Goal: Task Accomplishment & Management: Complete application form

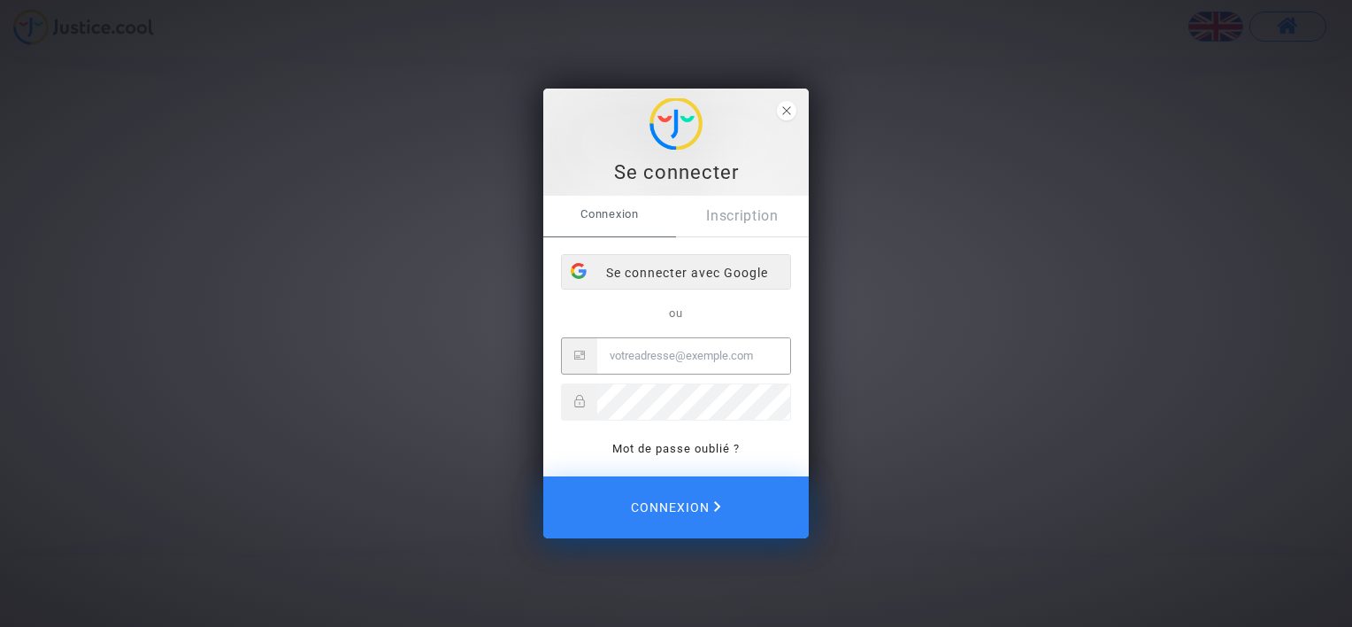
click at [733, 276] on div "Se connecter avec Google" at bounding box center [676, 272] width 228 height 35
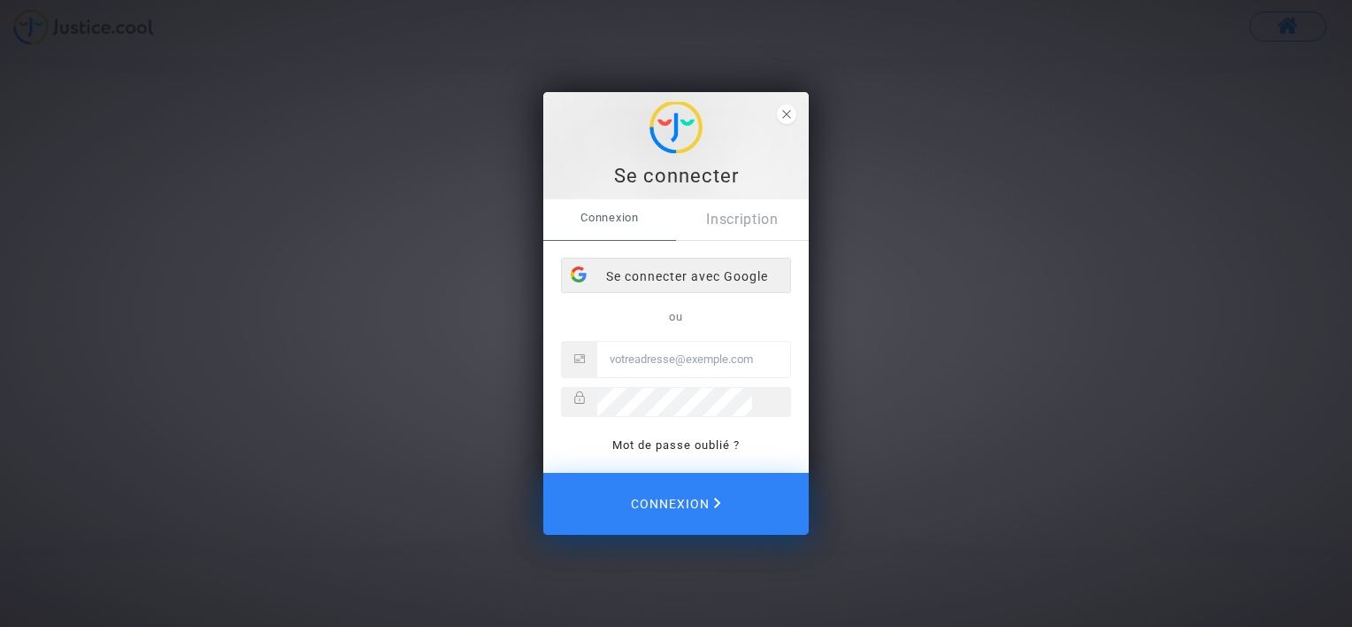
click at [702, 276] on div "Se connecter avec Google" at bounding box center [676, 275] width 228 height 35
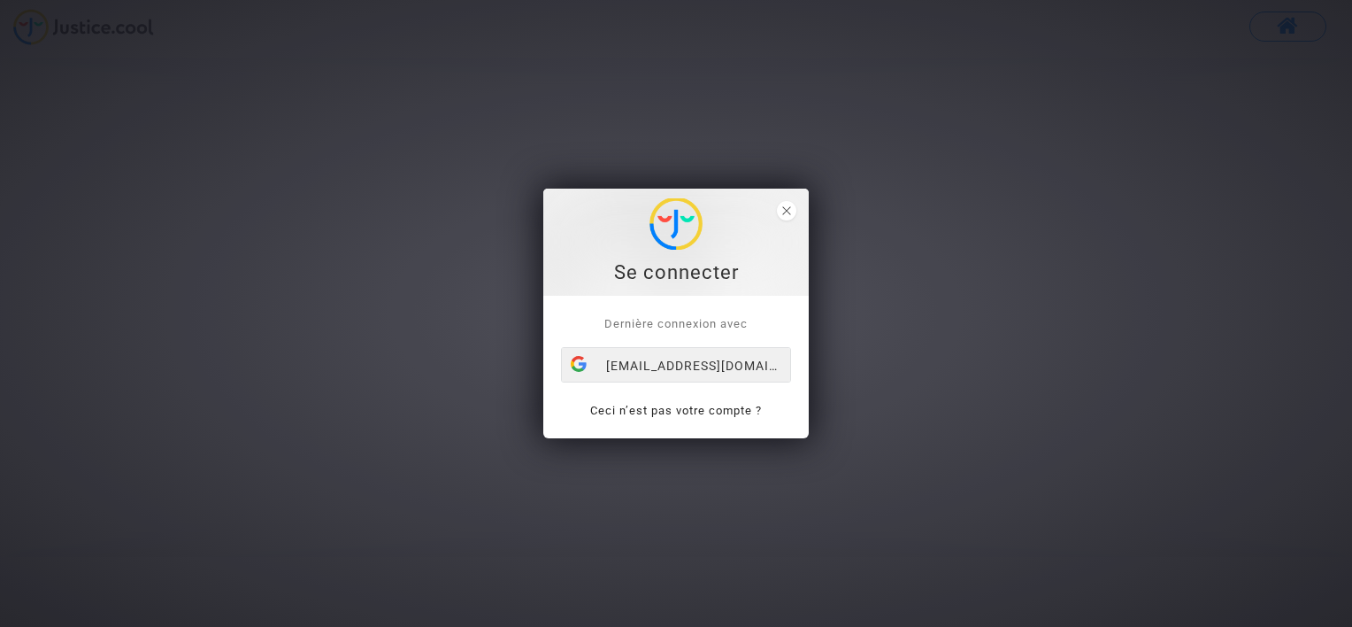
click at [705, 363] on div "[EMAIL_ADDRESS][DOMAIN_NAME]" at bounding box center [676, 365] width 228 height 35
click at [714, 350] on div "mateocolas7@gmail.com" at bounding box center [676, 365] width 228 height 35
click at [786, 212] on icon "close" at bounding box center [786, 210] width 9 height 9
click at [706, 379] on div "[EMAIL_ADDRESS][DOMAIN_NAME]" at bounding box center [676, 365] width 228 height 35
click at [784, 210] on icon "close" at bounding box center [786, 210] width 9 height 9
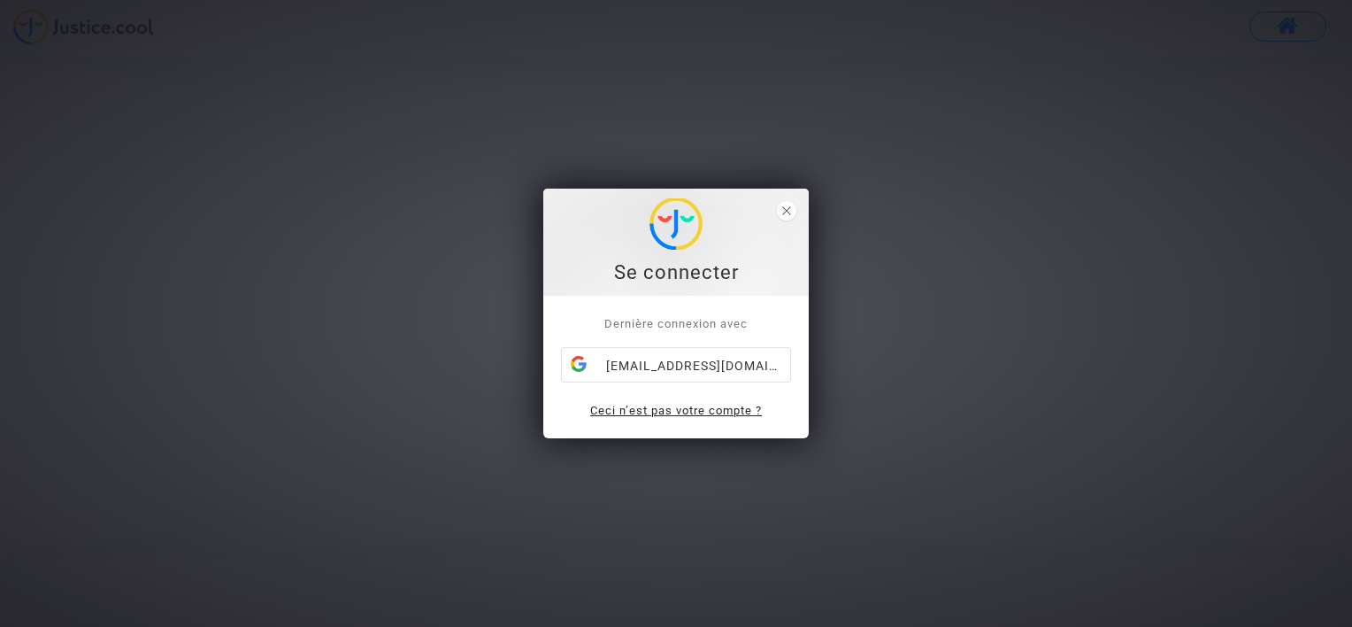
click at [670, 405] on link "Ceci n’est pas votre compte ?" at bounding box center [676, 410] width 172 height 13
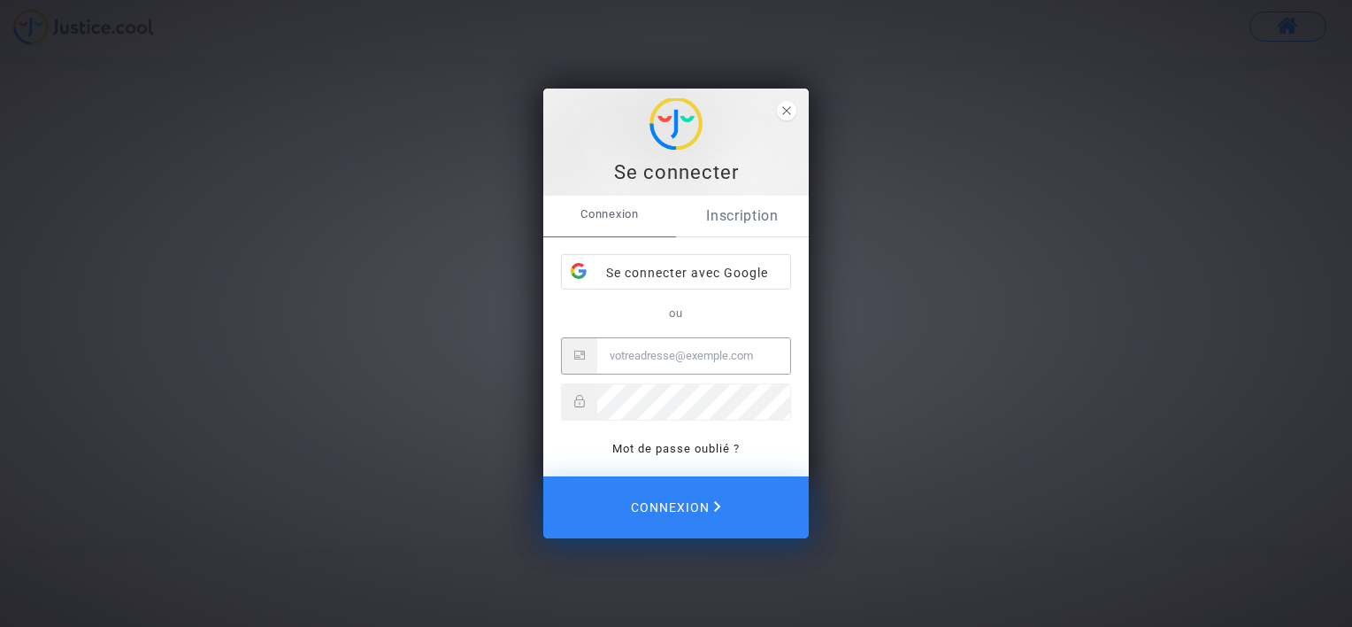
click at [741, 208] on link "Inscription" at bounding box center [742, 216] width 133 height 41
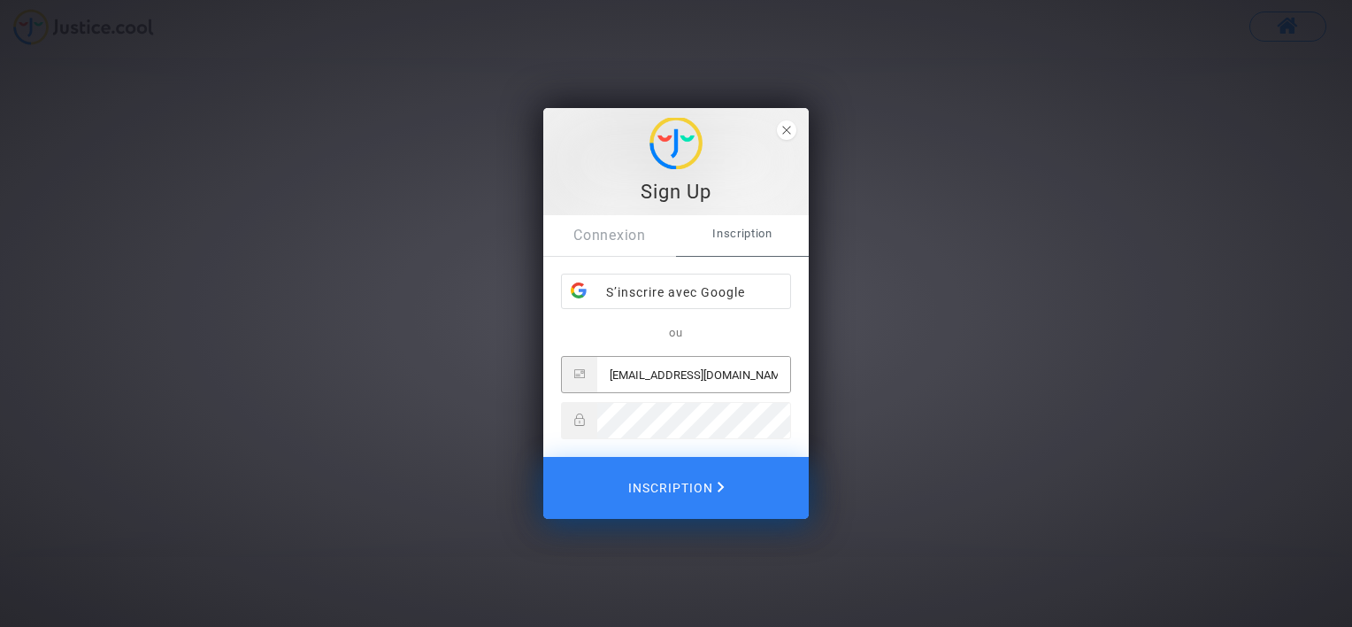
type input "[EMAIL_ADDRESS][DOMAIN_NAME]"
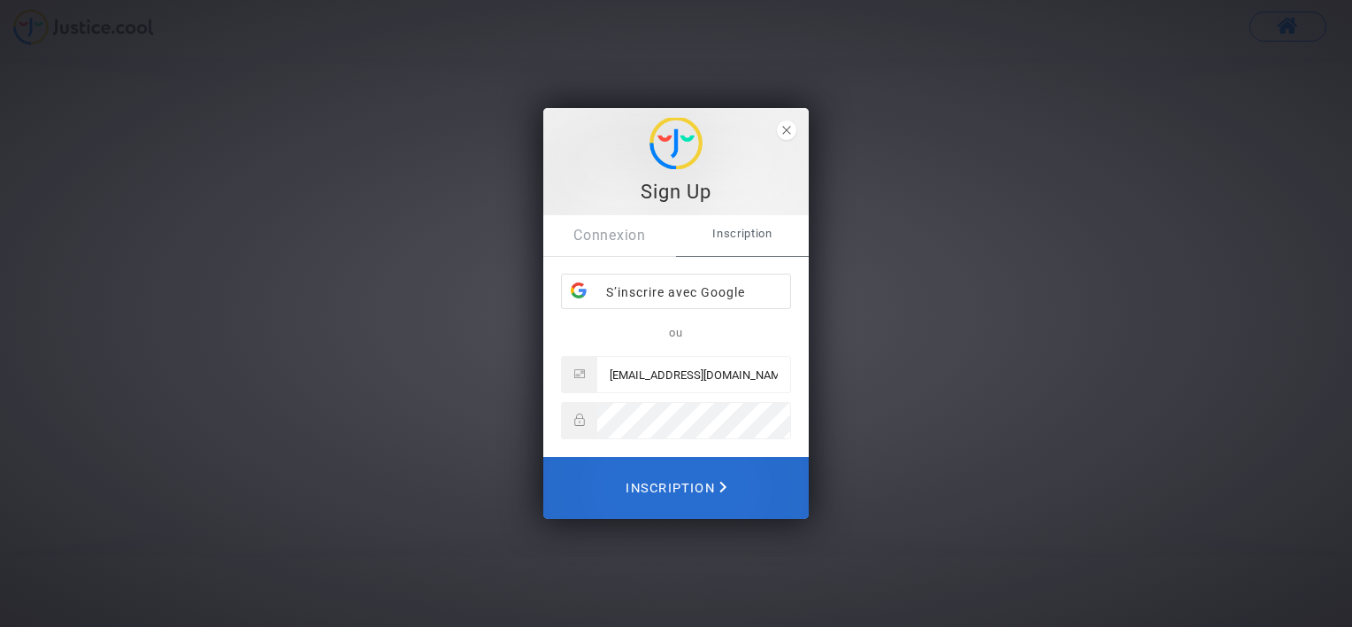
click at [694, 503] on span "Inscription" at bounding box center [676, 487] width 101 height 39
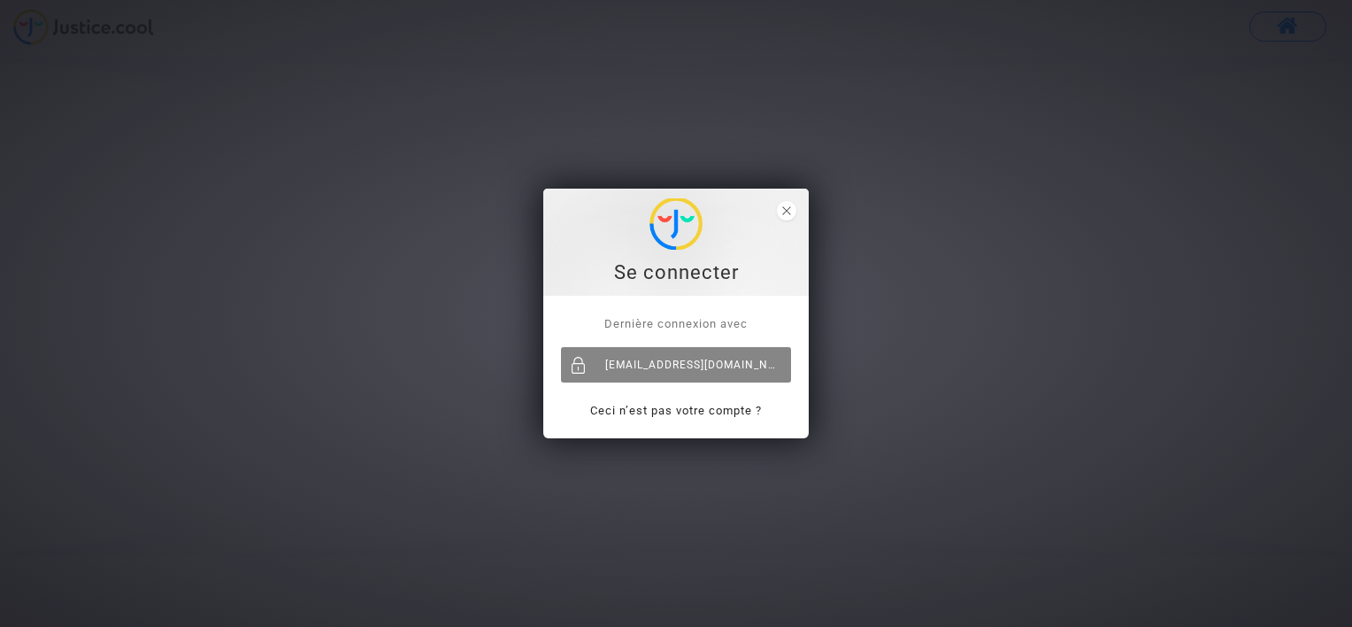
click at [718, 354] on div "[EMAIL_ADDRESS][DOMAIN_NAME]" at bounding box center [676, 364] width 230 height 35
click at [786, 210] on icon "close" at bounding box center [786, 210] width 9 height 9
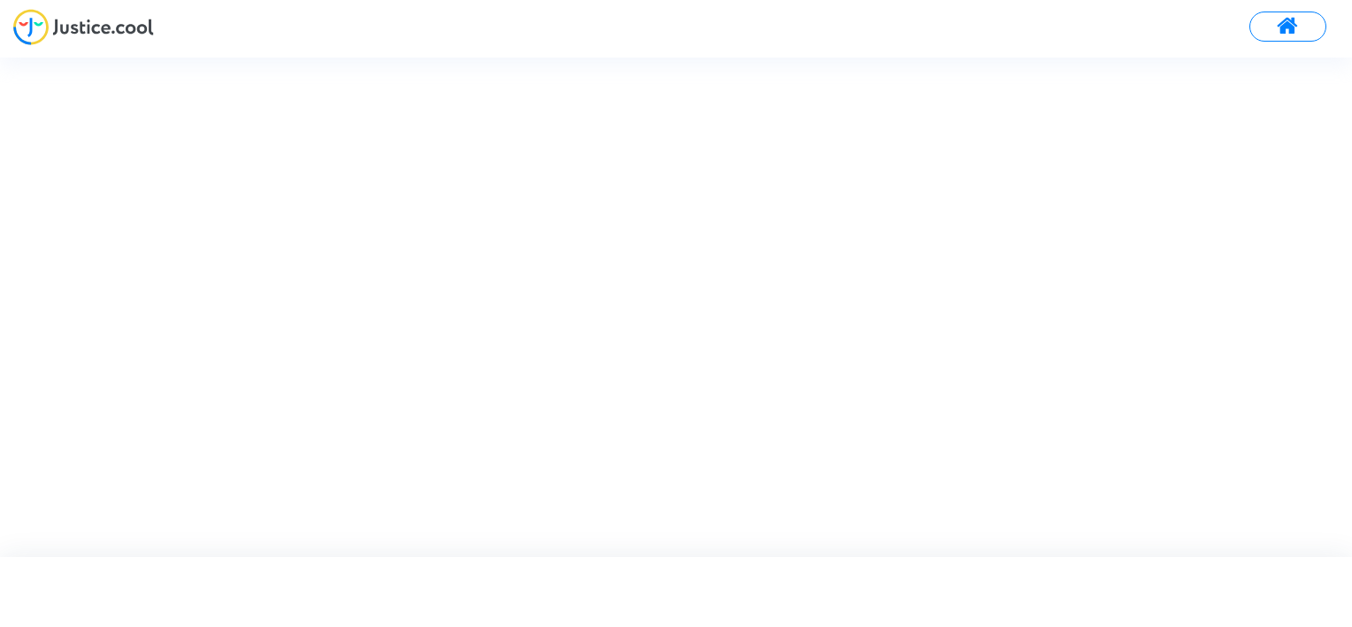
click at [1288, 16] on span at bounding box center [1288, 26] width 22 height 23
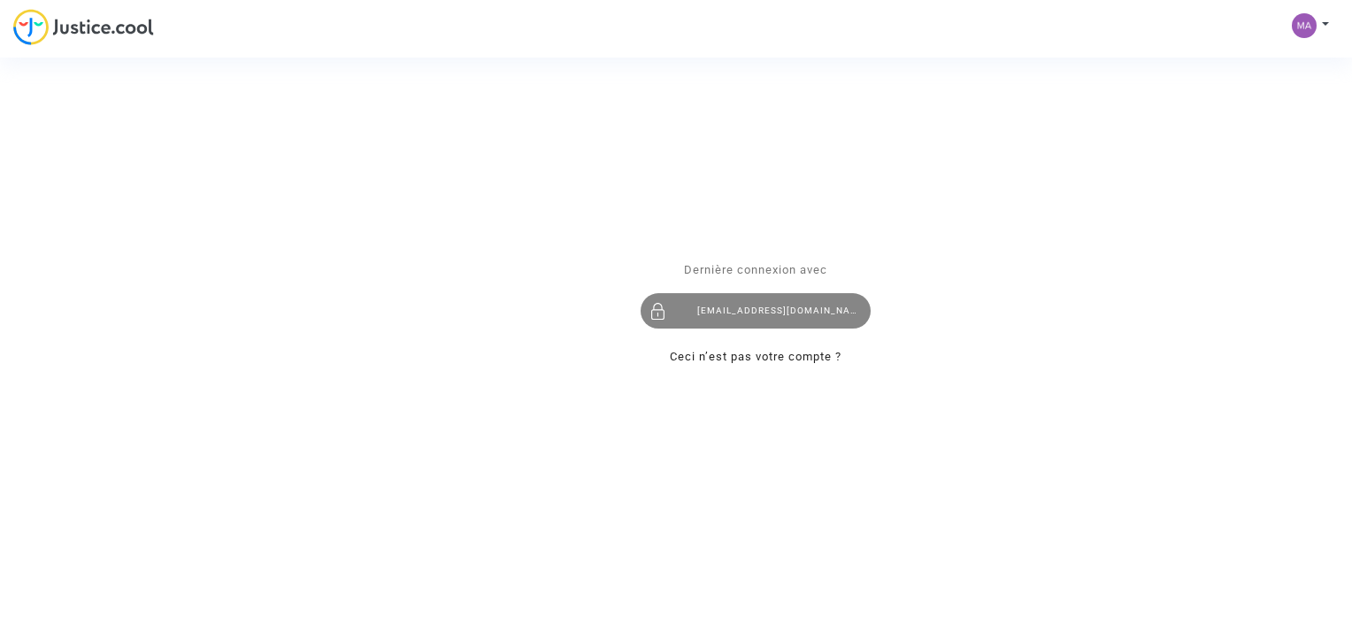
click at [747, 302] on div "[EMAIL_ADDRESS][DOMAIN_NAME]" at bounding box center [756, 311] width 230 height 35
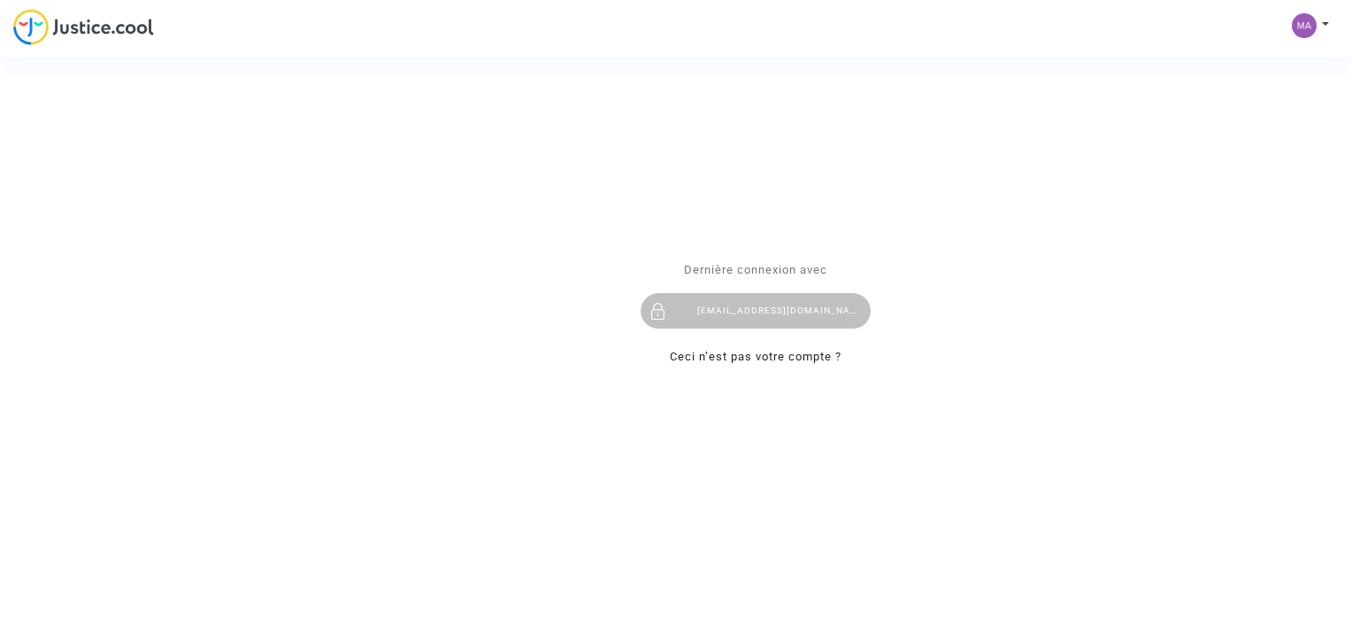
click at [1314, 28] on div "Se connecter Dernière connexion avec mateocolas7@gmail.com Ceci n’est pas votre…" at bounding box center [676, 313] width 1352 height 627
click at [1324, 21] on div "Se connecter Dernière connexion avec mateocolas7@gmail.com Ceci n’est pas votre…" at bounding box center [676, 313] width 1352 height 627
click at [1296, 22] on div "Se connecter Dernière connexion avec mateocolas7@gmail.com Ceci n’est pas votre…" at bounding box center [676, 313] width 1352 height 627
click at [761, 343] on div "Dernière connexion avec mateocolas7@gmail.com Ceci n’est pas votre compte ?" at bounding box center [756, 313] width 230 height 108
click at [765, 369] on div "Dernière connexion avec mateocolas7@gmail.com Ceci n’est pas votre compte ?" at bounding box center [756, 313] width 266 height 143
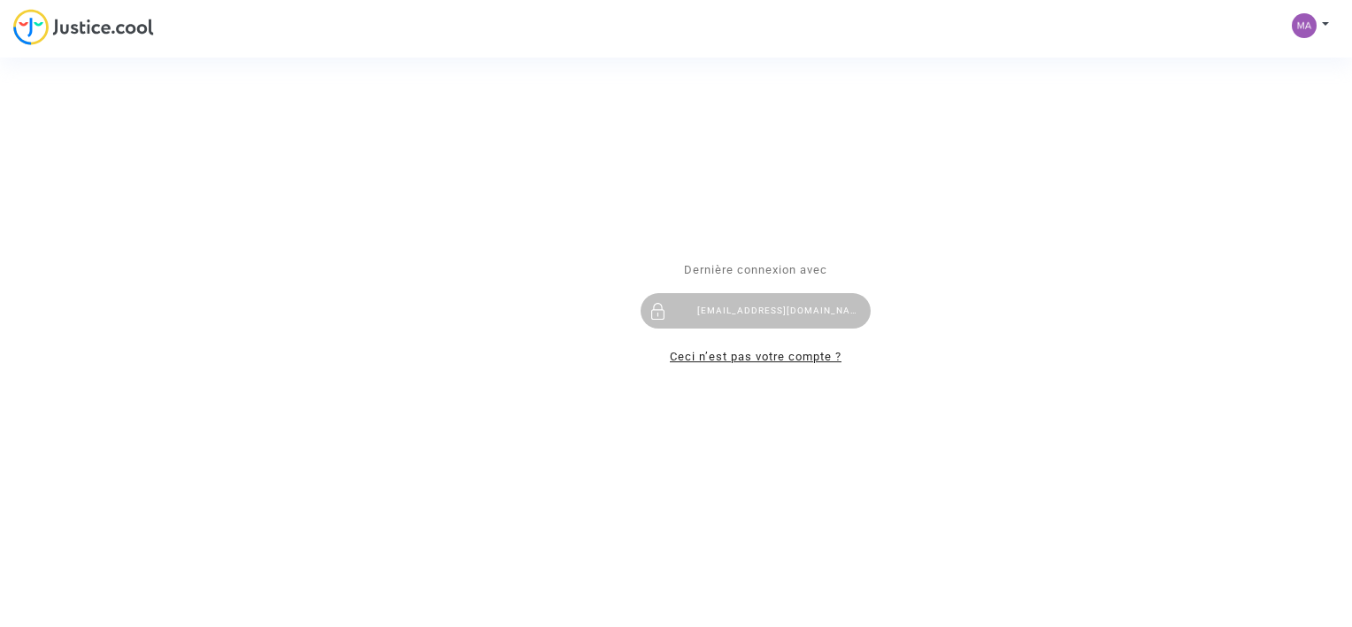
click at [768, 357] on link "Ceci n’est pas votre compte ?" at bounding box center [756, 356] width 172 height 13
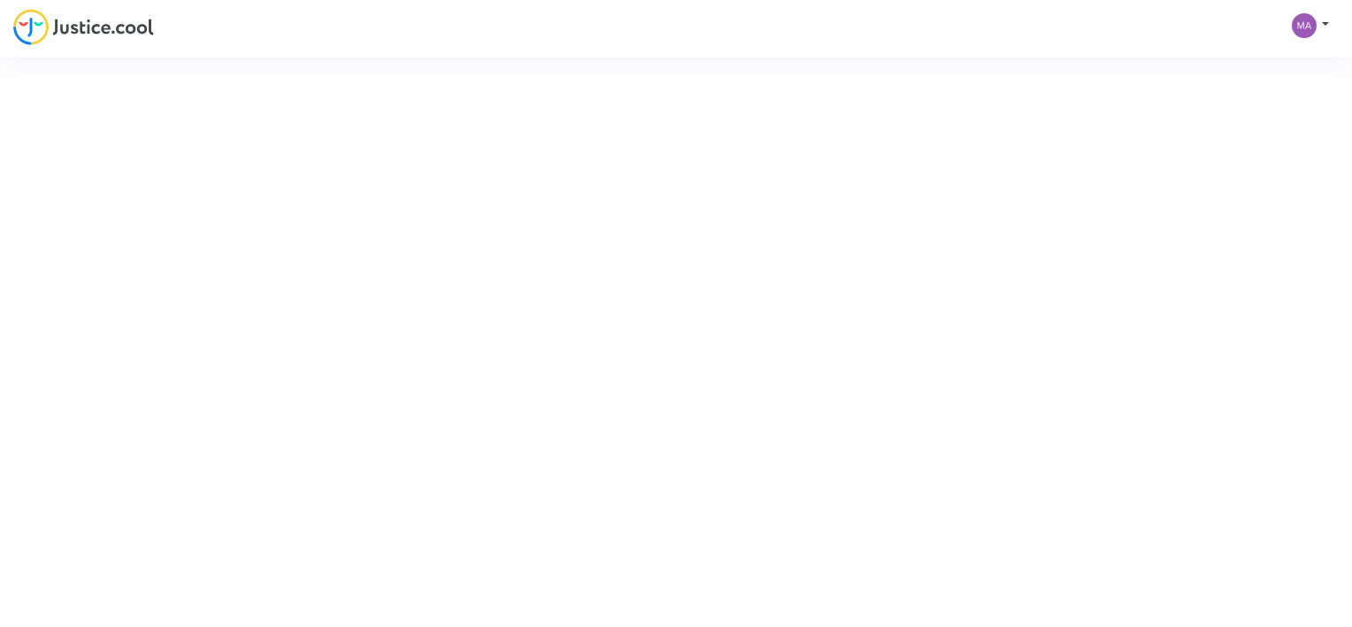
type input "[EMAIL_ADDRESS][DOMAIN_NAME]"
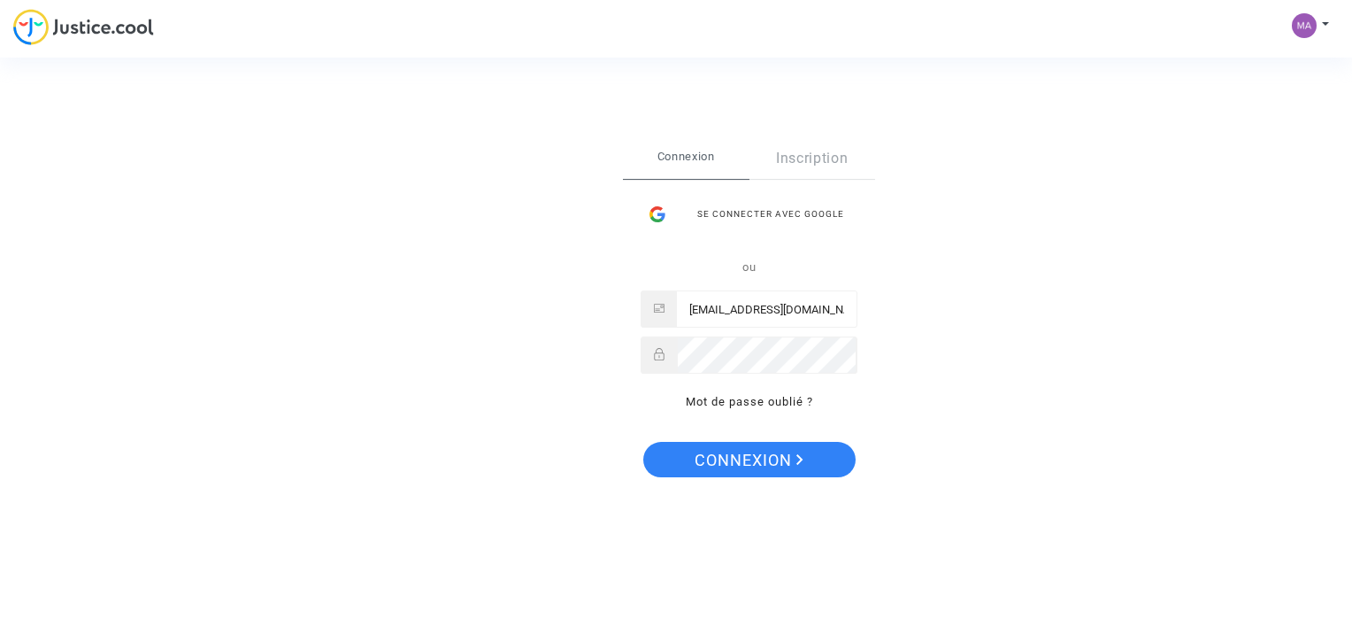
click at [1321, 21] on div "Se connecter Connexion Inscription Se connecter avec Google ou mateocolas7@gmai…" at bounding box center [676, 313] width 1352 height 627
click at [757, 461] on span "Connexion" at bounding box center [749, 460] width 109 height 37
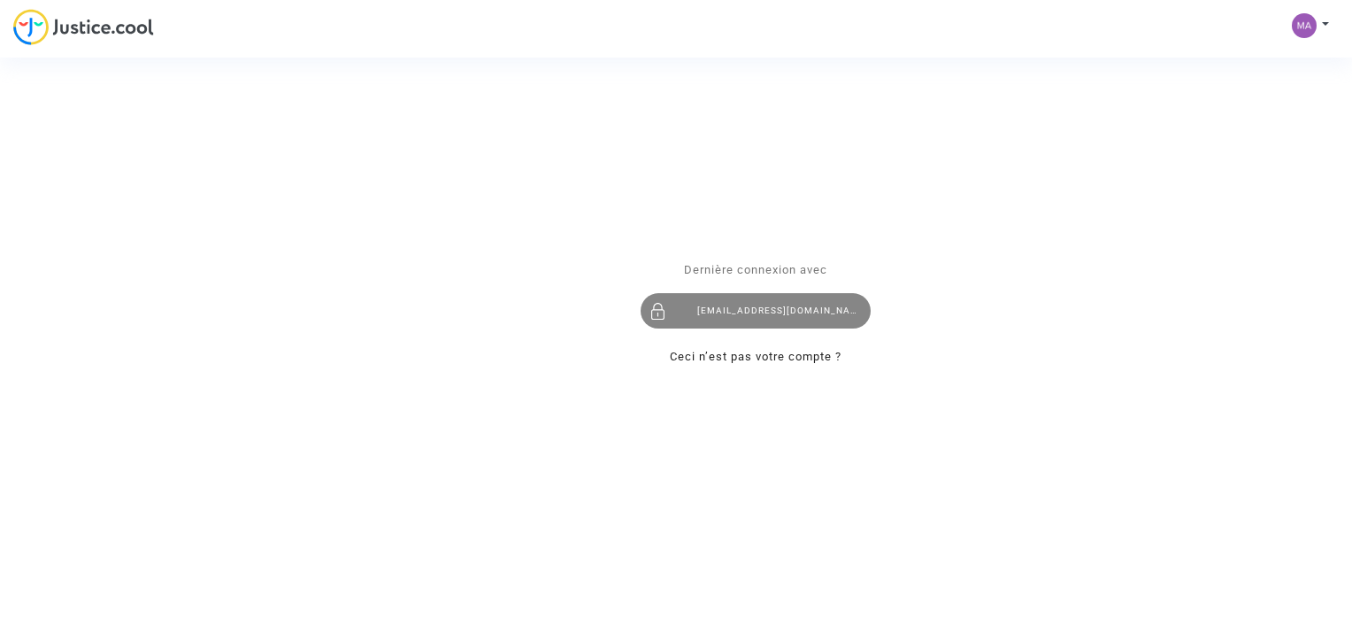
click at [690, 319] on div "[EMAIL_ADDRESS][DOMAIN_NAME]" at bounding box center [756, 311] width 230 height 35
click at [708, 304] on div "[EMAIL_ADDRESS][DOMAIN_NAME]" at bounding box center [756, 311] width 230 height 35
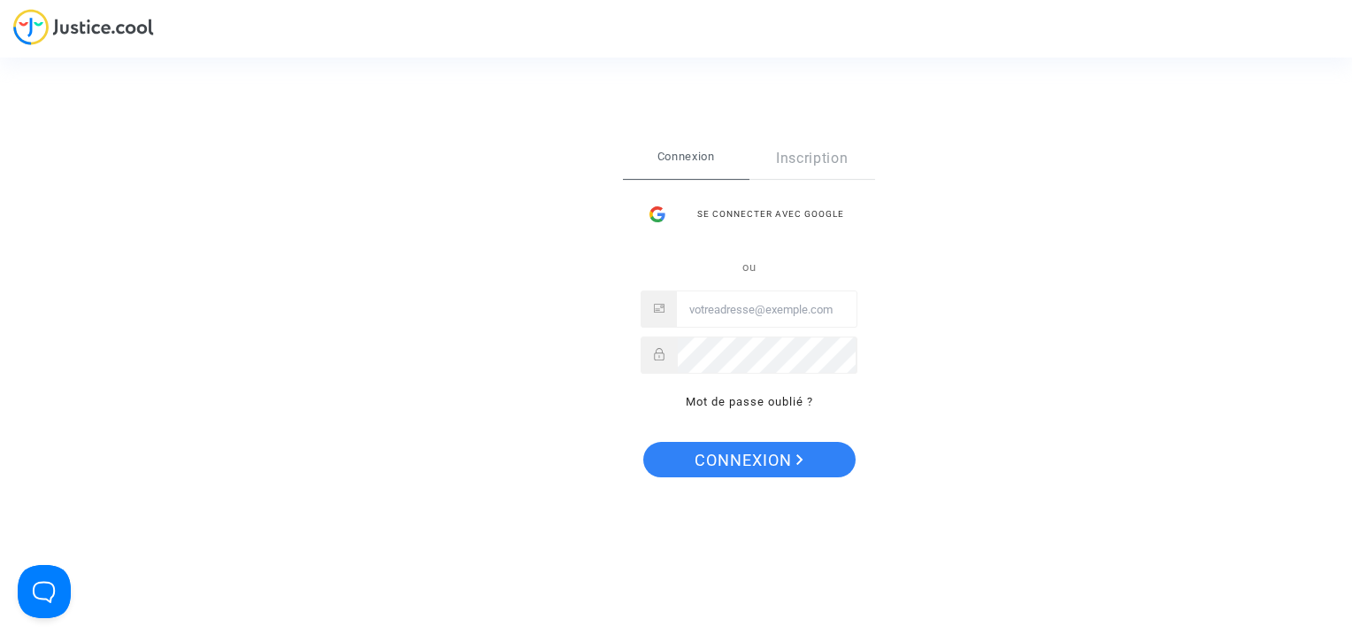
click at [764, 314] on input "Email" at bounding box center [767, 309] width 180 height 35
type input "[EMAIL_ADDRESS][DOMAIN_NAME]"
click at [768, 439] on div "Se connecter Connexion Inscription Se connecter avec Google ou mateocolas7@gmai…" at bounding box center [749, 313] width 252 height 350
click at [767, 457] on span "Connexion" at bounding box center [749, 460] width 109 height 37
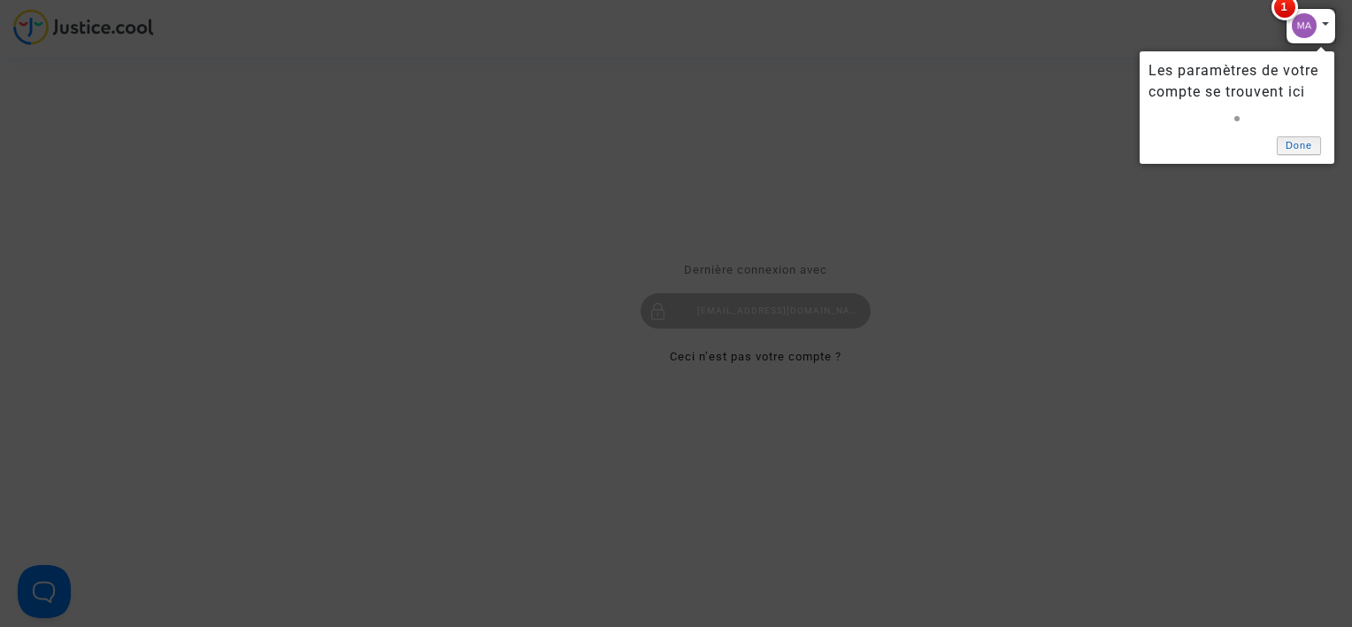
click at [1305, 142] on link "Done" at bounding box center [1299, 145] width 44 height 19
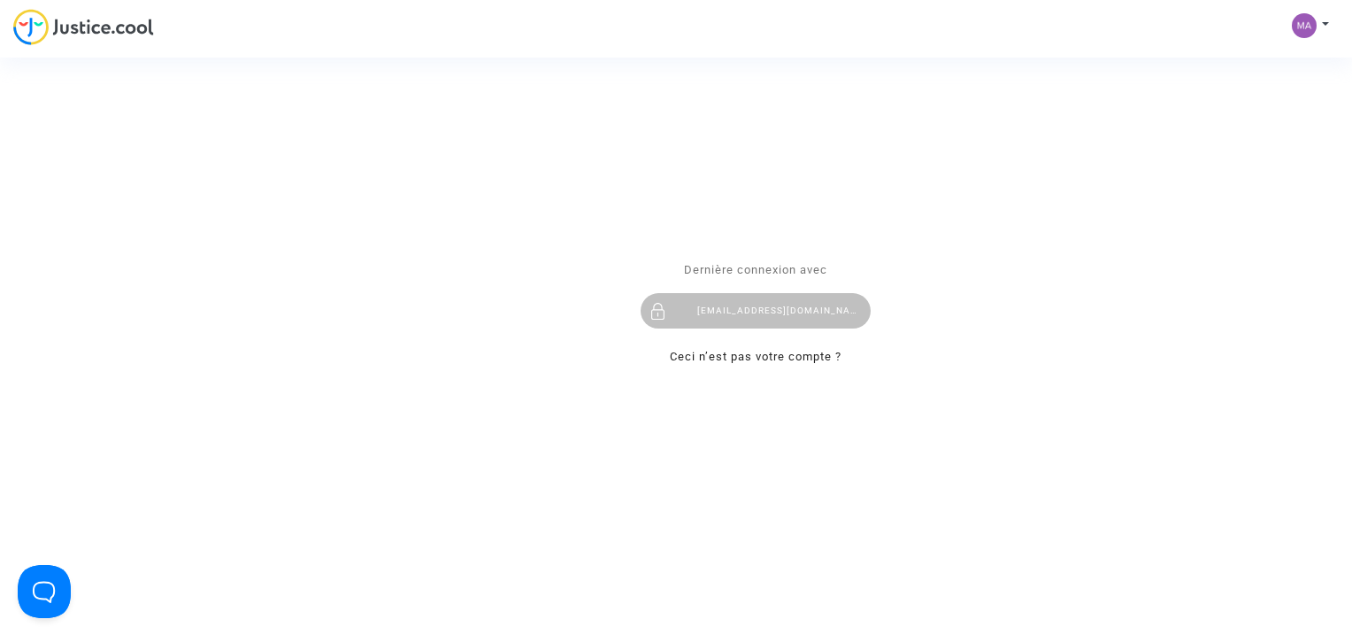
click at [1324, 19] on div "Se connecter Dernière connexion avec [EMAIL_ADDRESS][DOMAIN_NAME] Ceci n’est pa…" at bounding box center [676, 313] width 1352 height 627
click at [1321, 19] on div "Se connecter Dernière connexion avec [EMAIL_ADDRESS][DOMAIN_NAME] Ceci n’est pa…" at bounding box center [676, 313] width 1352 height 627
drag, startPoint x: 1321, startPoint y: 19, endPoint x: 1142, endPoint y: 162, distance: 229.3
click at [1142, 162] on div "Se connecter Dernière connexion avec [EMAIL_ADDRESS][DOMAIN_NAME] Ceci n’est pa…" at bounding box center [676, 313] width 1352 height 627
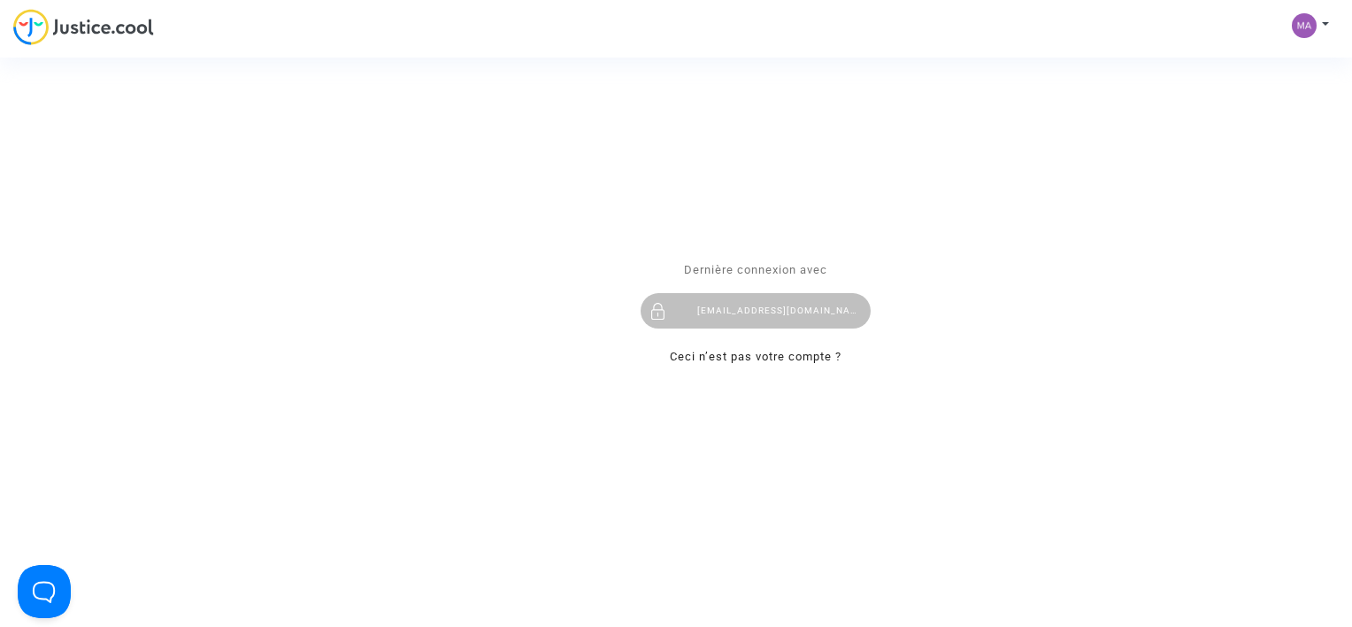
click at [1309, 32] on div "Se connecter Dernière connexion avec [EMAIL_ADDRESS][DOMAIN_NAME] Ceci n’est pa…" at bounding box center [676, 313] width 1352 height 627
click at [735, 330] on div "Dernière connexion avec [EMAIL_ADDRESS][DOMAIN_NAME] Ceci n’est pas votre compt…" at bounding box center [756, 313] width 230 height 108
click at [751, 297] on div "[EMAIL_ADDRESS][DOMAIN_NAME]" at bounding box center [756, 311] width 230 height 35
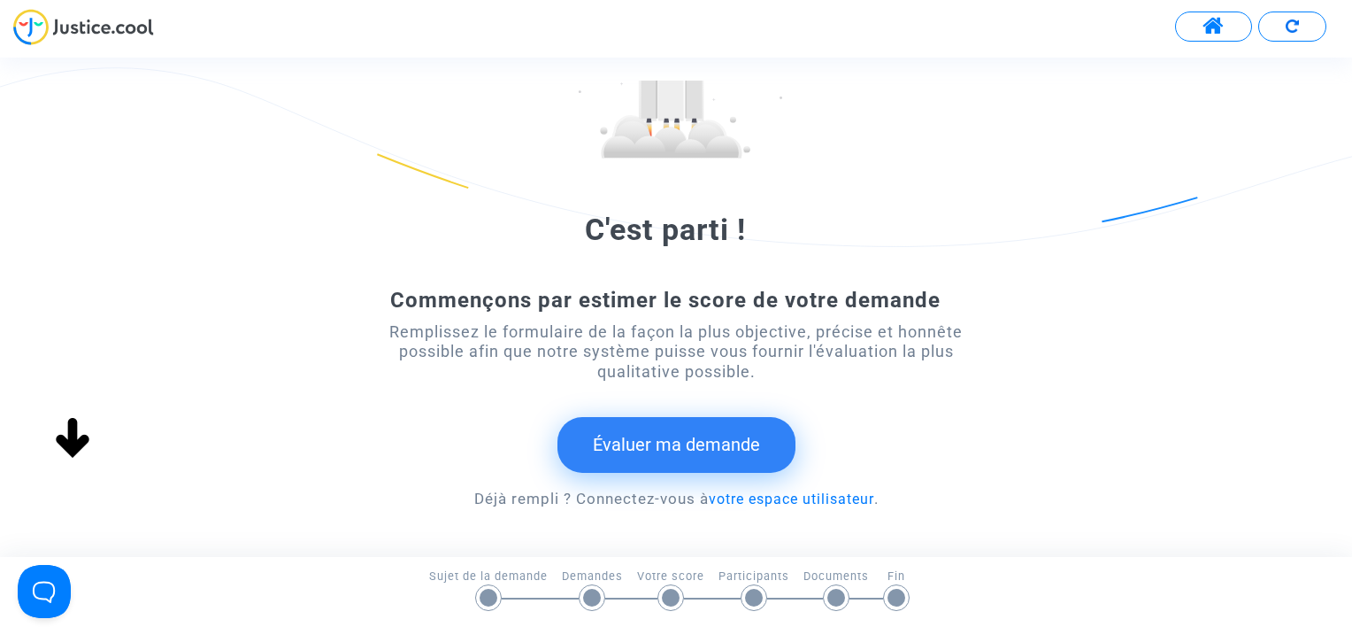
scroll to position [177, 0]
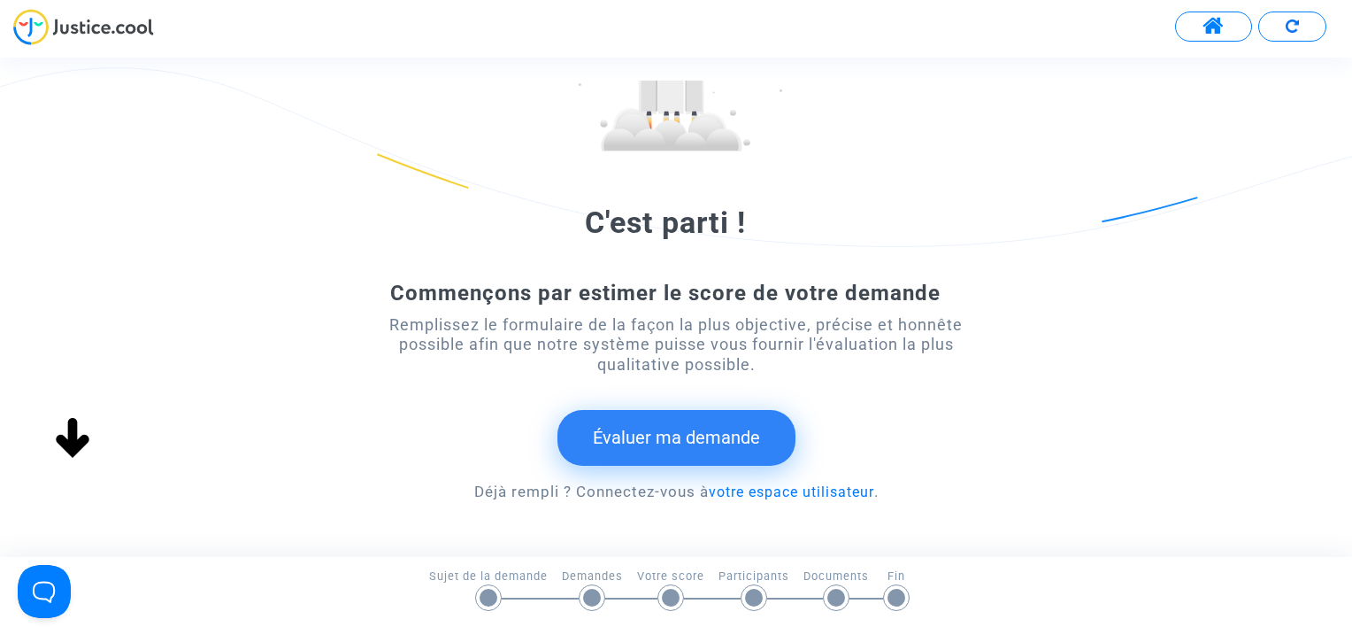
click at [722, 432] on button "Évaluer ma demande" at bounding box center [677, 437] width 238 height 55
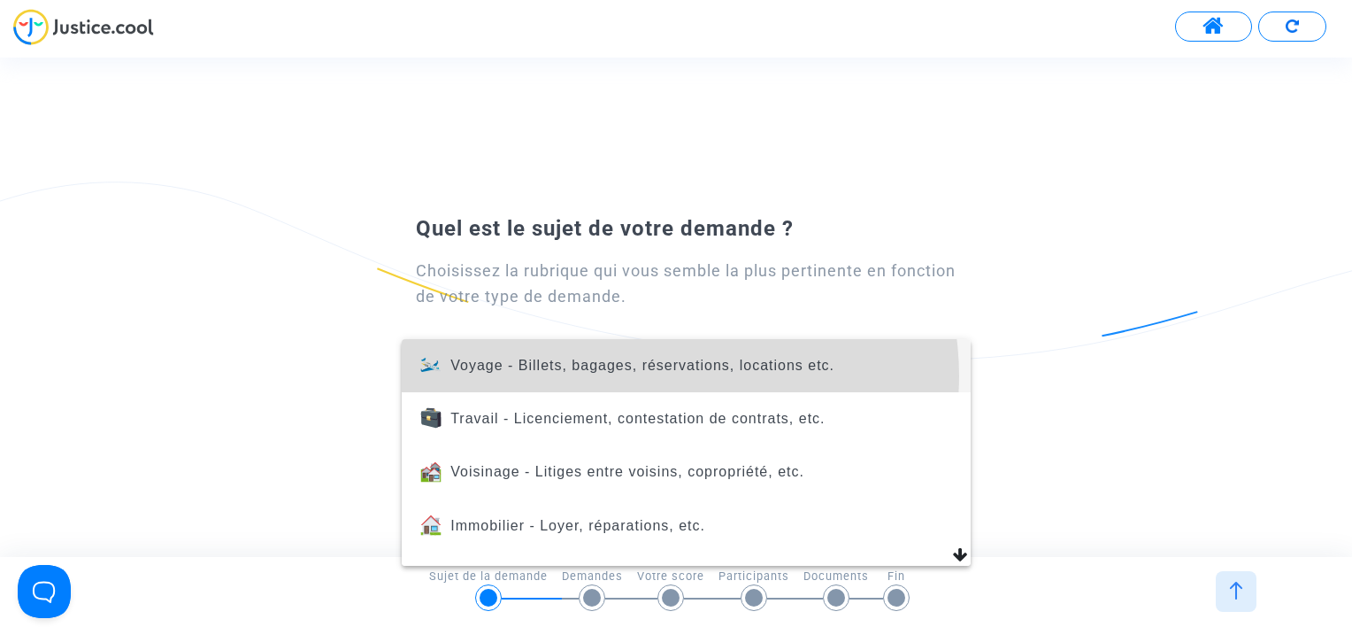
click at [672, 375] on span "Voyage - Billets, bagages, réservations, locations etc." at bounding box center [686, 365] width 541 height 53
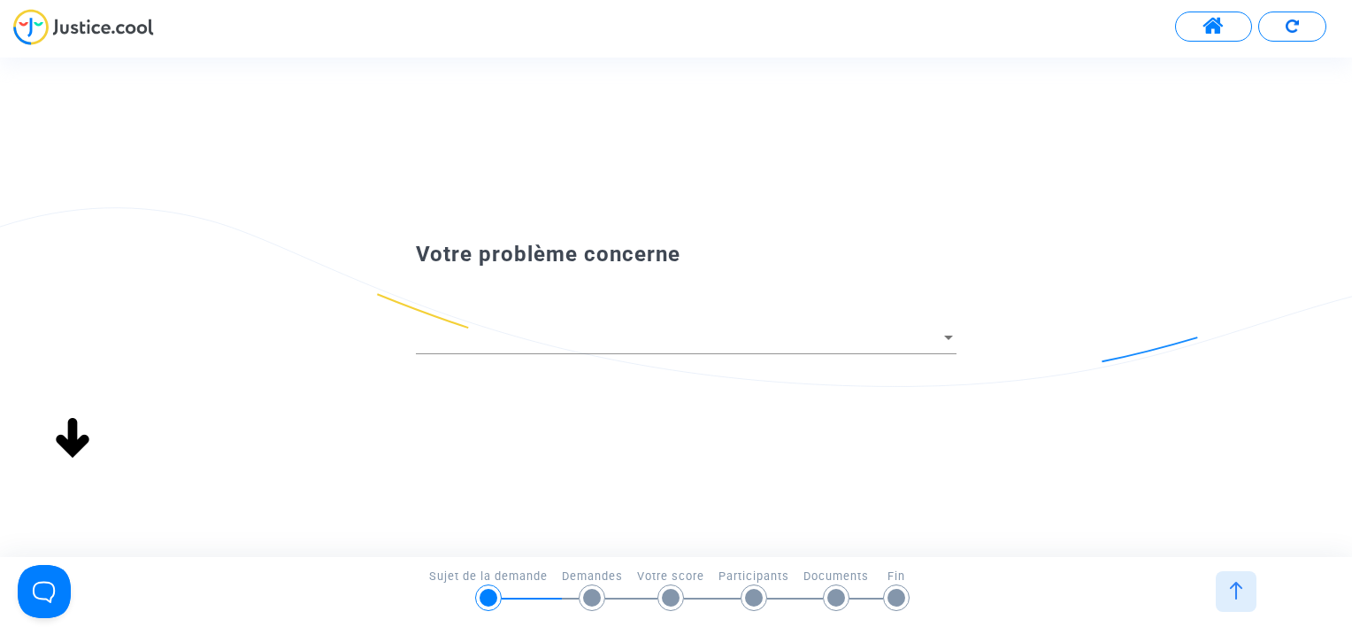
scroll to position [0, 0]
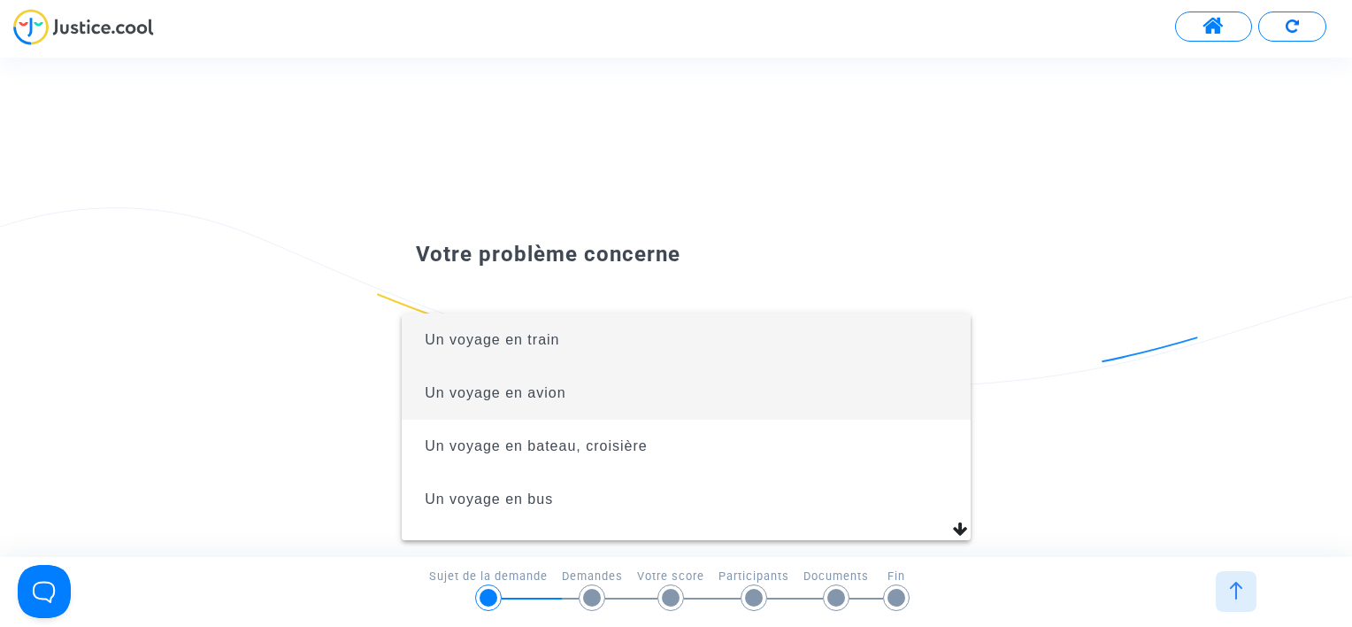
click at [596, 384] on span "Un voyage en avion" at bounding box center [686, 392] width 541 height 53
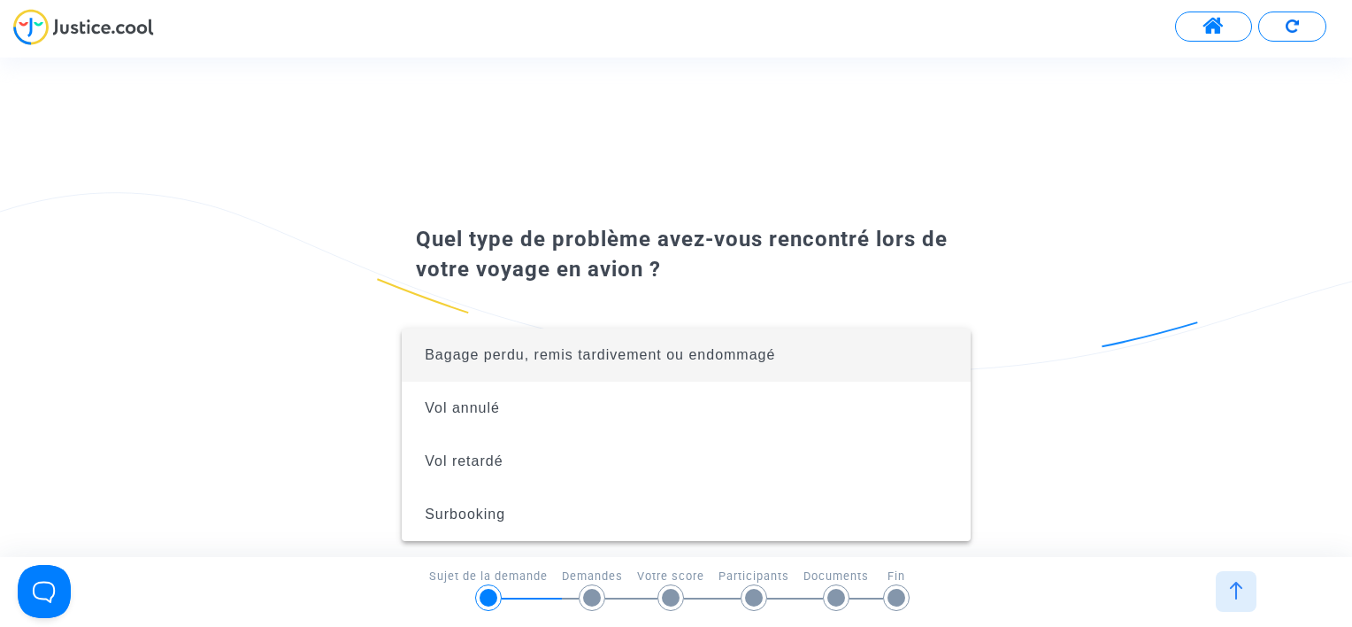
click at [799, 239] on div at bounding box center [676, 313] width 1352 height 627
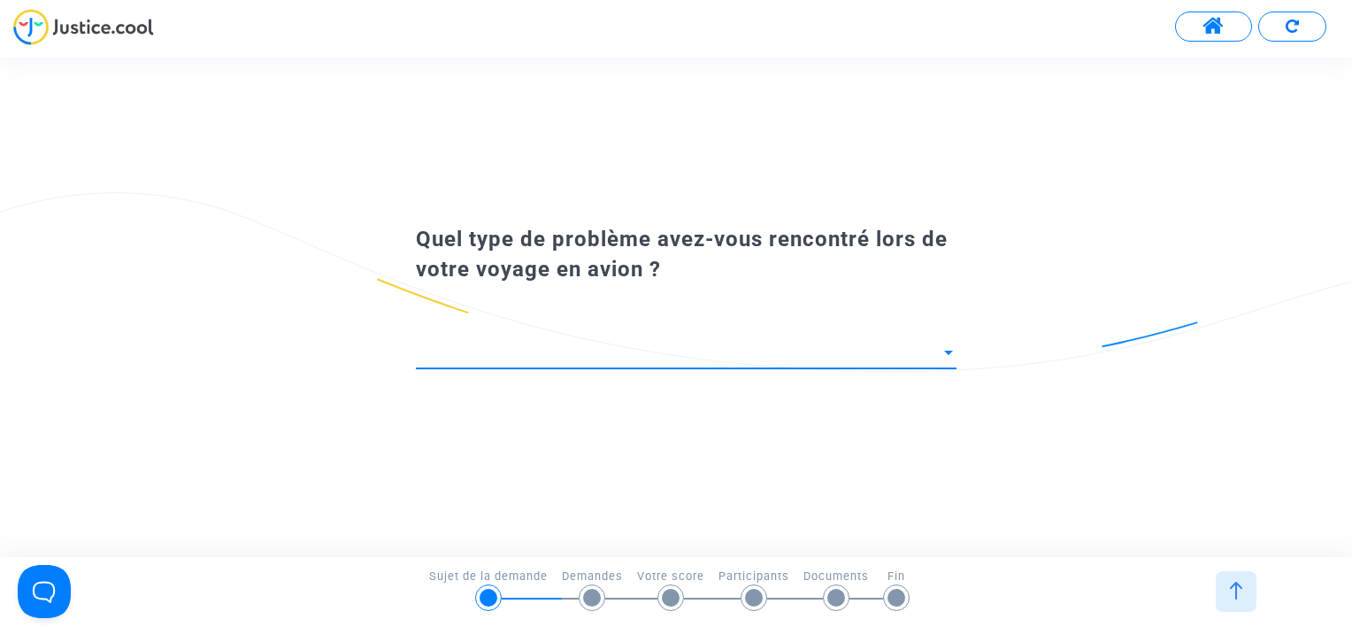
click at [587, 350] on span at bounding box center [678, 352] width 525 height 18
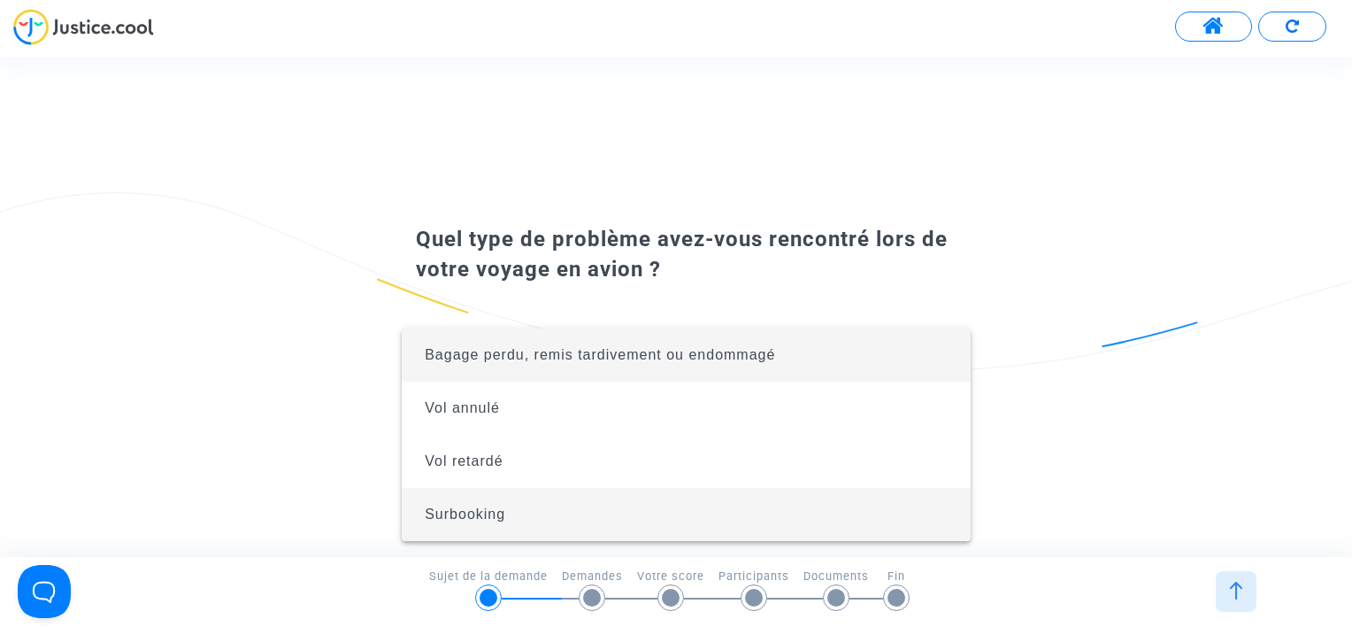
click at [543, 525] on span "Surbooking" at bounding box center [686, 514] width 541 height 53
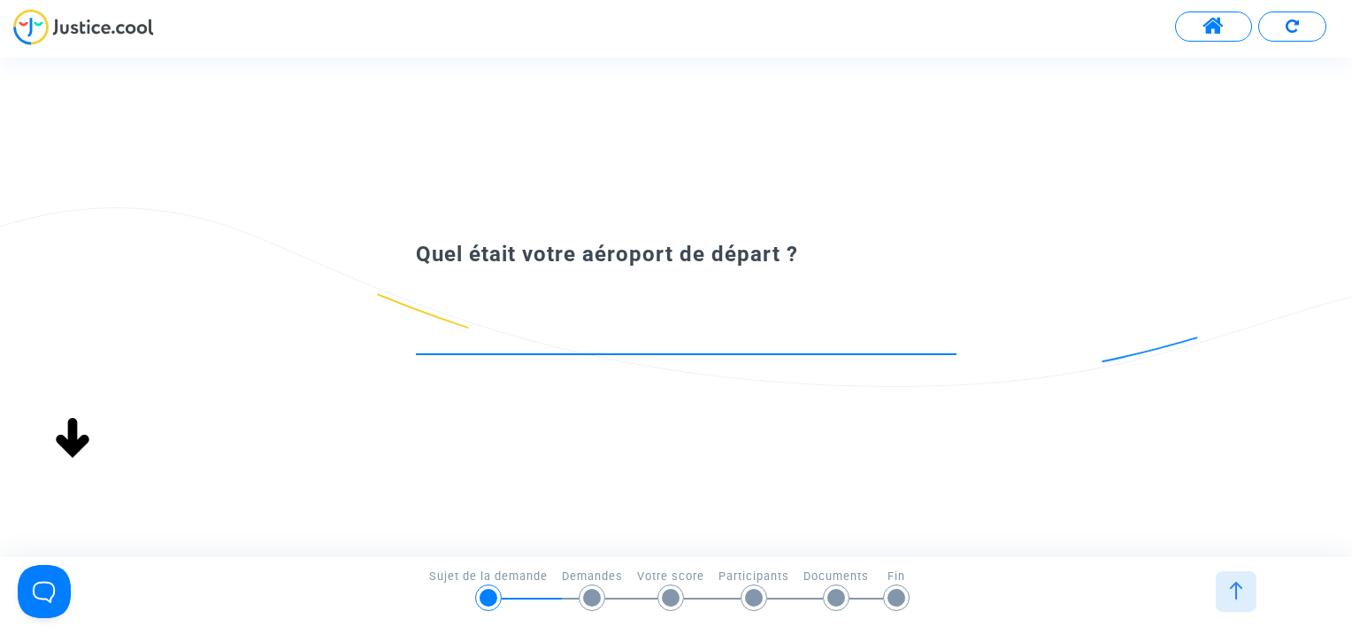
click at [604, 335] on input at bounding box center [686, 337] width 541 height 18
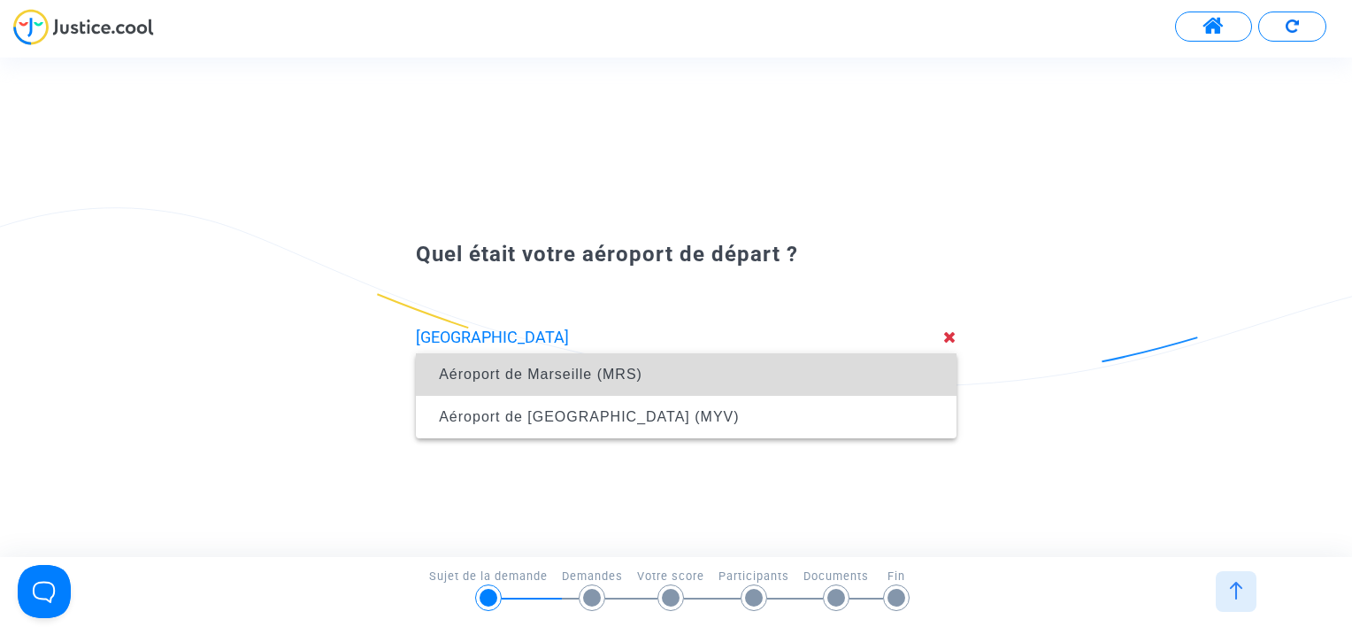
click at [592, 380] on span "Aéroport de Marseille (MRS)" at bounding box center [541, 373] width 204 height 15
type input "Aéroport de Marseille (MRS)"
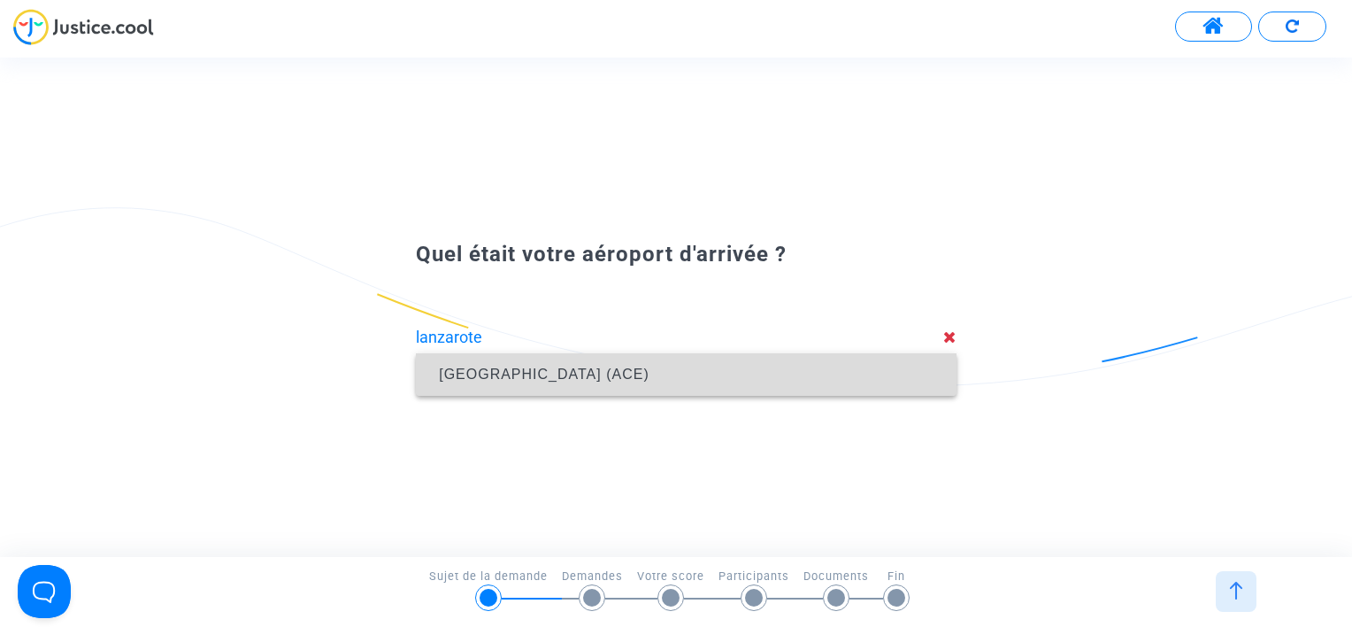
click at [603, 377] on span "Lanzarote Airport (ACE)" at bounding box center [544, 373] width 211 height 15
type input "Lanzarote Airport (ACE)"
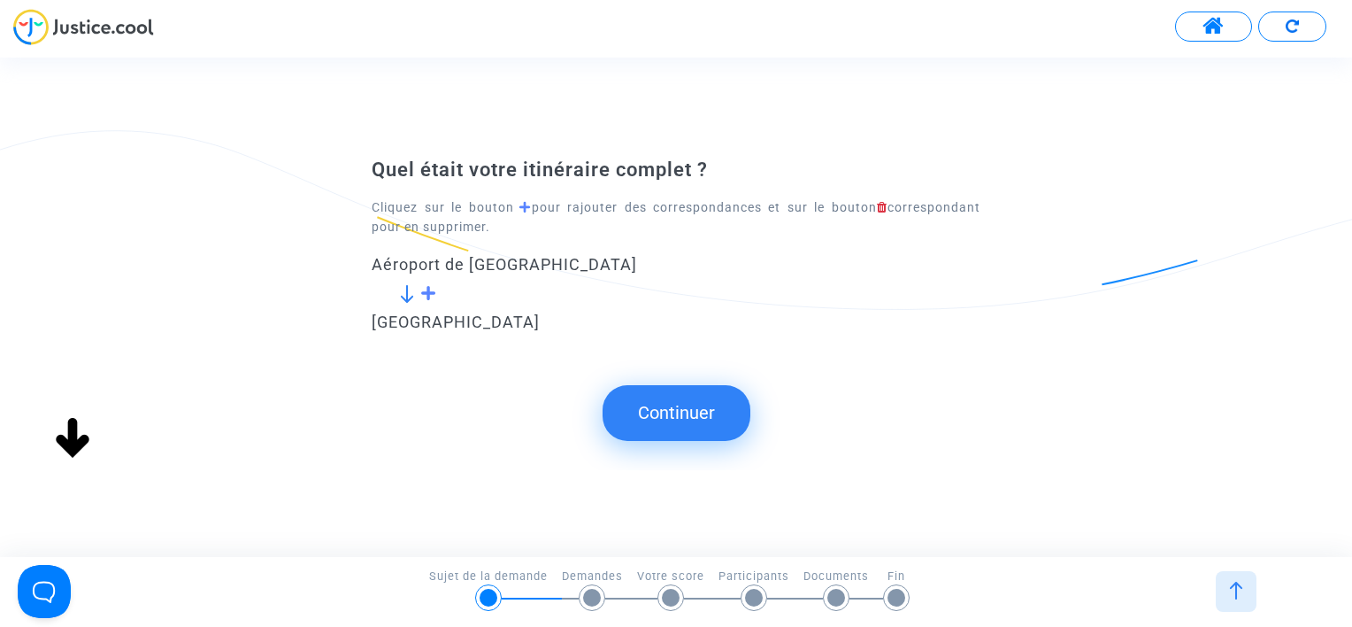
click at [674, 391] on button "Continuer" at bounding box center [677, 412] width 148 height 55
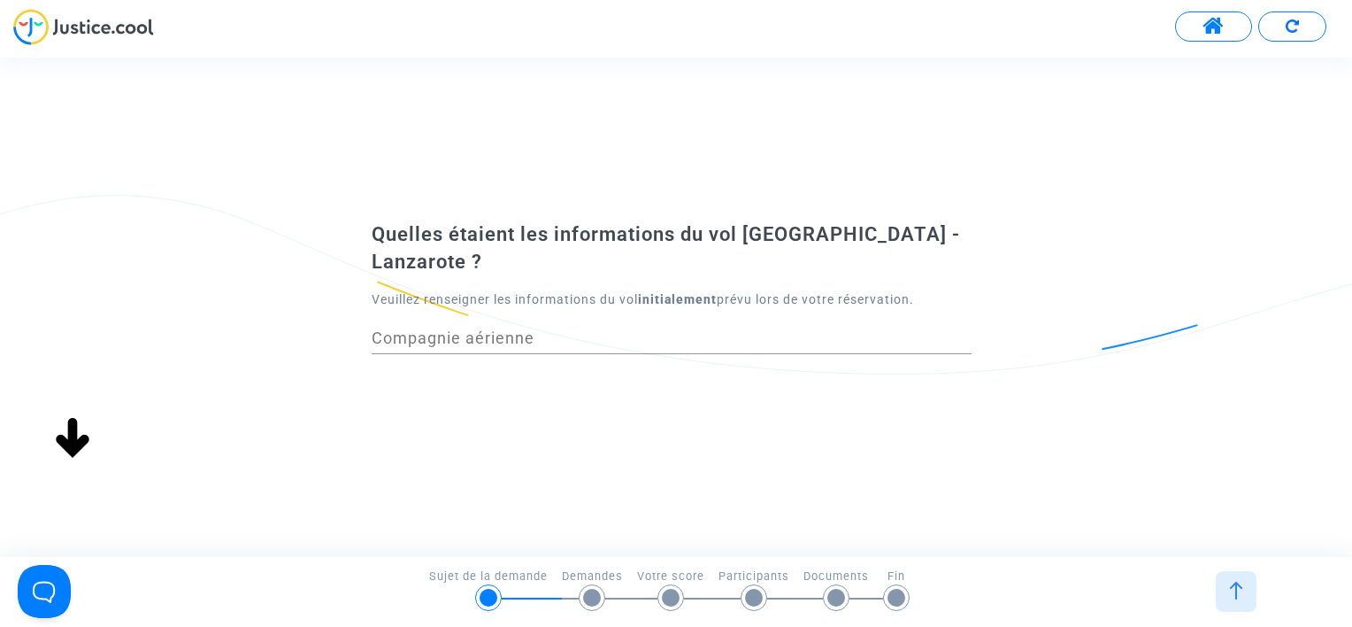
click at [491, 329] on input "Compagnie aérienne" at bounding box center [672, 338] width 600 height 18
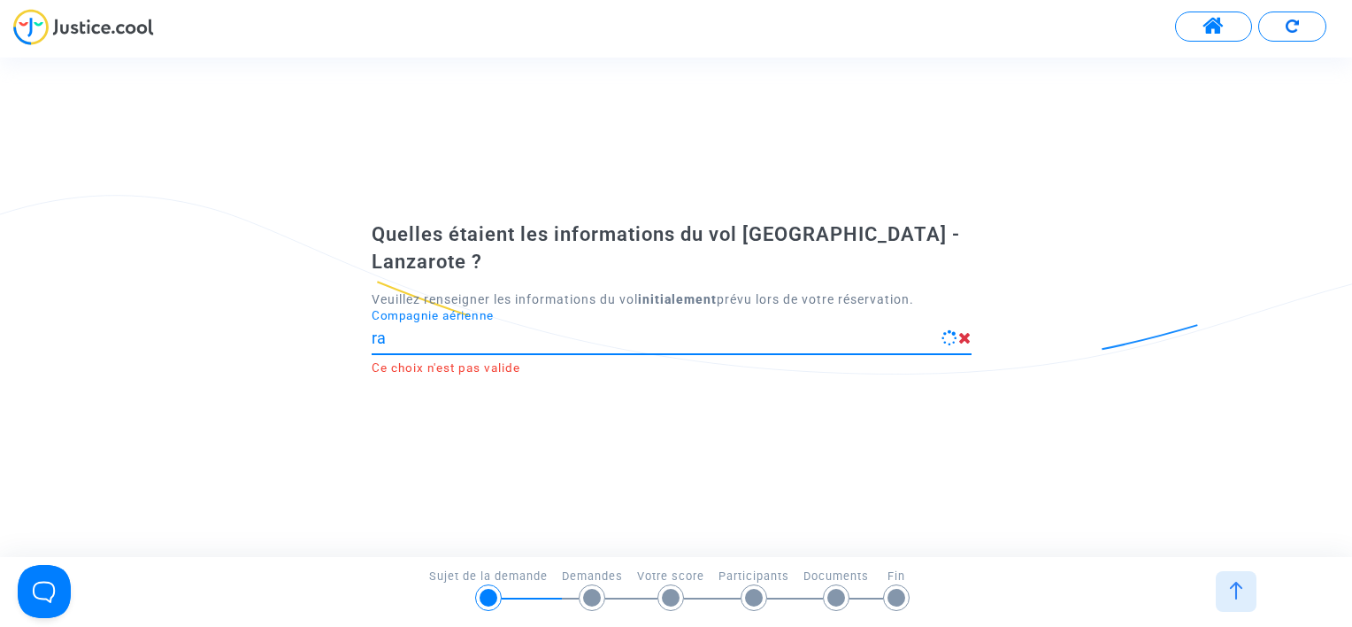
type input "r"
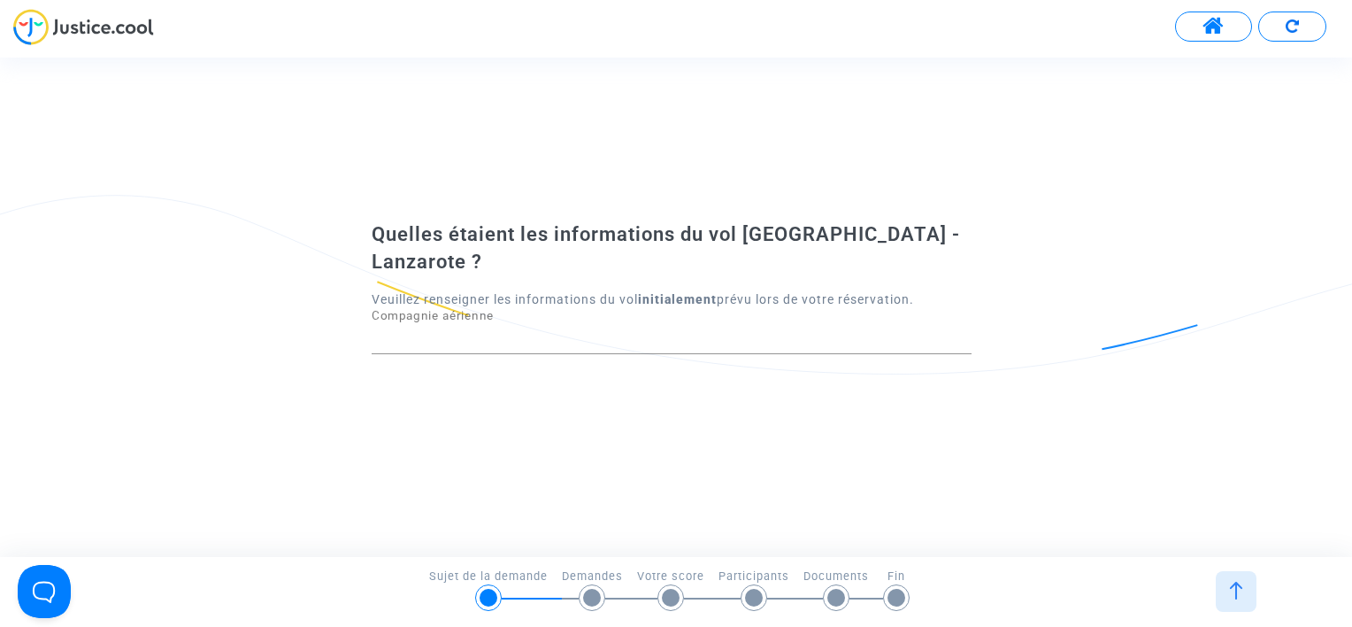
click at [499, 407] on div "Quelles étaient les informations du vol Marseille - Lanzarote ? Veuillez rensei…" at bounding box center [676, 307] width 1352 height 498
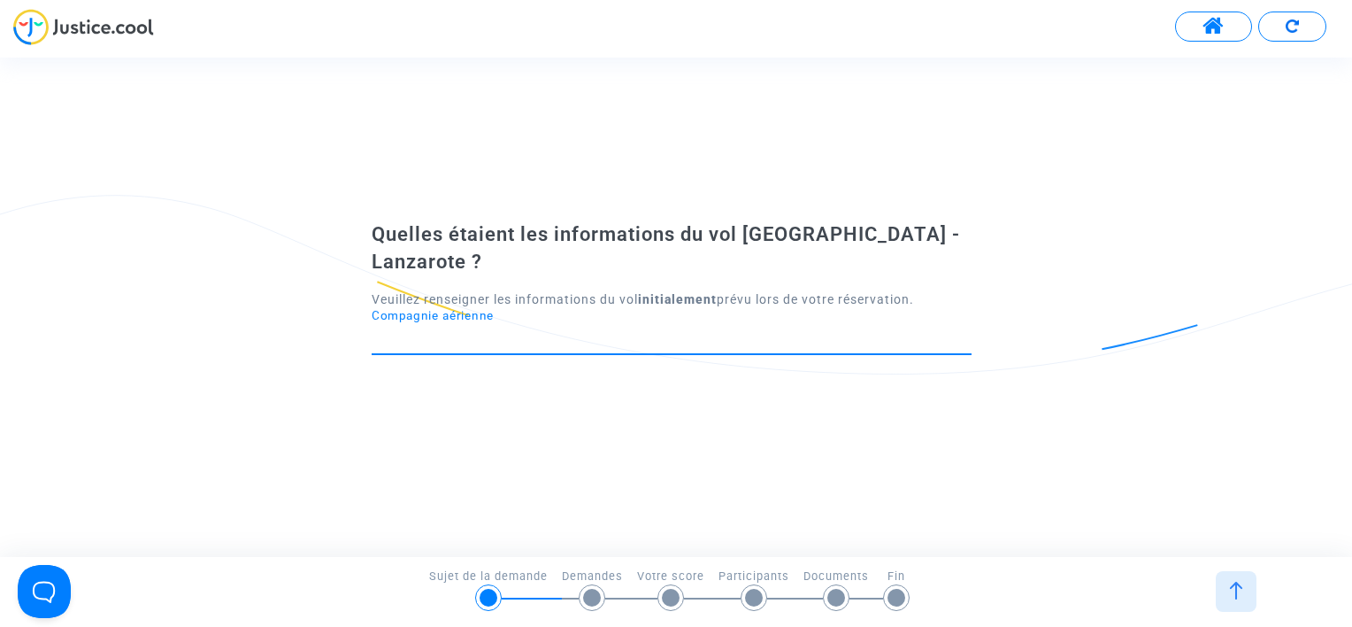
click at [443, 329] on input "Compagnie aérienne" at bounding box center [672, 338] width 600 height 18
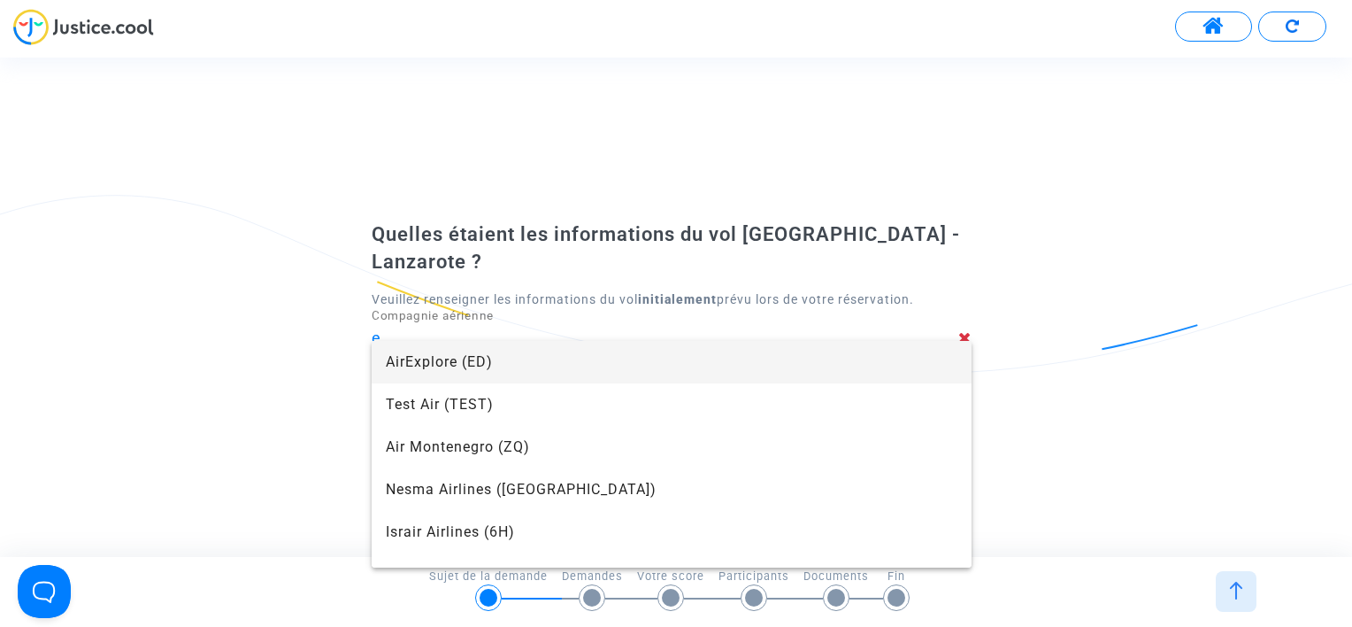
click at [266, 241] on div "Quelles étaient les informations du vol Marseille - Lanzarote ? Veuillez rensei…" at bounding box center [676, 306] width 1352 height 171
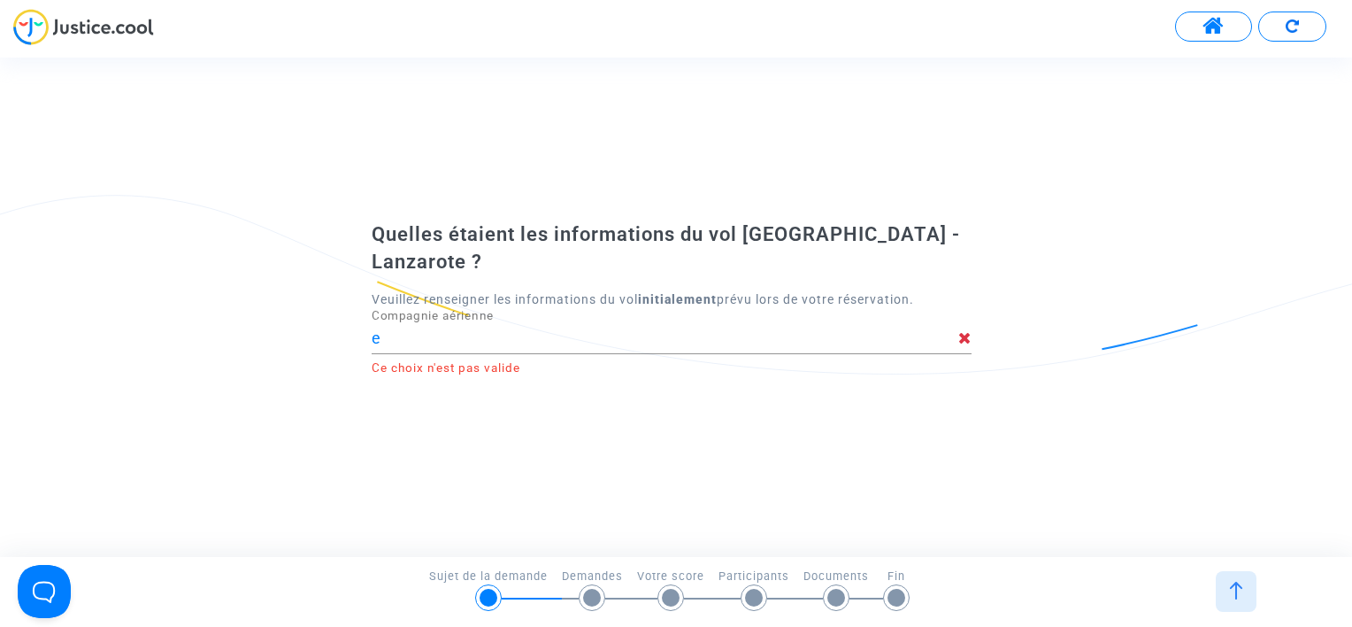
type input "AirExplore"
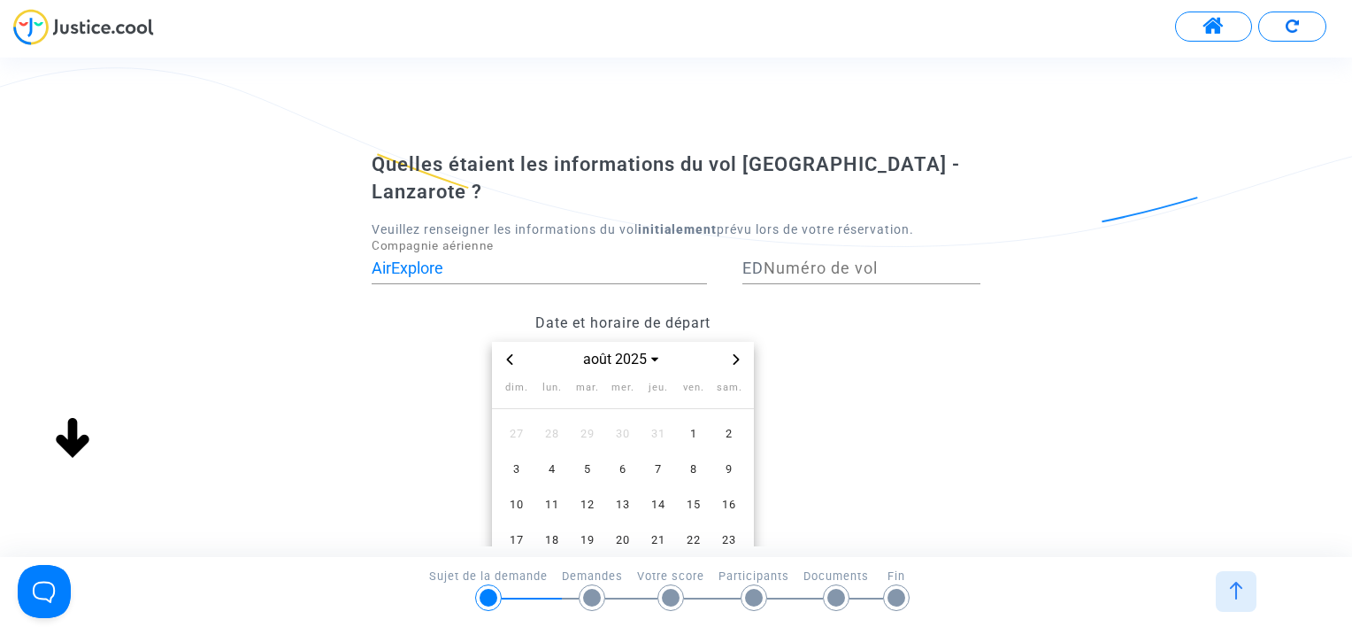
click at [828, 255] on div "Numéro de vol" at bounding box center [872, 261] width 217 height 45
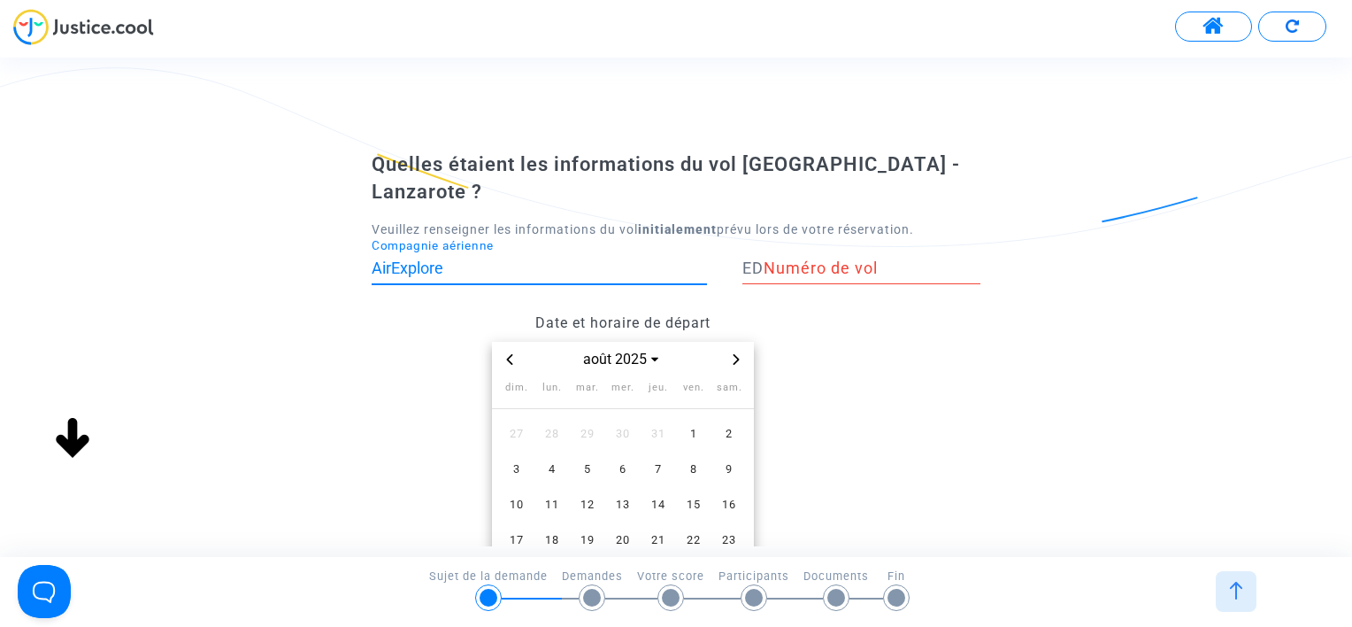
drag, startPoint x: 517, startPoint y: 240, endPoint x: 360, endPoint y: 234, distance: 156.8
click at [360, 239] on div "AirExplore Compagnie aérienne" at bounding box center [543, 271] width 371 height 65
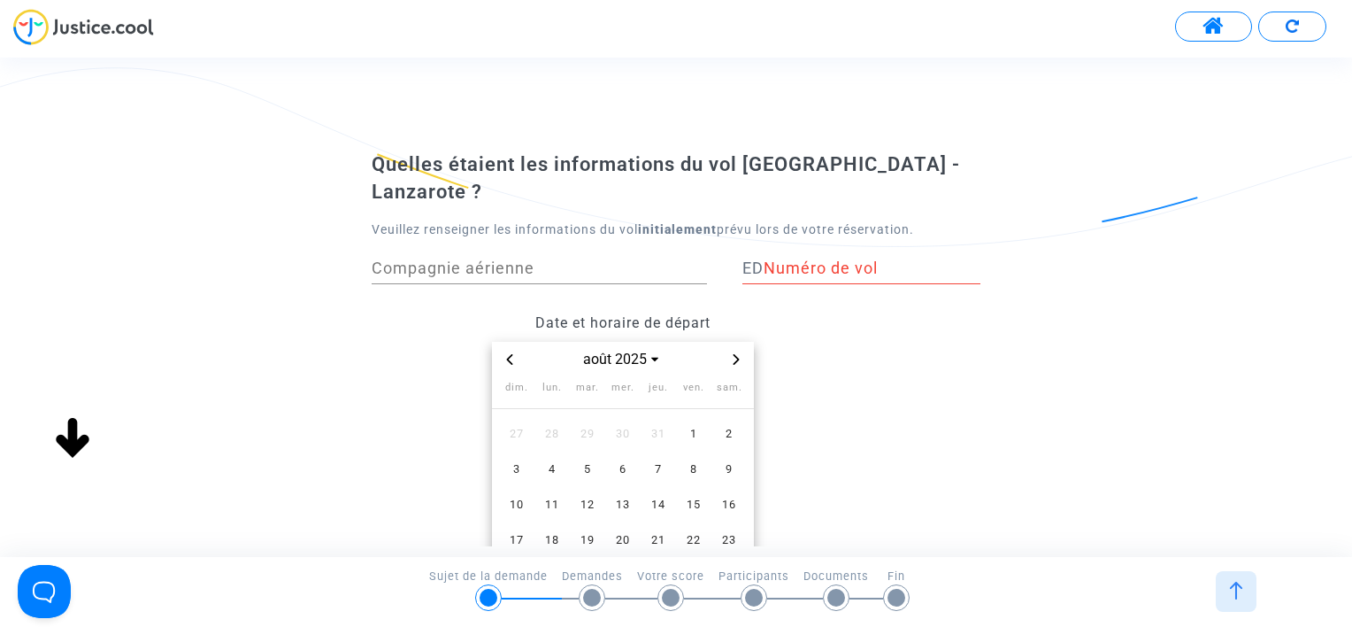
click at [363, 339] on div "Date et horaire de départ août 2025 dim. lun. mar. mer. jeu. ven. sam. 27 28 29…" at bounding box center [622, 515] width 529 height 423
click at [802, 271] on div "ED Numéro de vol" at bounding box center [862, 271] width 238 height 65
click at [820, 250] on div "Numéro de vol" at bounding box center [872, 261] width 217 height 45
click at [847, 259] on input "Numéro de vol" at bounding box center [872, 268] width 217 height 18
paste input "23448741781."
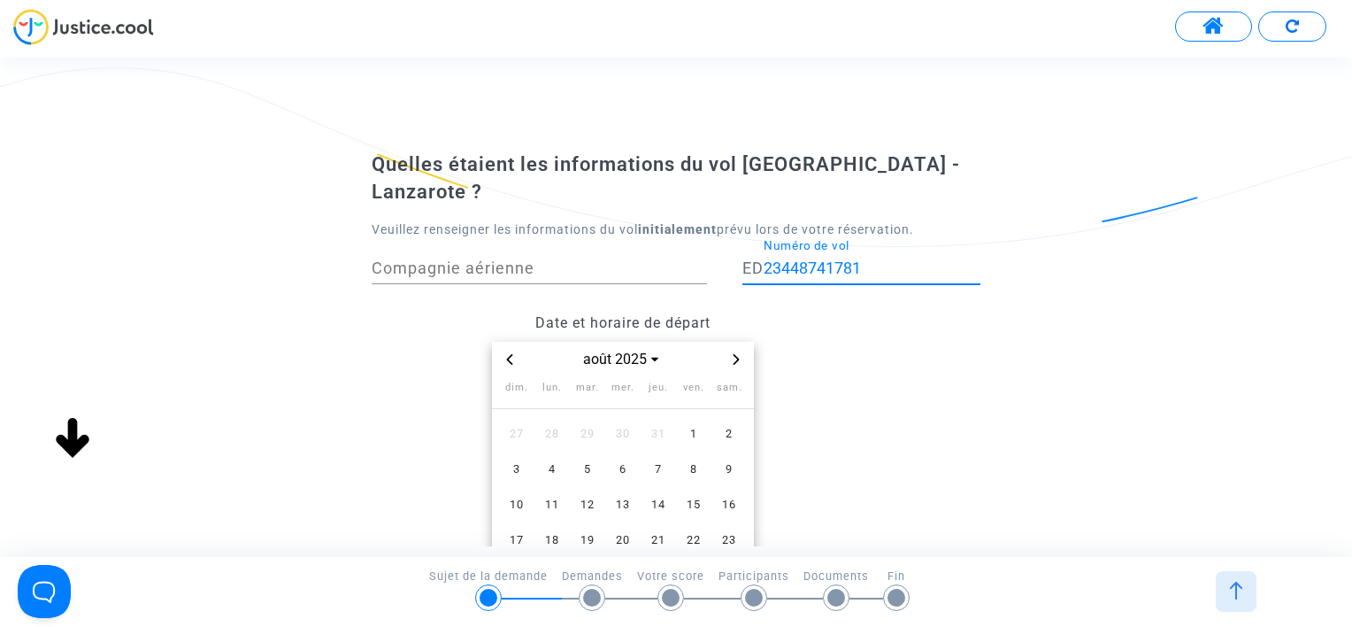
type input "23448741781"
click at [510, 354] on icon "Previous month" at bounding box center [509, 359] width 11 height 11
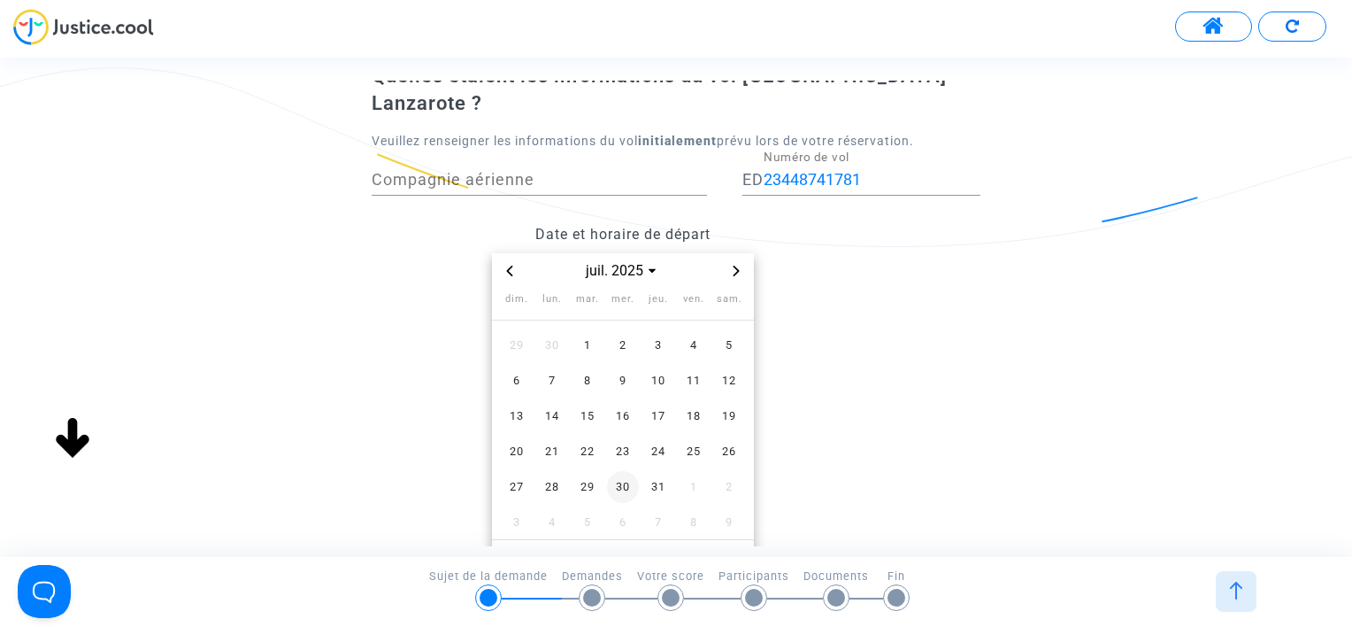
click at [626, 471] on span "30" at bounding box center [623, 487] width 32 height 32
click at [732, 266] on icon "Next month" at bounding box center [736, 271] width 11 height 11
click at [622, 365] on span "6" at bounding box center [623, 381] width 32 height 32
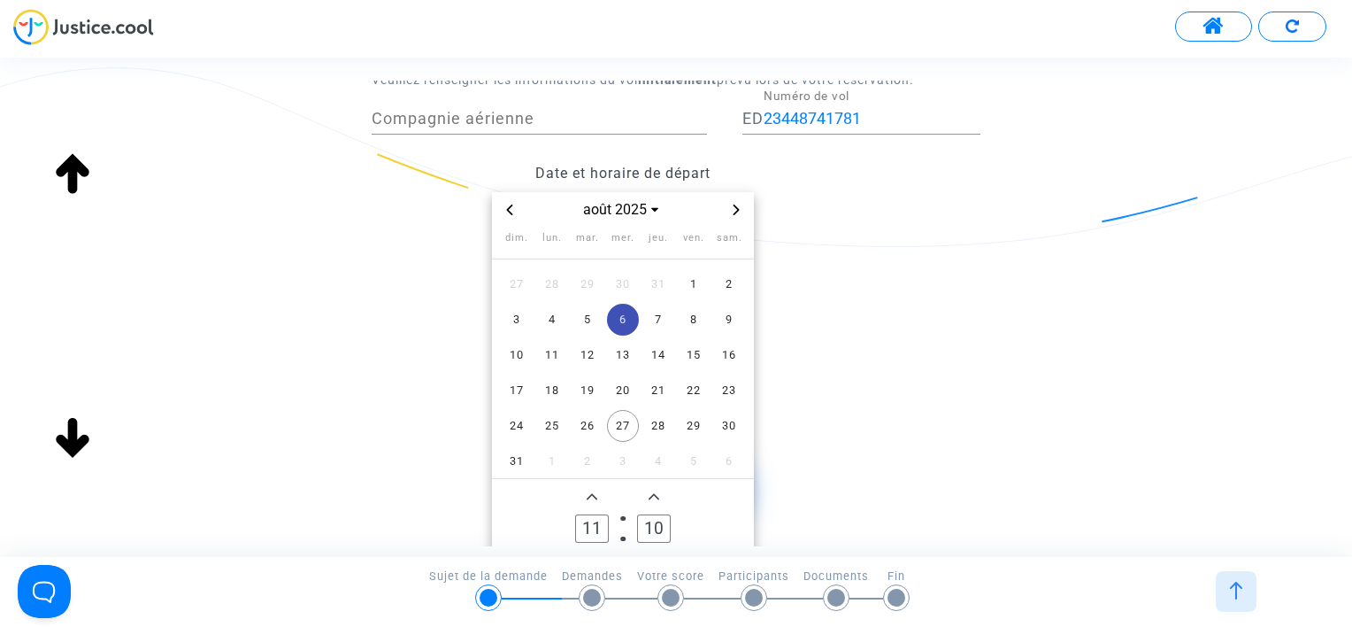
scroll to position [177, 0]
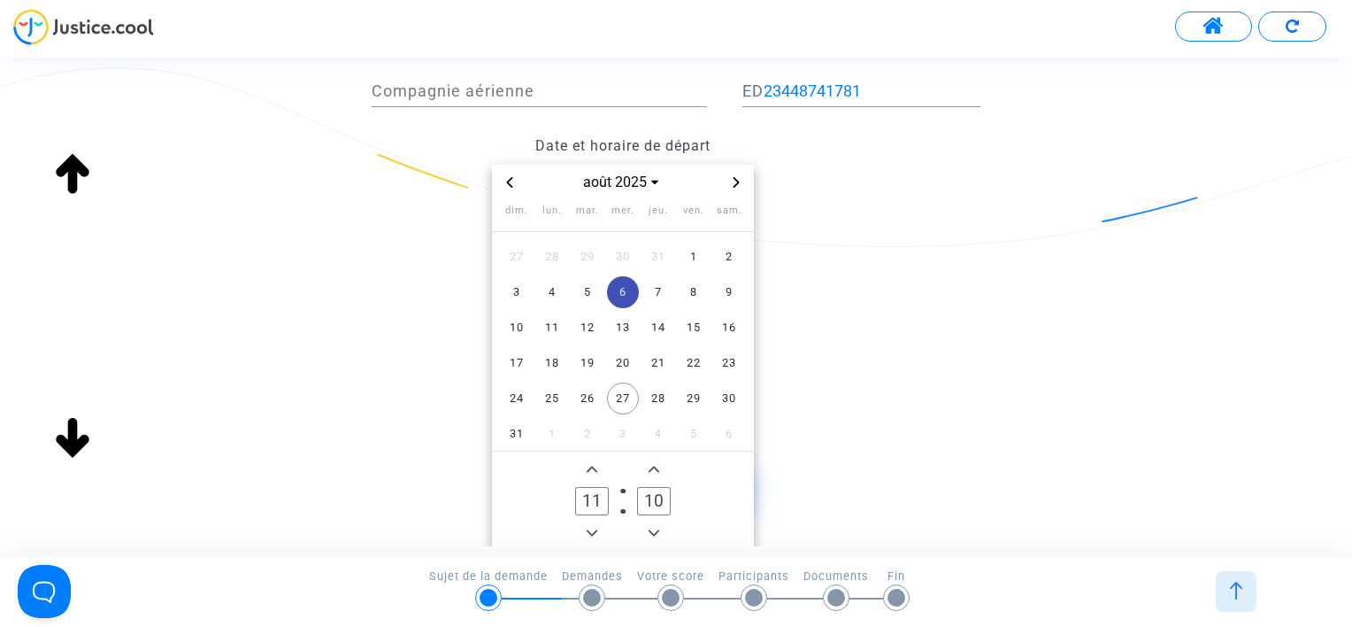
click at [511, 177] on icon "Previous month" at bounding box center [510, 182] width 6 height 11
click at [620, 416] on td "6" at bounding box center [622, 433] width 35 height 35
click at [620, 382] on span "30" at bounding box center [623, 398] width 32 height 32
click at [646, 522] on button "Minus a minute" at bounding box center [653, 532] width 21 height 21
click at [641, 500] on owl-date-time-timer-box "09 Minute" at bounding box center [654, 500] width 62 height 85
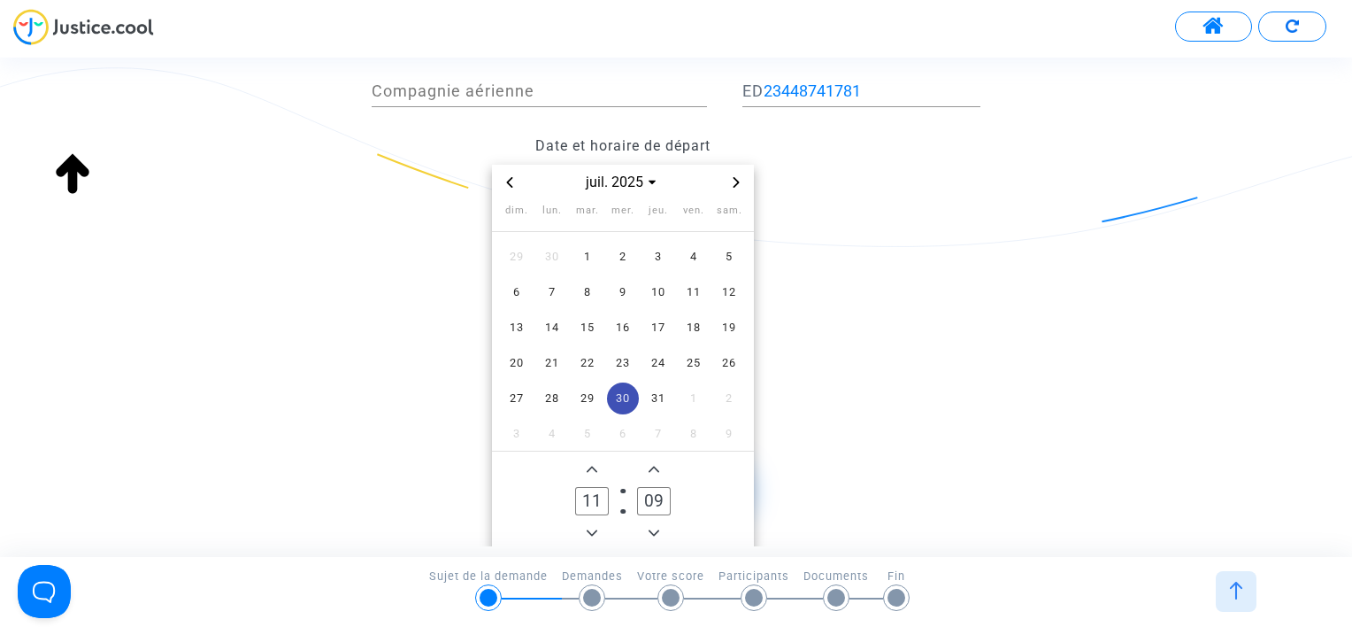
click at [643, 499] on owl-date-time-timer-box "09 Minute" at bounding box center [654, 500] width 62 height 85
click at [647, 522] on span "Minus a minute" at bounding box center [653, 532] width 21 height 21
click at [650, 527] on icon "Minus a minute" at bounding box center [654, 532] width 11 height 11
click at [649, 527] on icon "Minus a minute" at bounding box center [654, 532] width 11 height 11
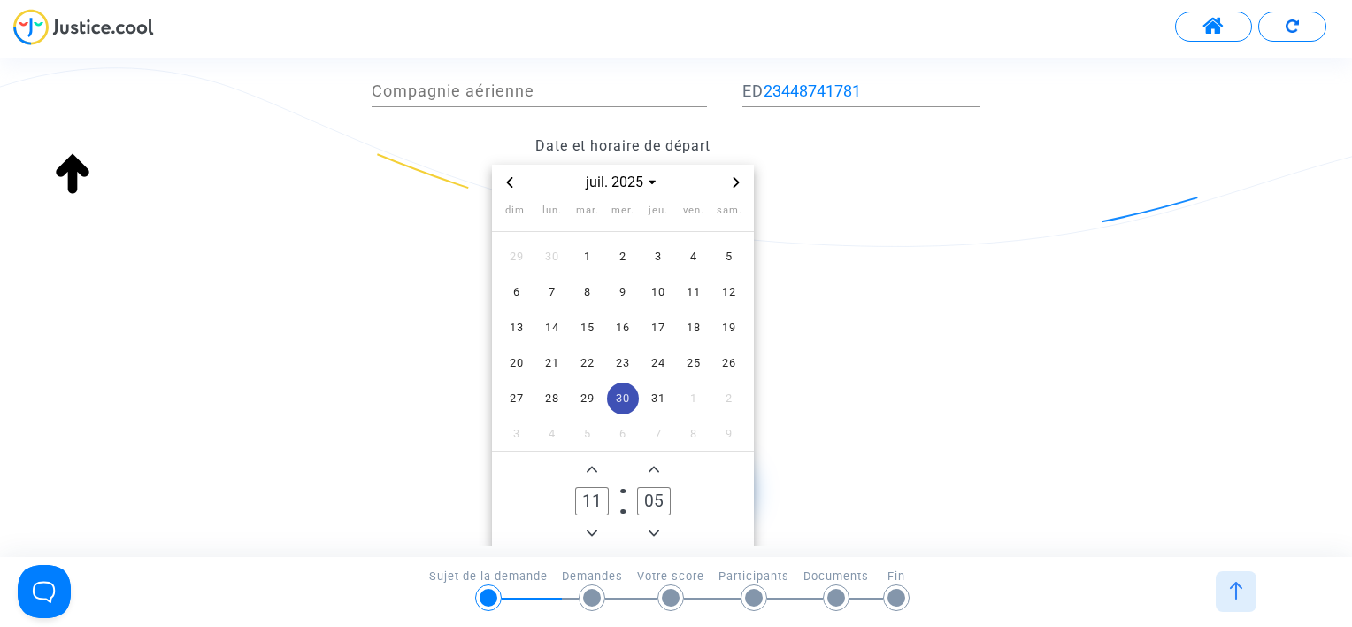
click at [649, 527] on icon "Minus a minute" at bounding box center [654, 532] width 11 height 11
click at [648, 522] on span "Minus a minute" at bounding box center [653, 532] width 21 height 21
click at [646, 522] on span "Minus a minute" at bounding box center [653, 532] width 21 height 21
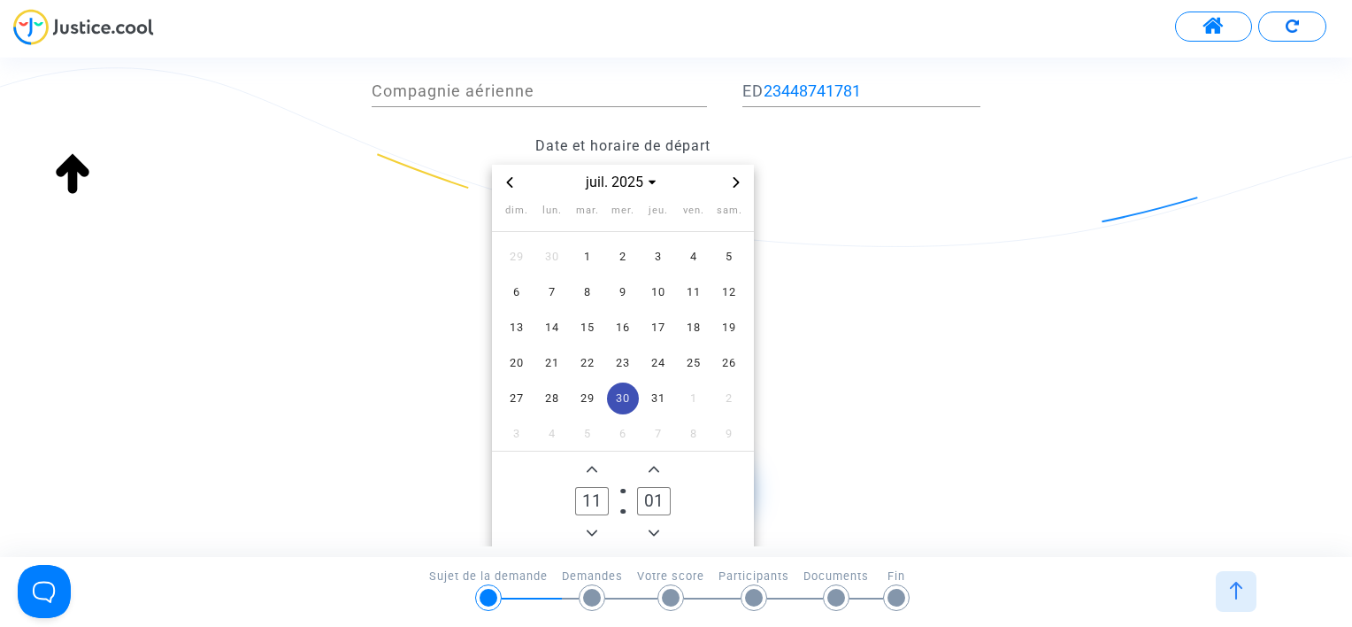
type input "00"
click at [595, 466] on icon "Add a hour" at bounding box center [592, 469] width 11 height 6
type input "13"
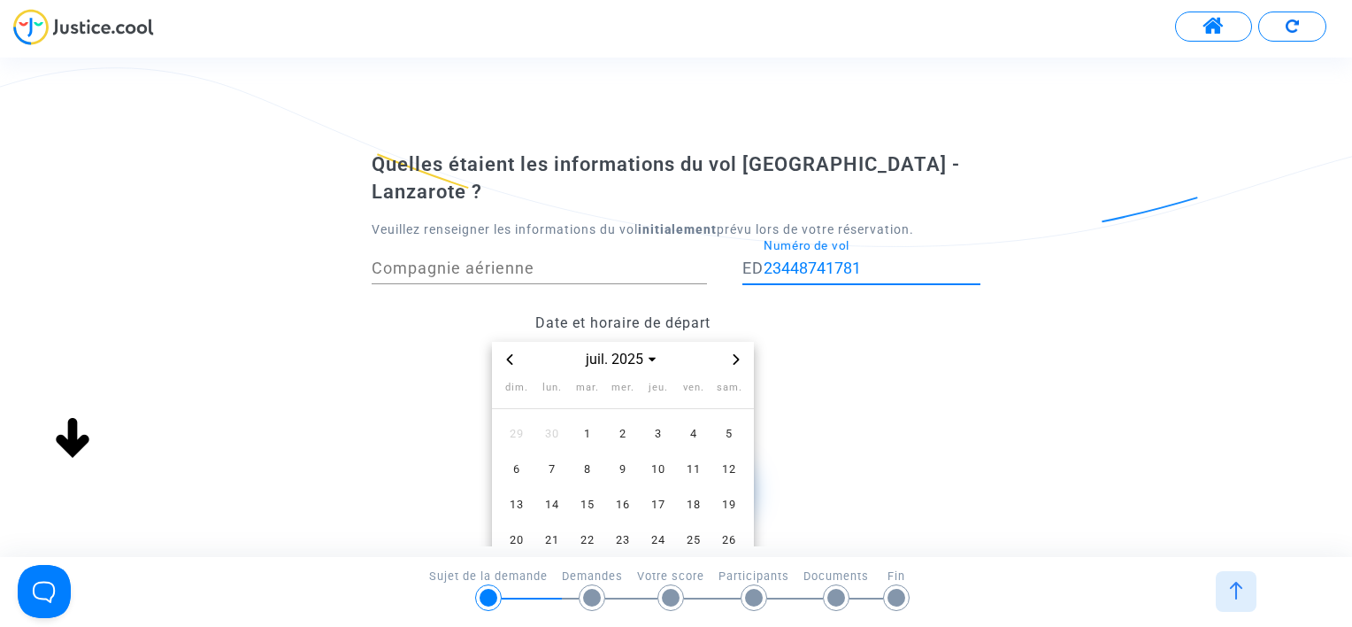
drag, startPoint x: 878, startPoint y: 241, endPoint x: 707, endPoint y: 234, distance: 171.0
click at [707, 239] on div "Compagnie aérienne ED 23448741781 Numéro de vol" at bounding box center [675, 271] width 635 height 65
paste input "XSBL6Z"
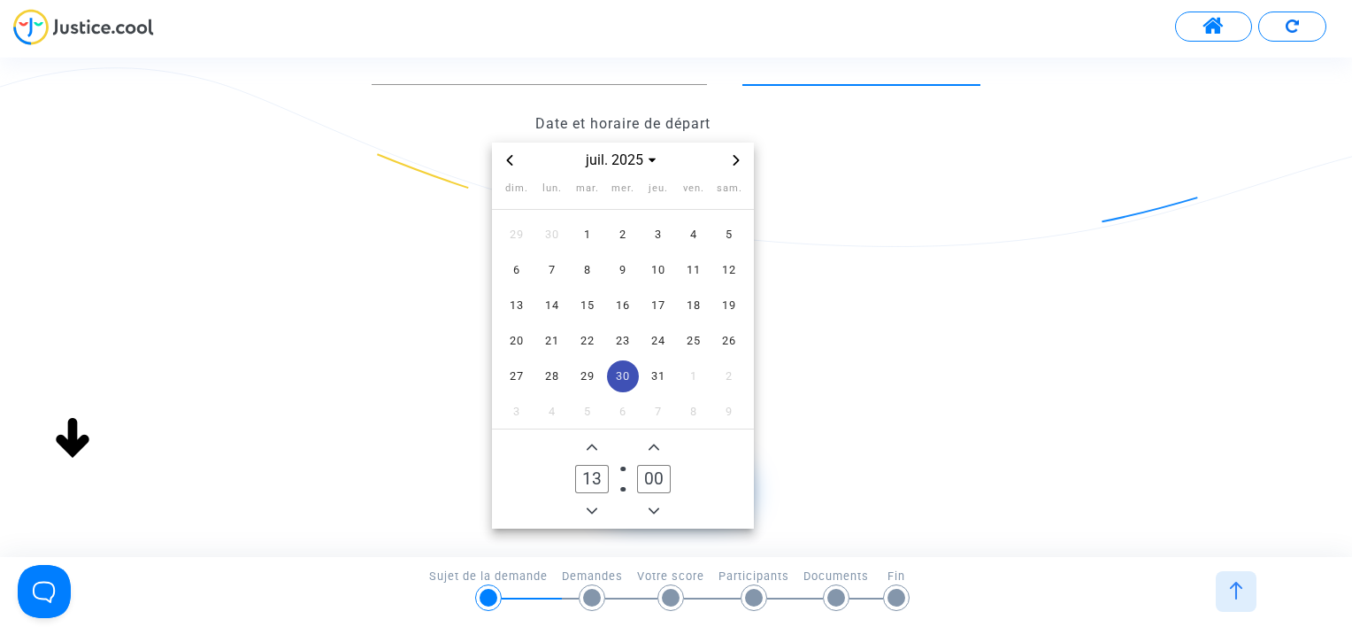
scroll to position [259, 0]
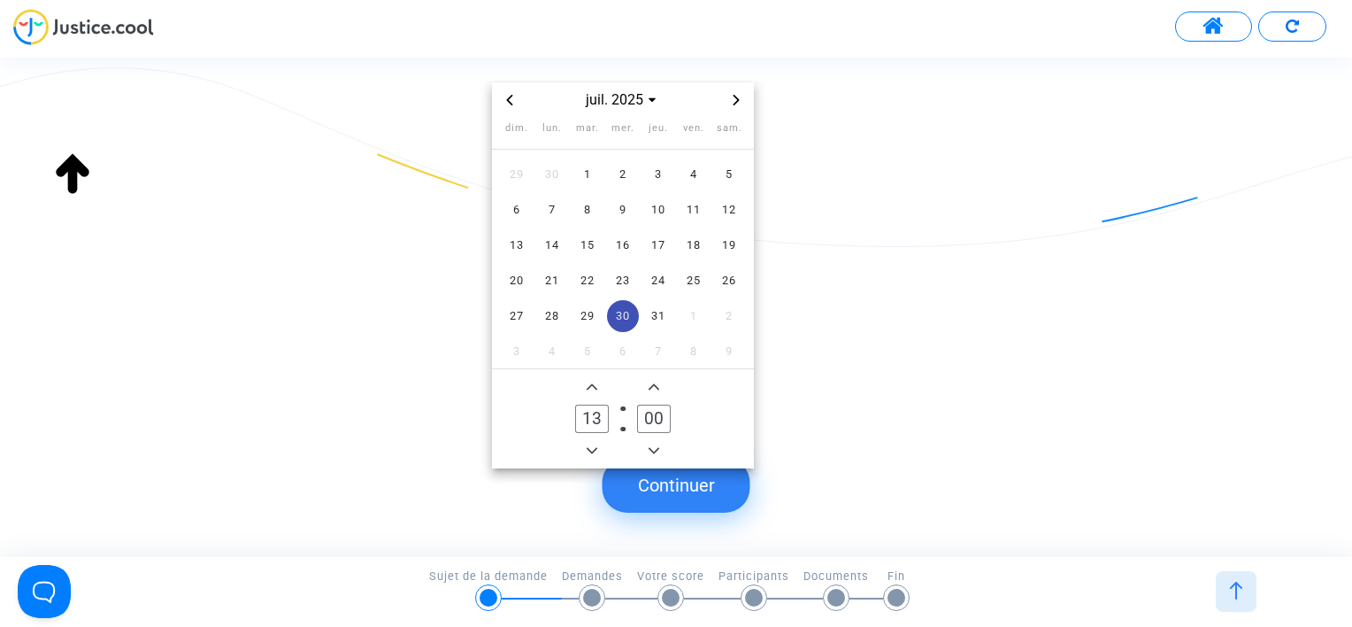
type input "XSBL6Z"
click at [731, 493] on button "Continuer" at bounding box center [677, 485] width 148 height 55
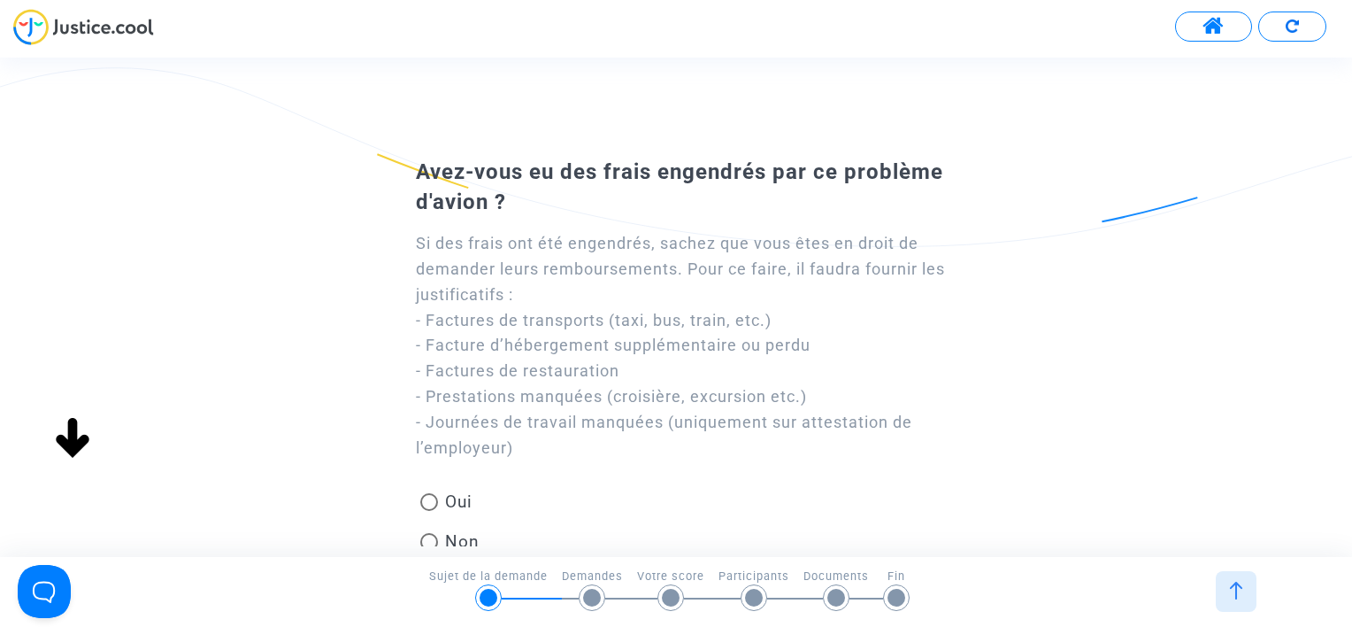
click at [432, 503] on span at bounding box center [429, 502] width 18 height 18
click at [429, 511] on input "Oui" at bounding box center [428, 511] width 1 height 1
radio input "true"
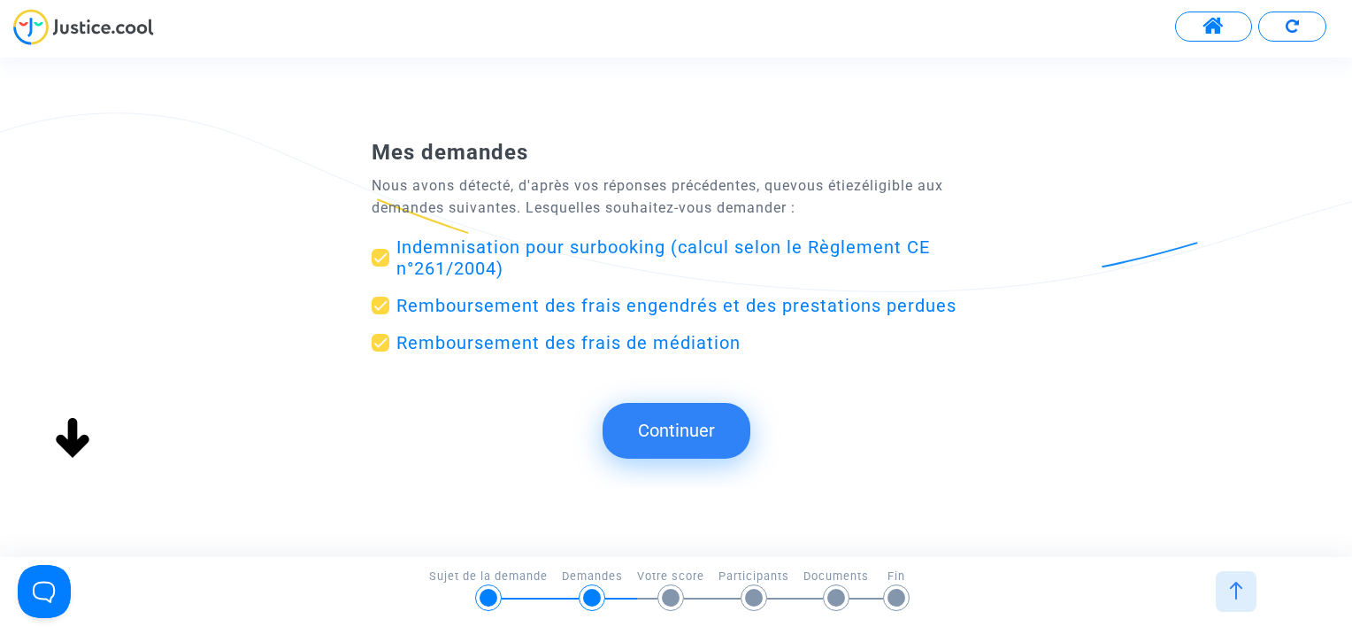
scroll to position [0, 0]
click at [503, 247] on span "Indemnisation pour surbooking (calcul selon le Règlement CE n°261/2004)" at bounding box center [663, 257] width 534 height 42
click at [381, 266] on input "Indemnisation pour surbooking (calcul selon le Règlement CE n°261/2004)" at bounding box center [380, 266] width 1 height 1
checkbox input "false"
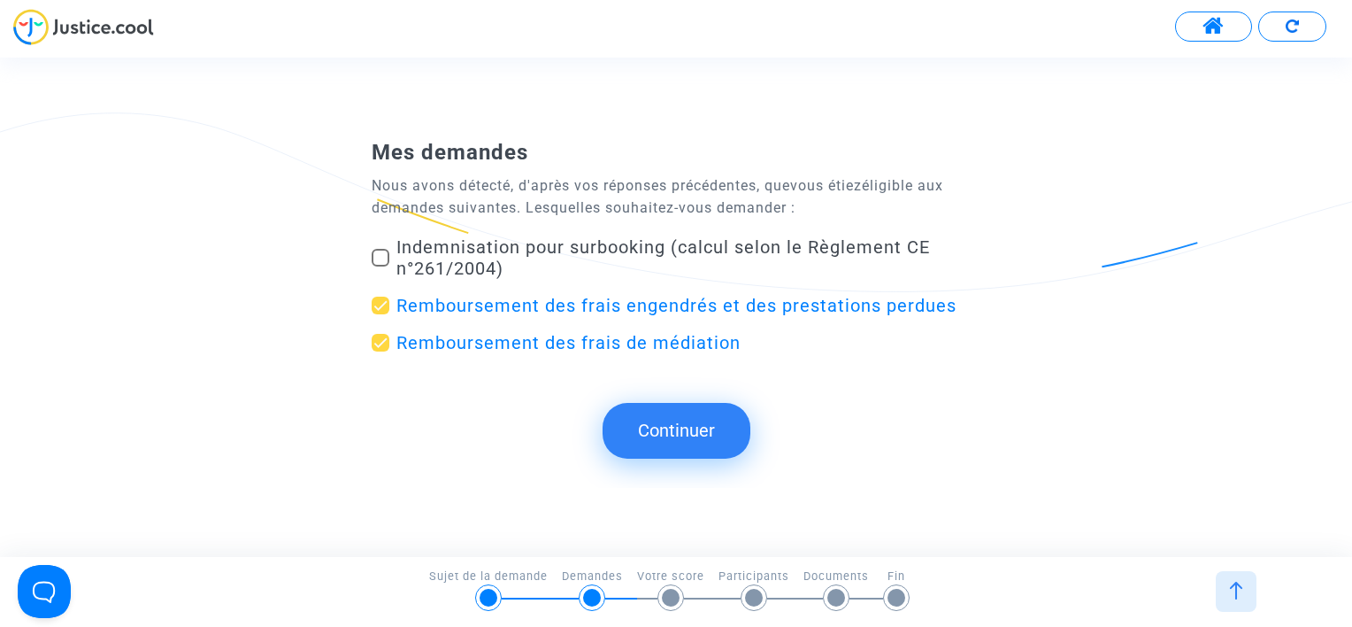
click at [667, 439] on button "Continuer" at bounding box center [677, 430] width 148 height 55
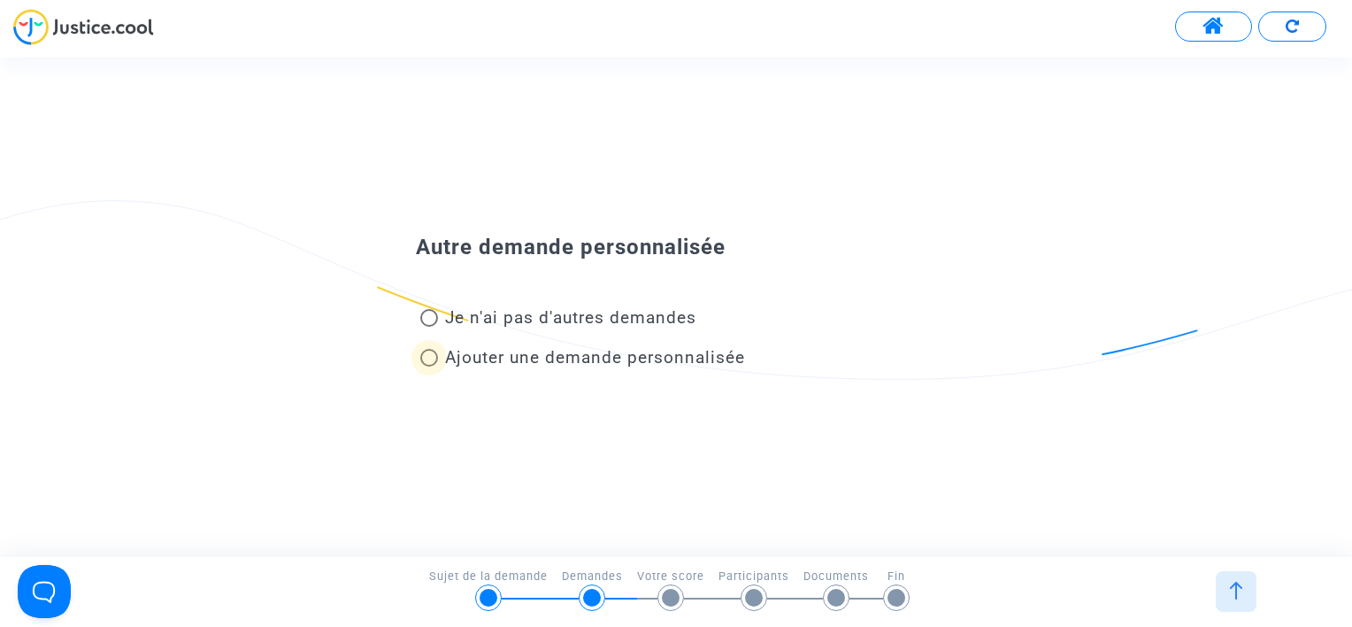
click at [428, 365] on span at bounding box center [429, 358] width 18 height 18
click at [428, 366] on input "Ajouter une demande personnalisée" at bounding box center [428, 366] width 1 height 1
radio input "true"
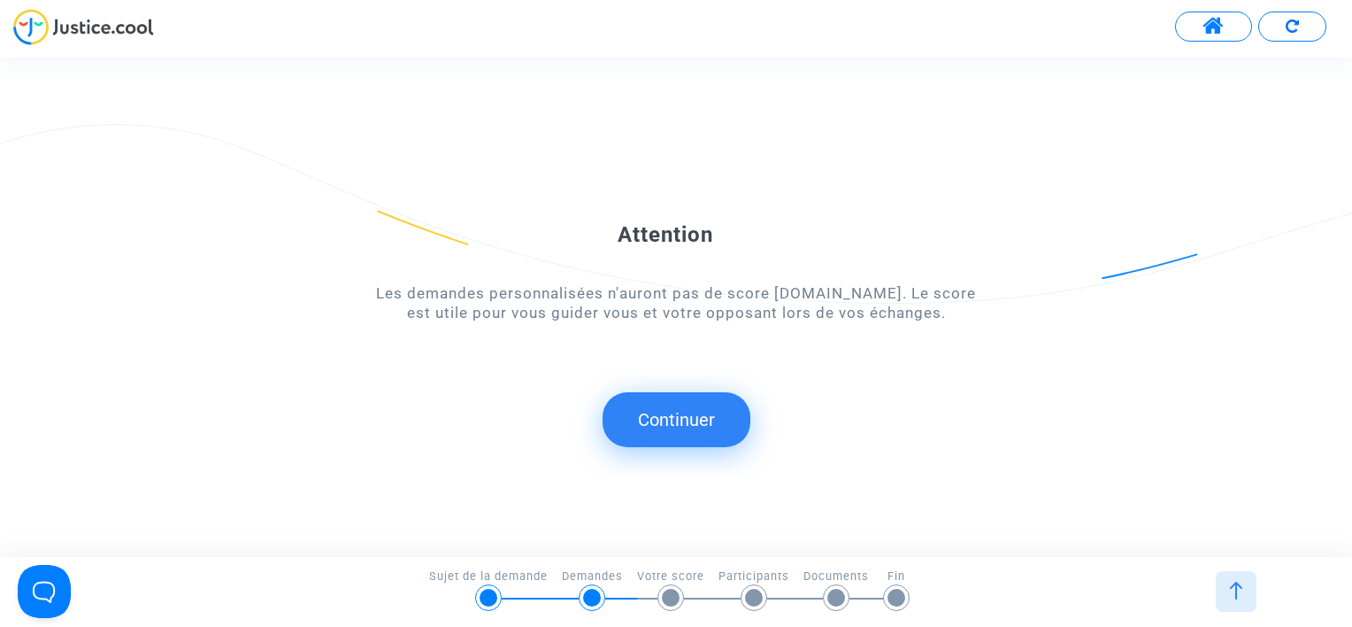
click at [700, 424] on button "Continuer" at bounding box center [677, 419] width 148 height 55
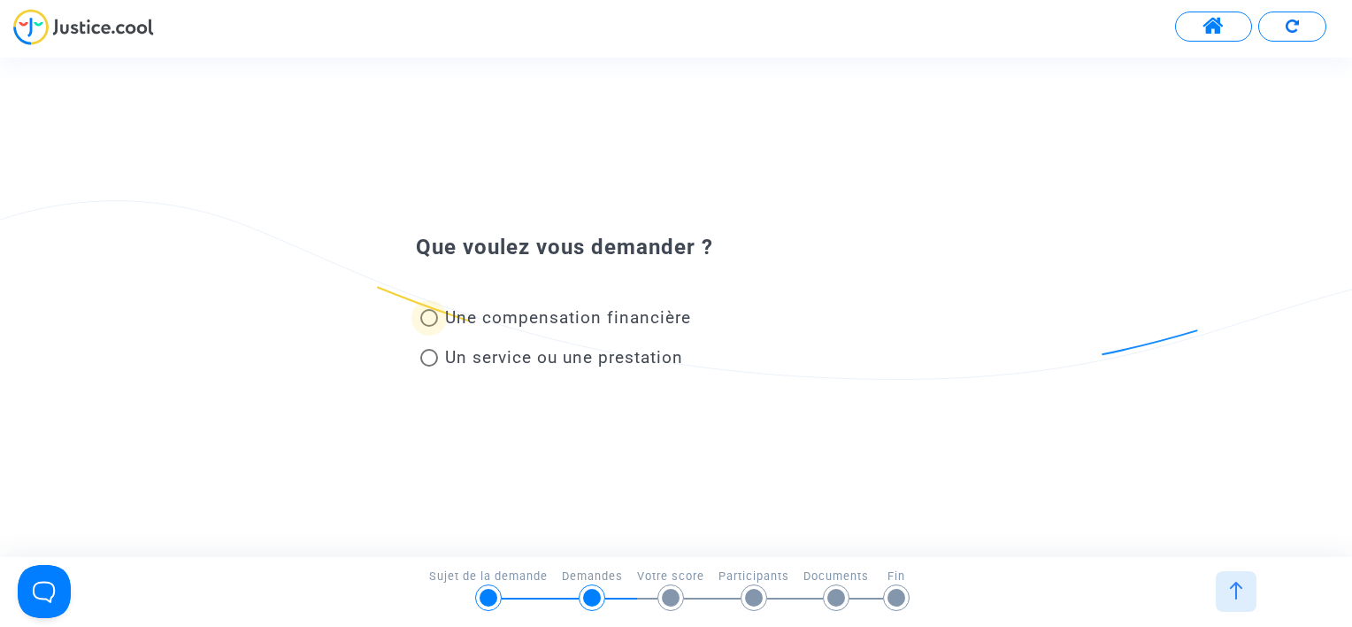
click at [603, 317] on span "Une compensation financière" at bounding box center [568, 317] width 246 height 20
click at [429, 327] on input "Une compensation financière" at bounding box center [428, 327] width 1 height 1
radio input "true"
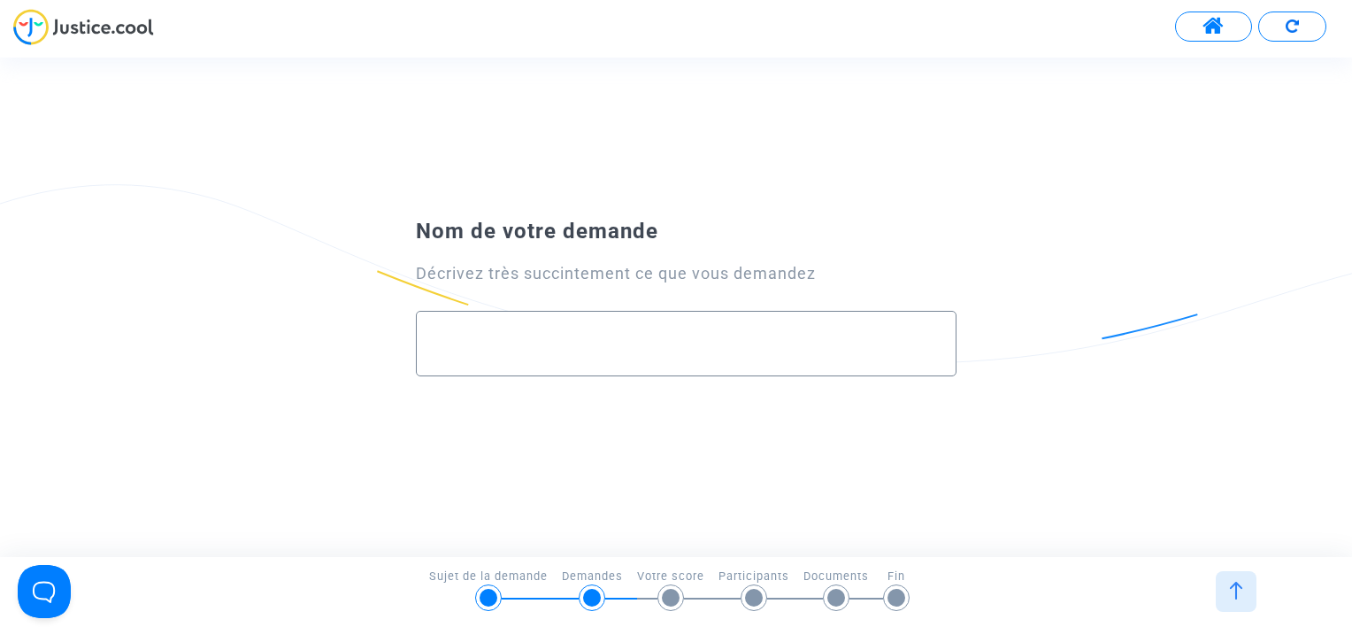
click at [587, 329] on div at bounding box center [687, 337] width 504 height 50
paste input "Suite à un mail de check-in non reçu, j’ai dû payer 110 € à l’aéroport pour l’e…"
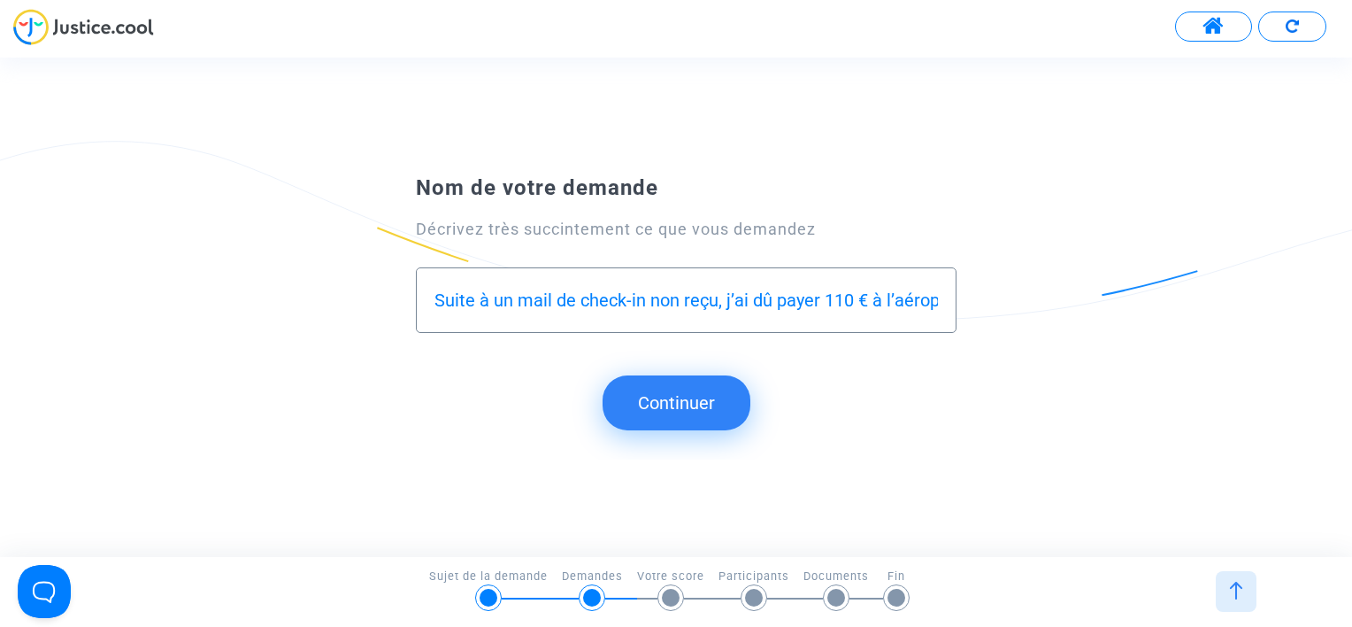
drag, startPoint x: 935, startPoint y: 301, endPoint x: 343, endPoint y: 303, distance: 591.2
click at [343, 303] on div "Nom de votre demande Décrivez très succintement ce que vous demandez Suite à un…" at bounding box center [676, 263] width 1352 height 192
type input "Suite à un mail de check-in non reçu, j’ai dû payer 110 € à l’aéroport pour l’e…"
click at [344, 414] on submit-question "Continuer" at bounding box center [676, 402] width 1352 height 55
click at [688, 400] on button "Continuer" at bounding box center [677, 402] width 148 height 55
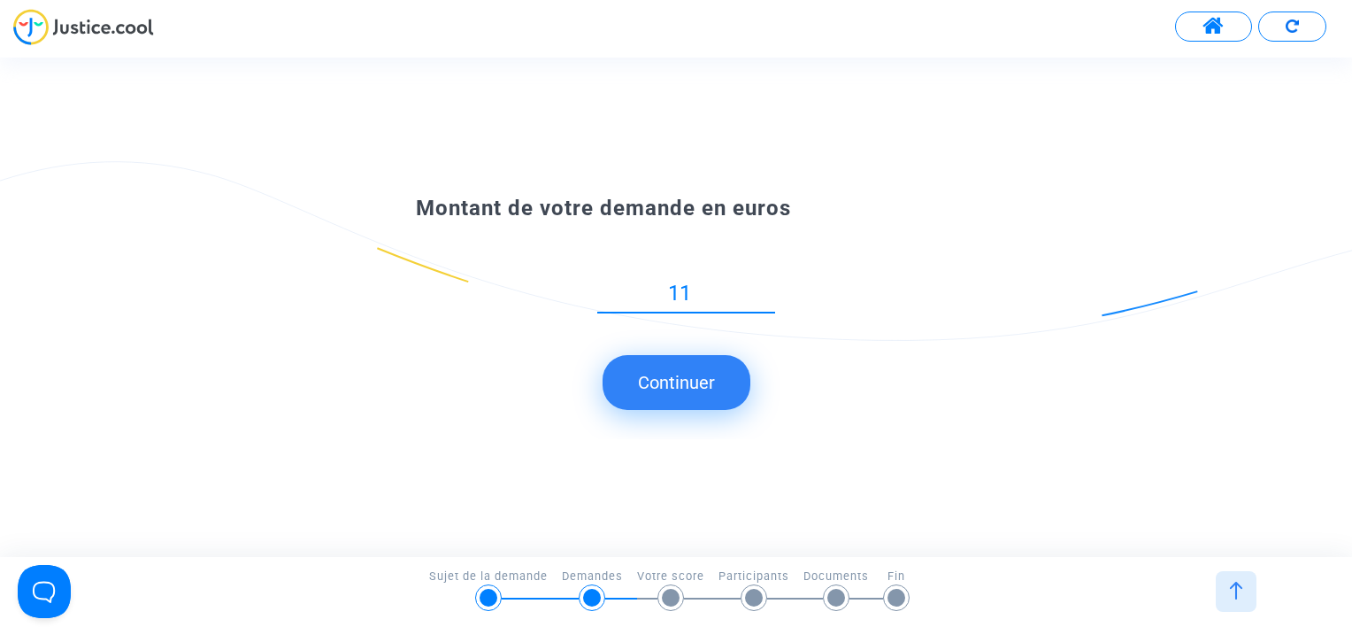
type input "110"
type input "110.59"
click at [673, 372] on button "Continuer" at bounding box center [677, 382] width 148 height 55
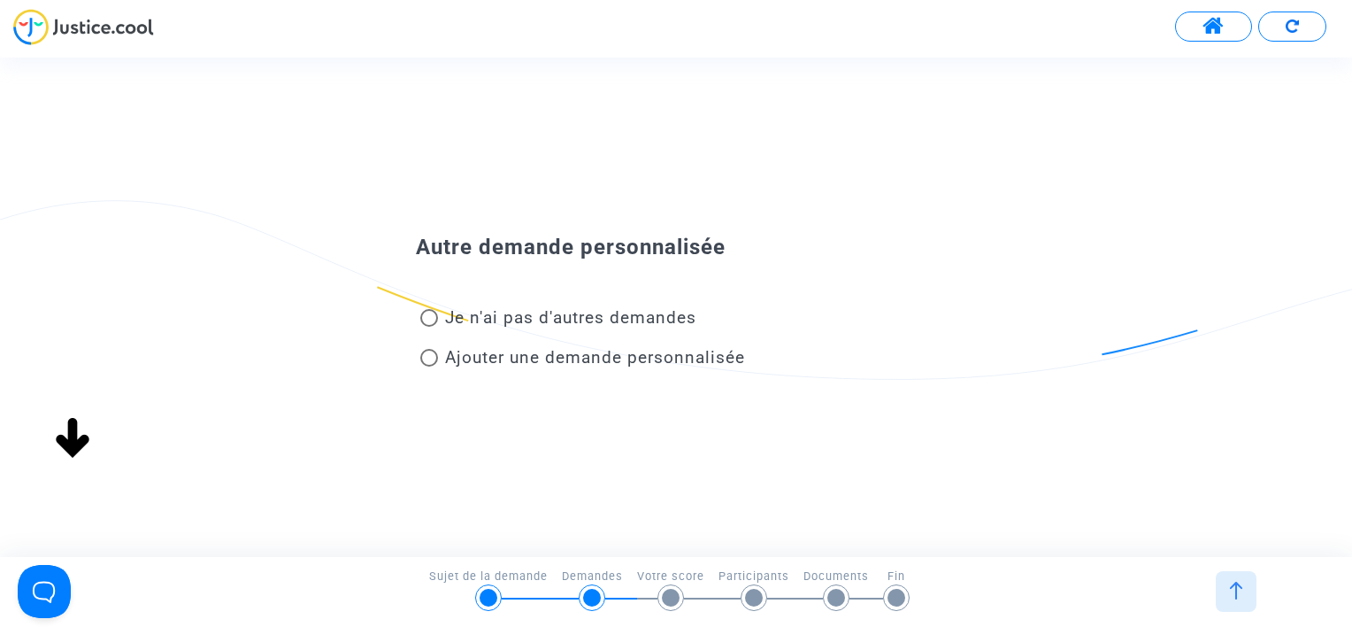
click at [552, 316] on span "Je n'ai pas d'autres demandes" at bounding box center [570, 317] width 251 height 20
click at [429, 327] on input "Je n'ai pas d'autres demandes" at bounding box center [428, 327] width 1 height 1
radio input "true"
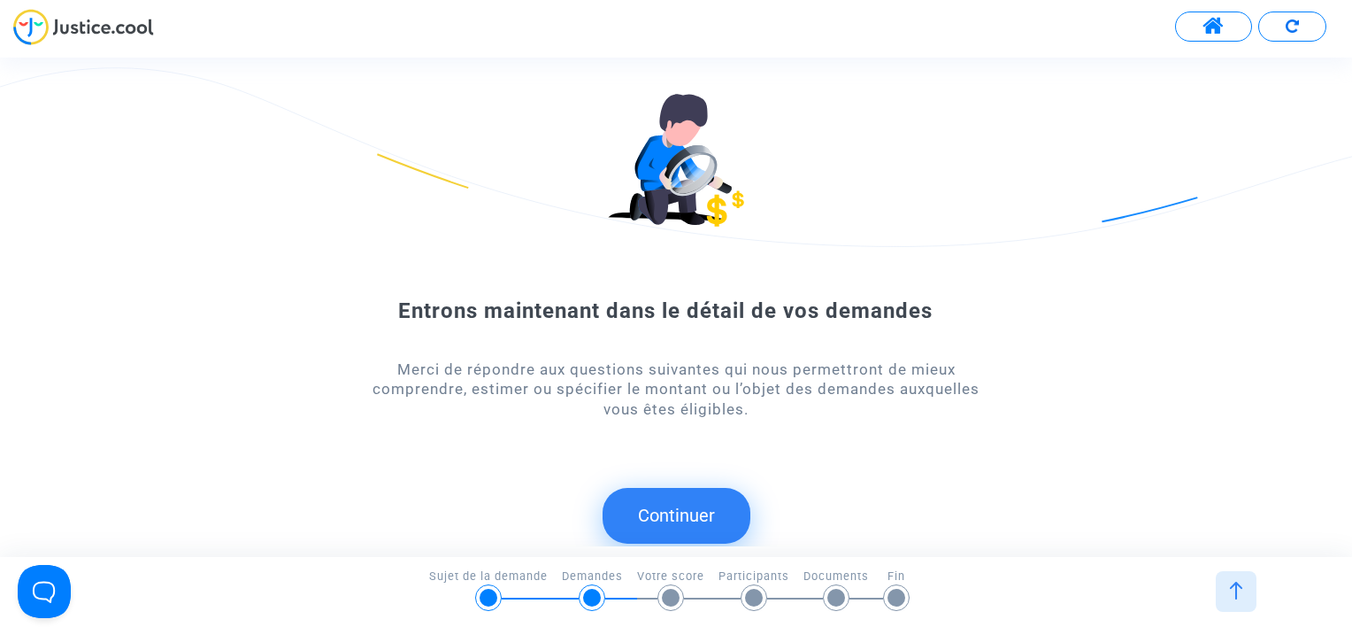
click at [689, 502] on button "Continuer" at bounding box center [677, 515] width 148 height 55
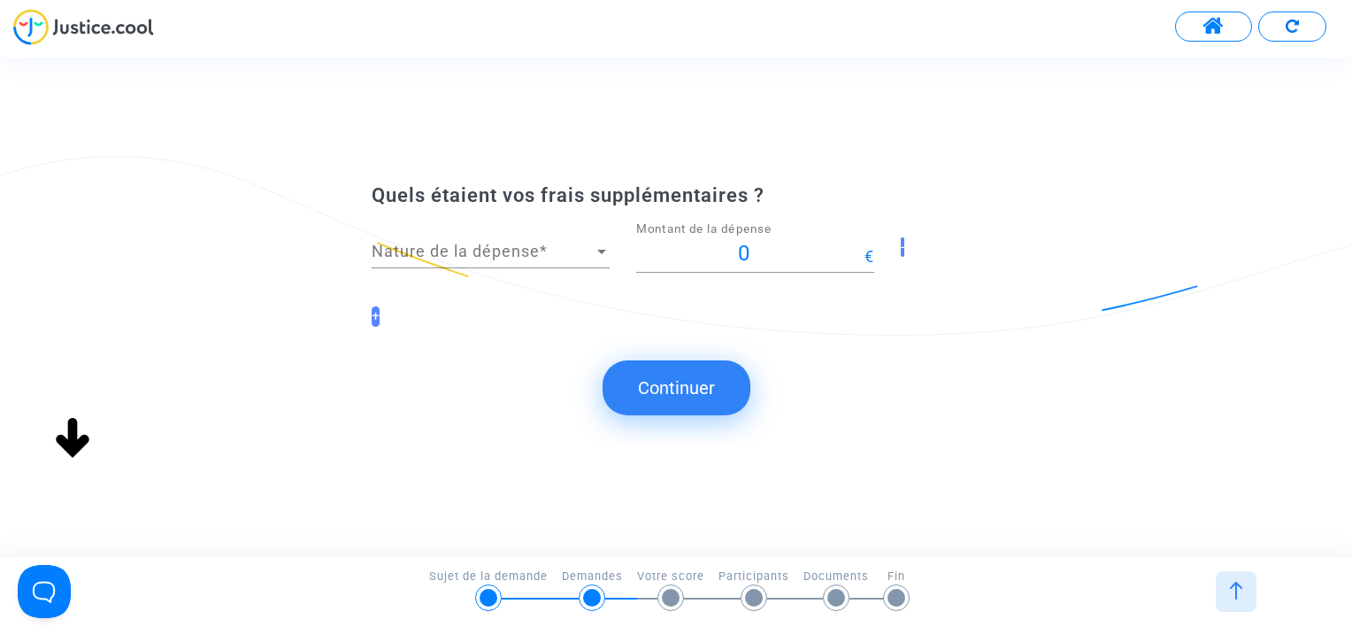
click at [532, 250] on span "Nature de la dépense" at bounding box center [483, 251] width 222 height 18
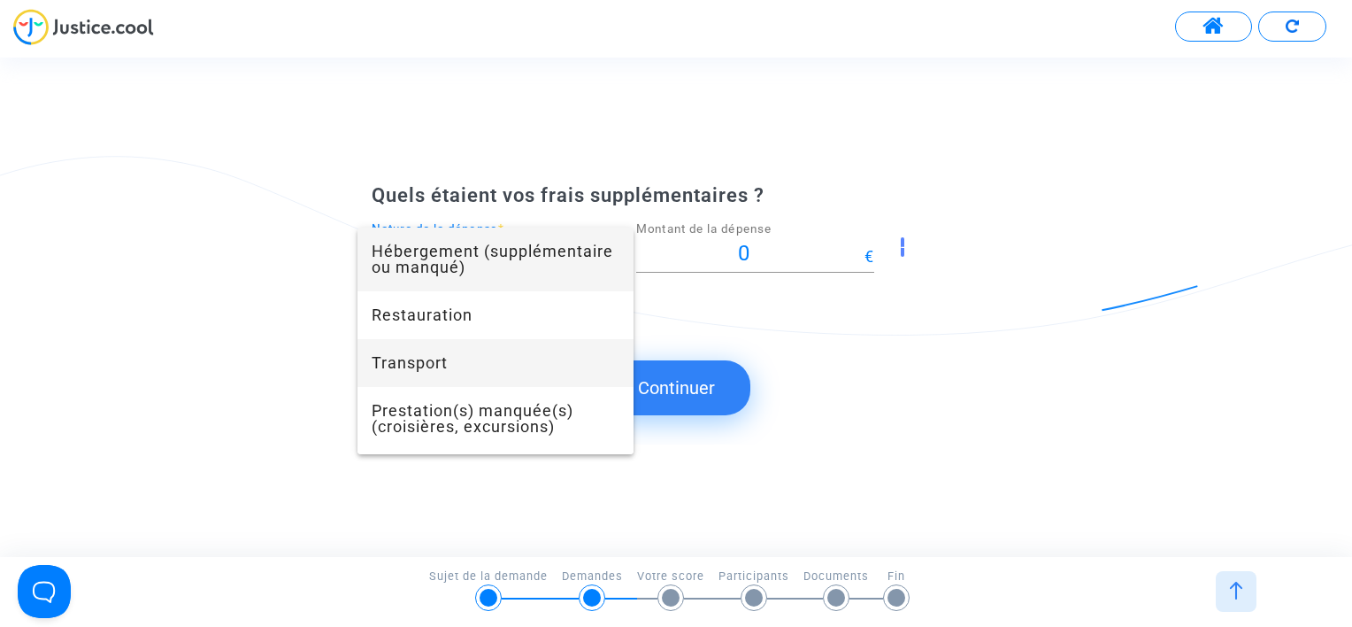
click at [511, 359] on span "Transport" at bounding box center [496, 363] width 248 height 48
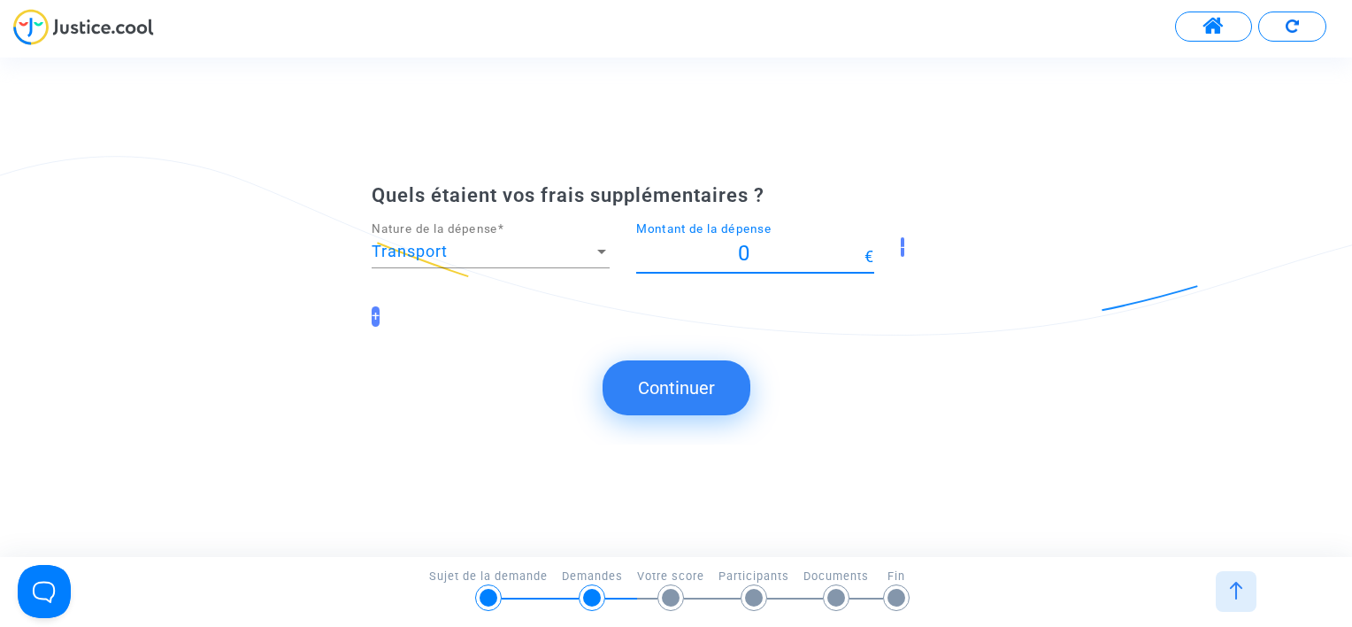
drag, startPoint x: 760, startPoint y: 255, endPoint x: 724, endPoint y: 257, distance: 36.3
click at [724, 257] on input "0" at bounding box center [750, 254] width 228 height 24
type input "110"
type input "110.59"
click at [689, 404] on button "Continuer" at bounding box center [677, 387] width 148 height 55
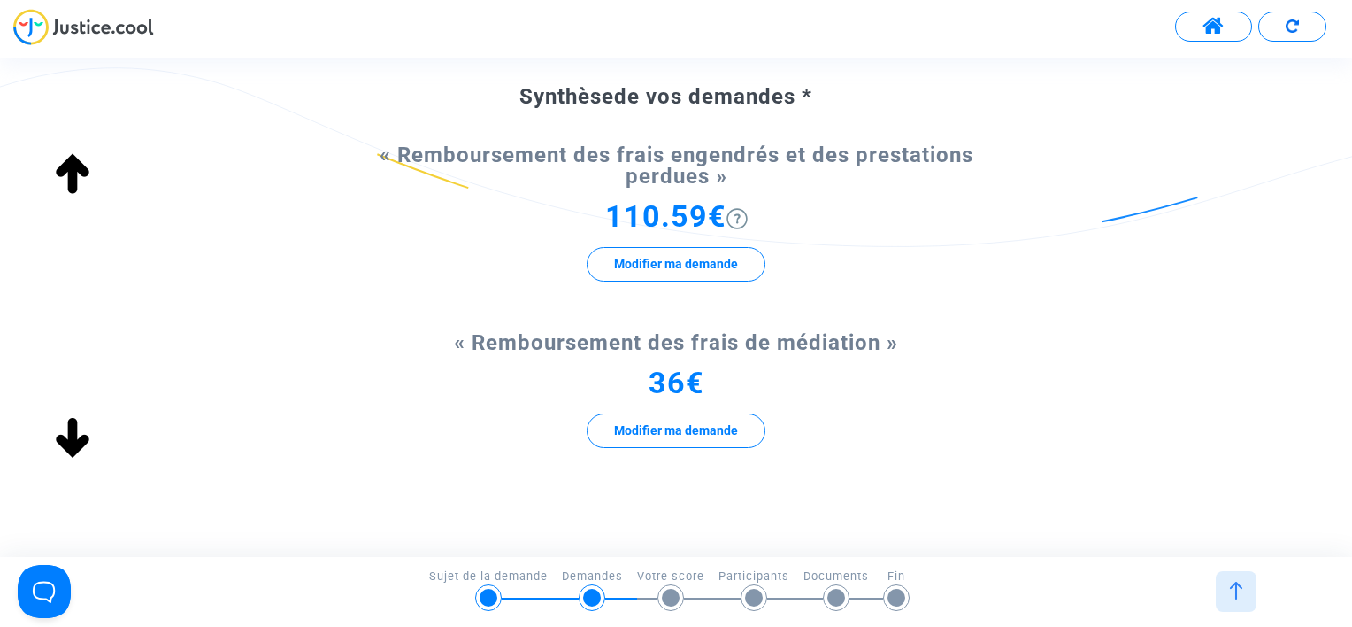
scroll to position [177, 0]
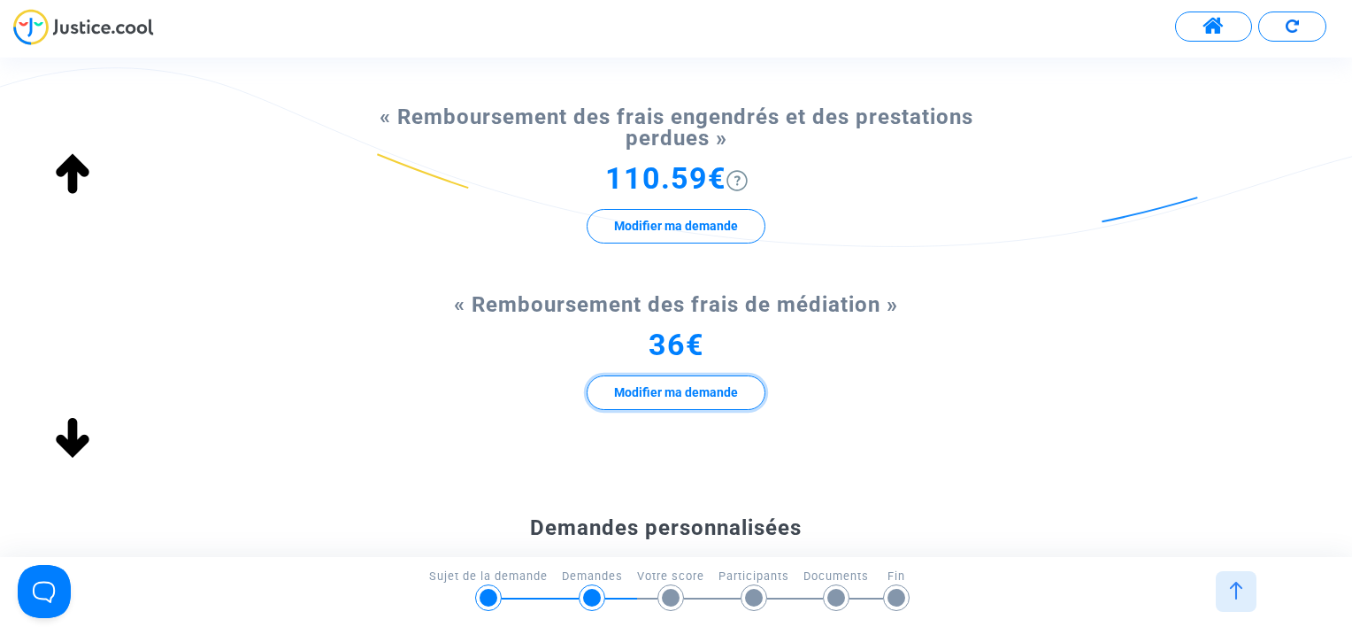
click at [673, 386] on button "Modifier ma demande" at bounding box center [676, 392] width 179 height 35
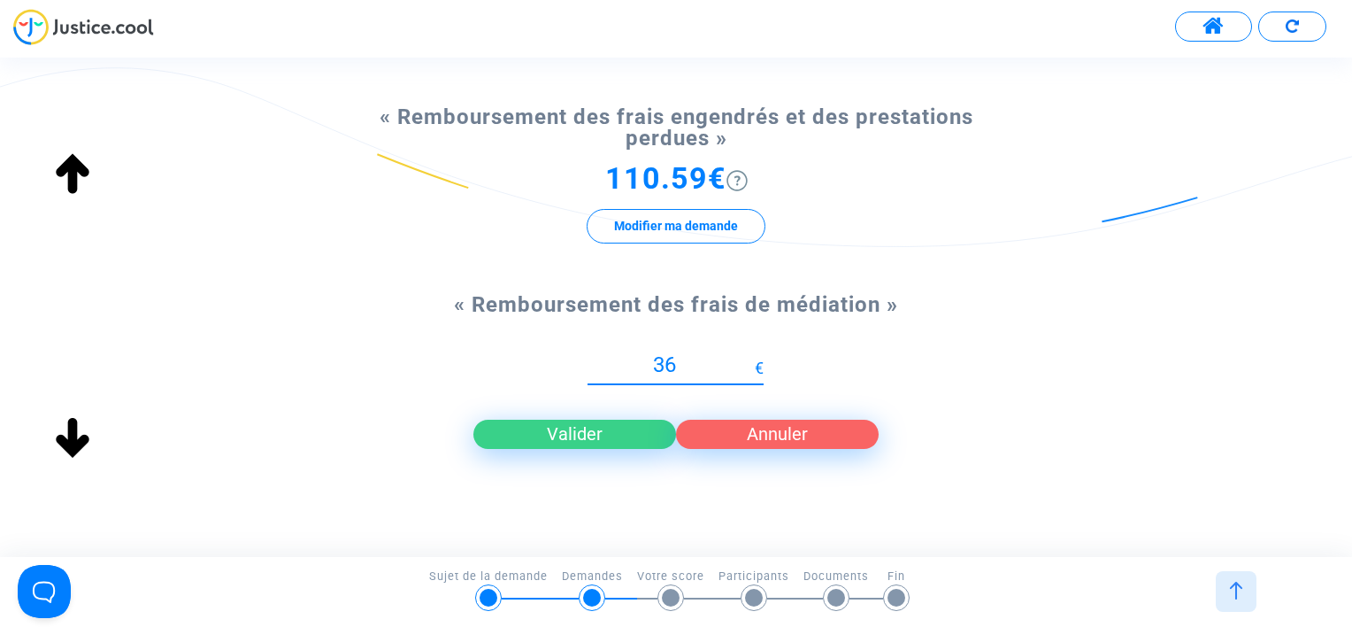
drag, startPoint x: 691, startPoint y: 363, endPoint x: 599, endPoint y: 364, distance: 92.0
click at [599, 364] on input "36" at bounding box center [671, 365] width 166 height 24
type input "100"
click at [604, 448] on button "Valider" at bounding box center [574, 434] width 203 height 28
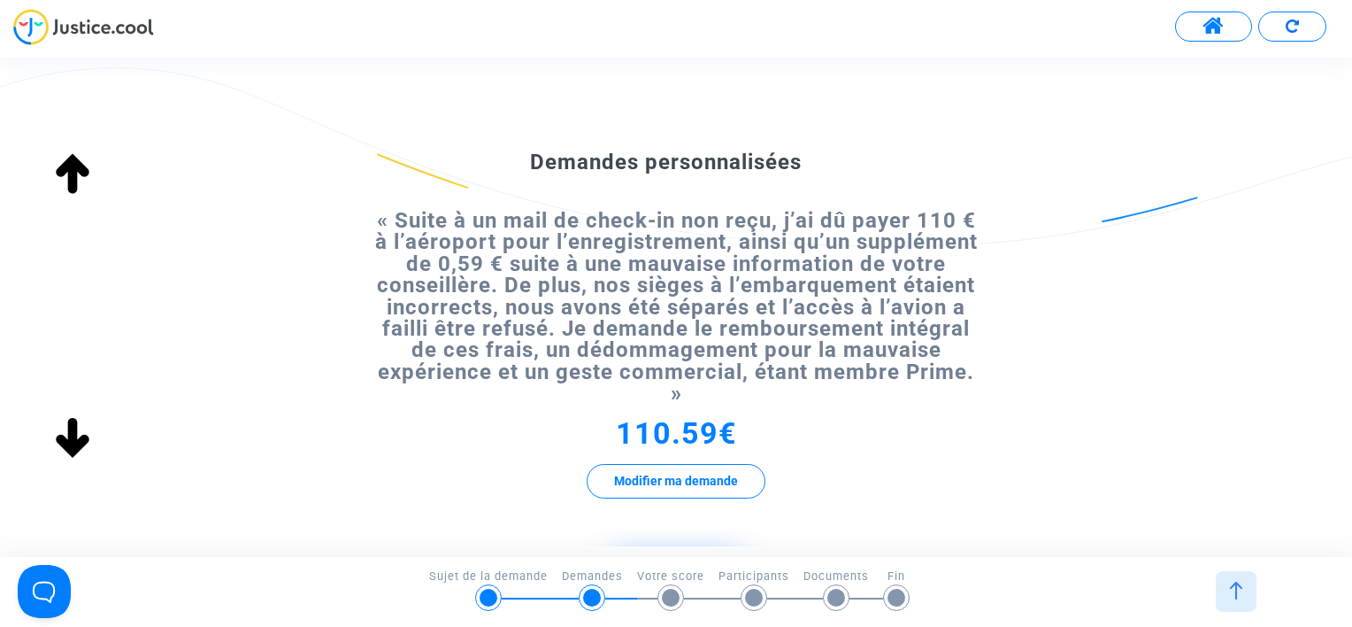
scroll to position [620, 0]
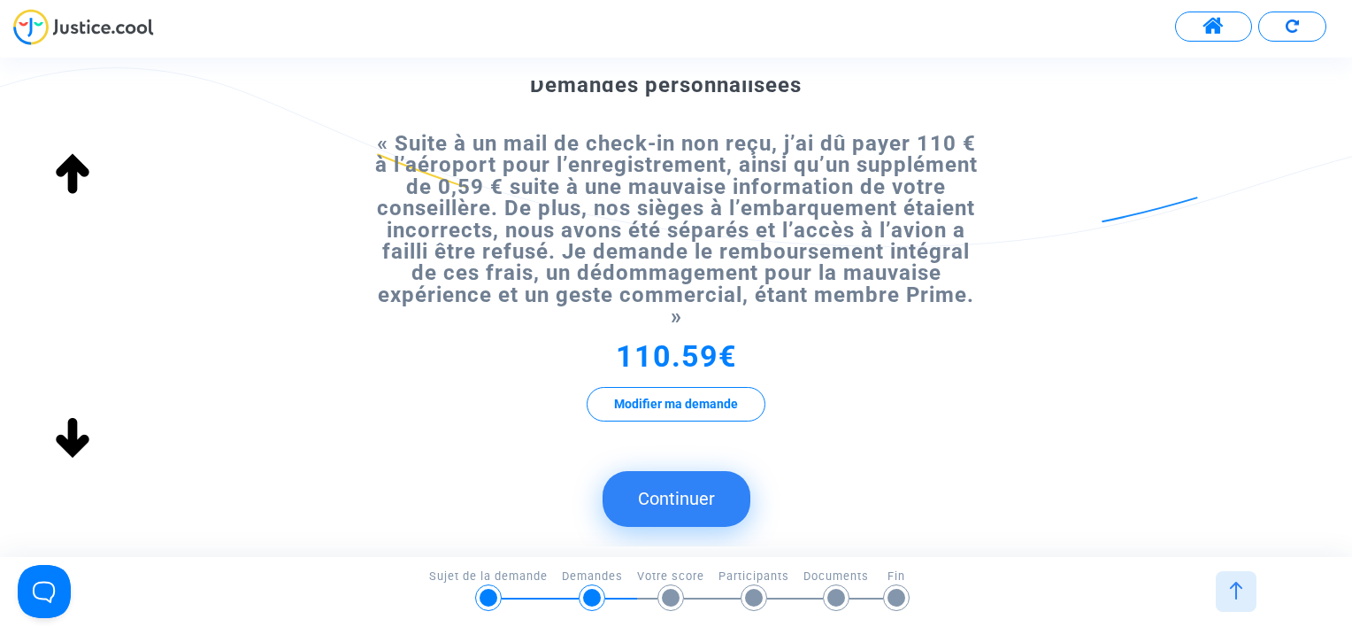
click at [699, 481] on button "Continuer" at bounding box center [677, 498] width 148 height 55
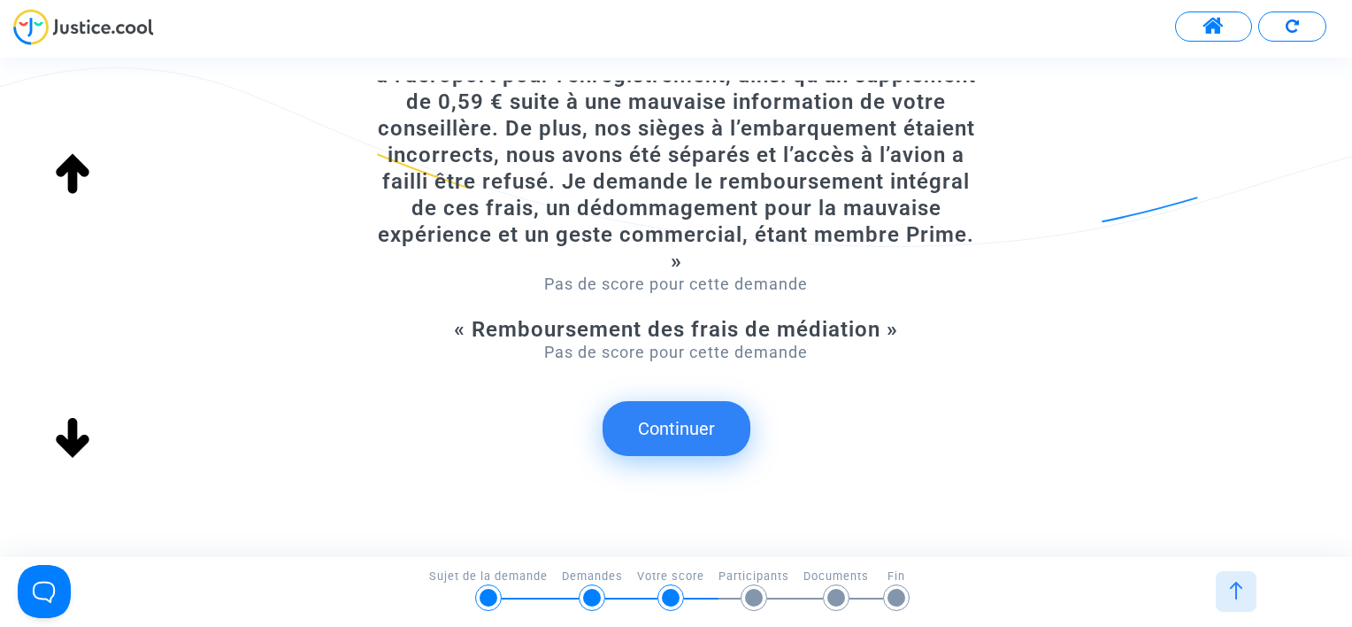
click at [714, 421] on button "Continuer" at bounding box center [677, 428] width 148 height 55
click at [704, 418] on button "Continuer" at bounding box center [677, 428] width 148 height 55
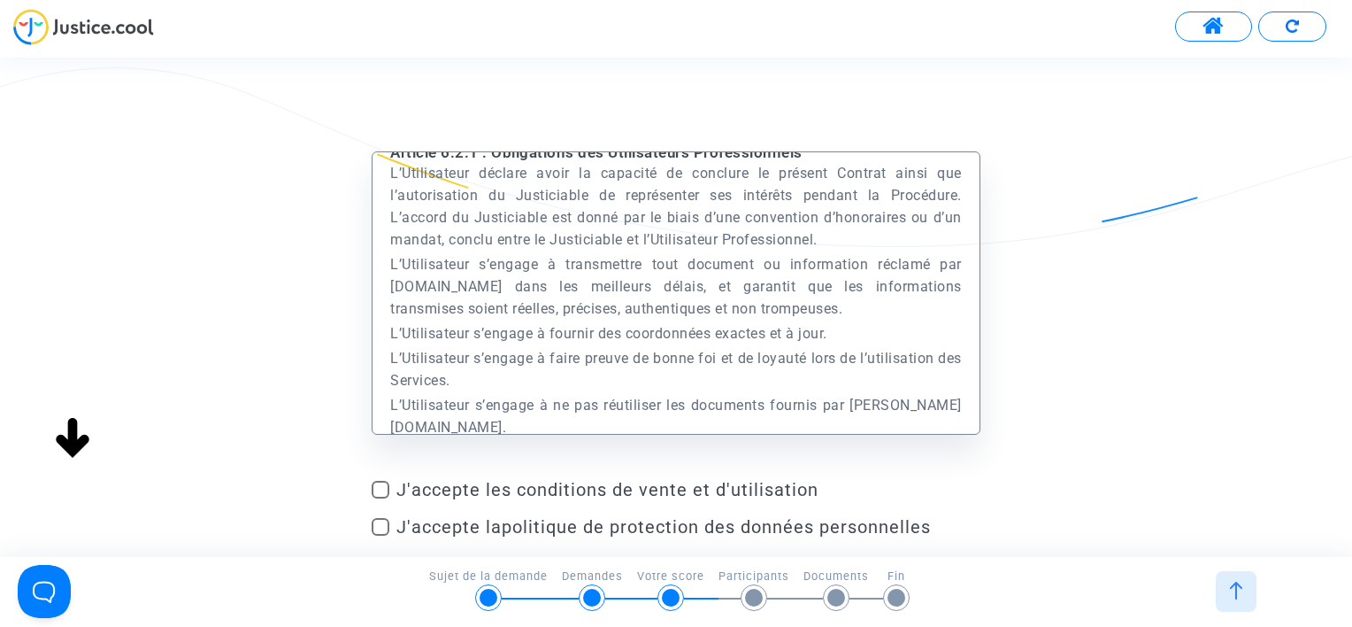
scroll to position [4868, 0]
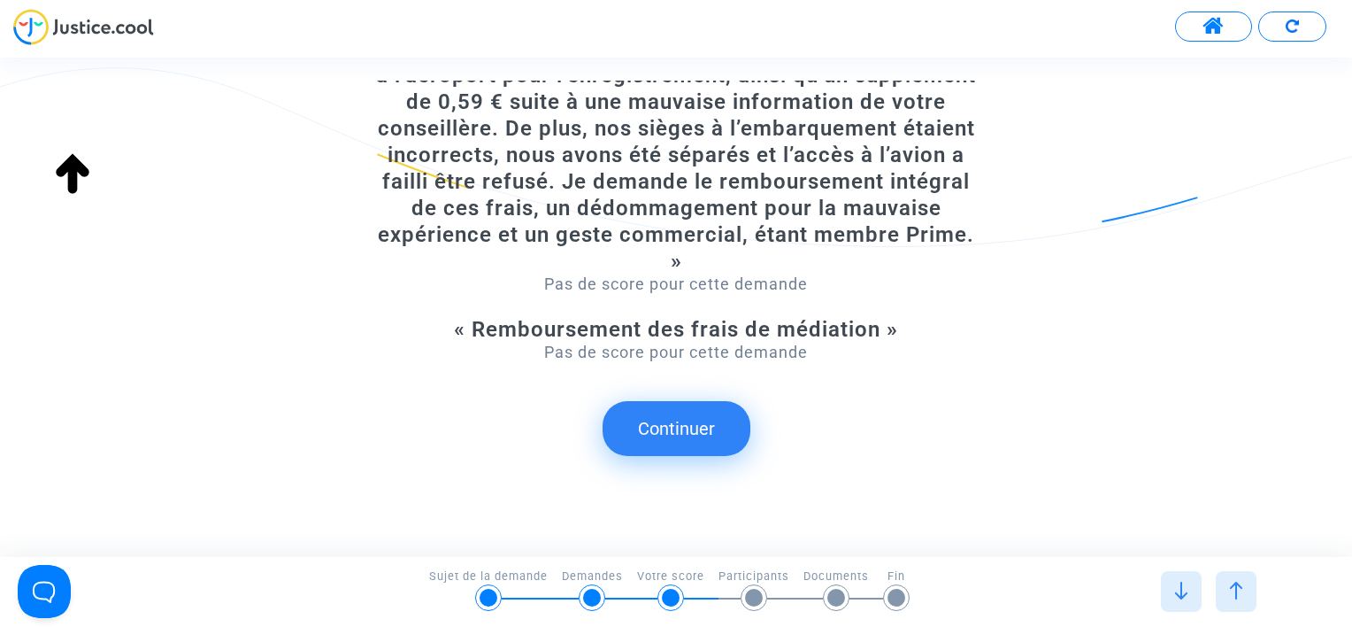
click at [673, 420] on button "Continuer" at bounding box center [677, 428] width 148 height 55
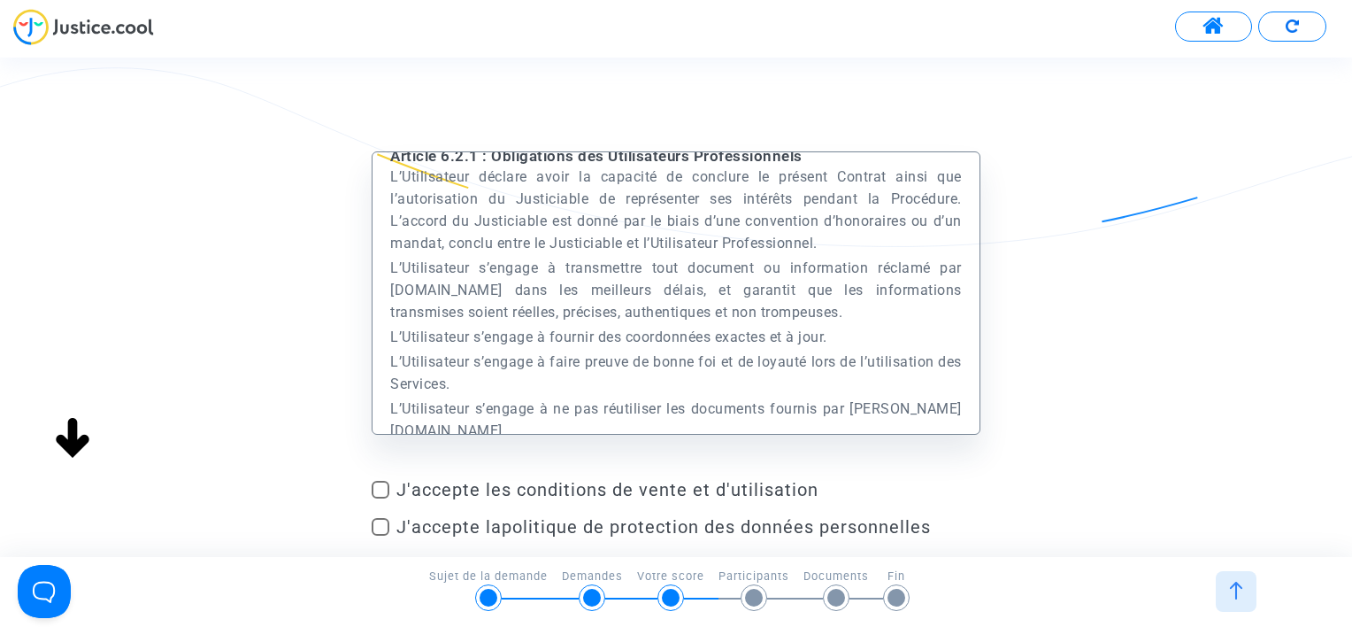
scroll to position [4956, 0]
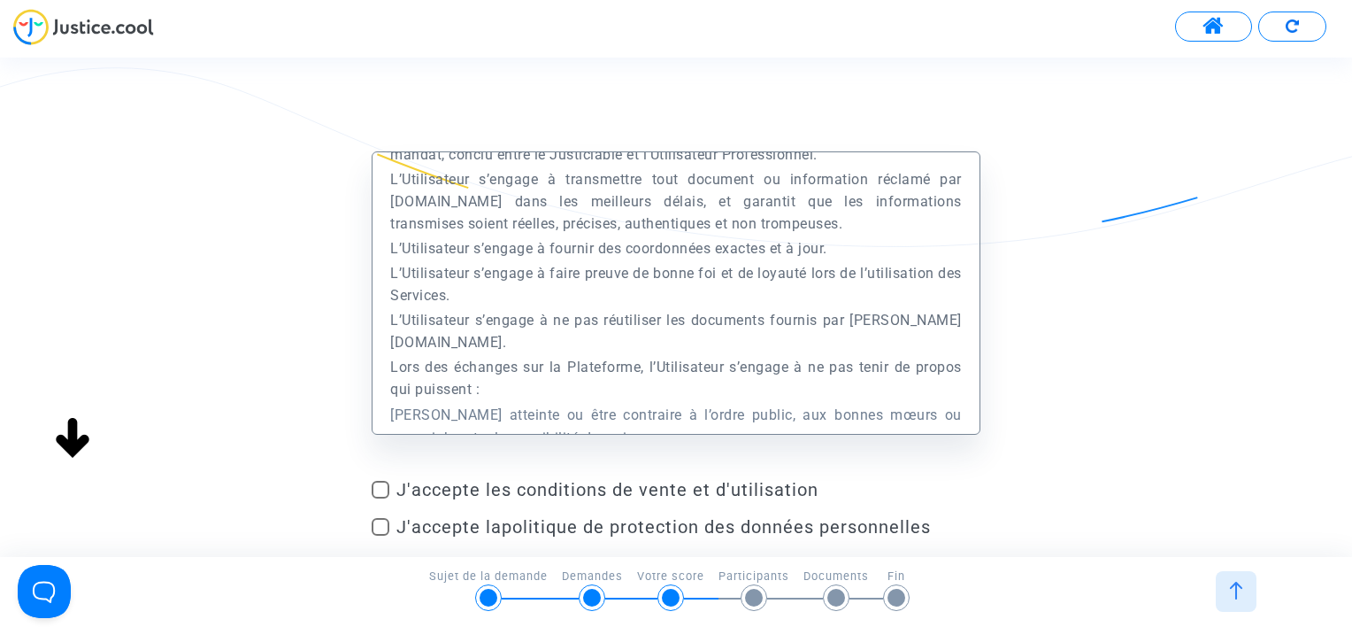
click at [389, 484] on span at bounding box center [381, 490] width 18 height 18
click at [381, 498] on input "J'accepte les conditions de vente et d'utilisation" at bounding box center [380, 498] width 1 height 1
checkbox input "true"
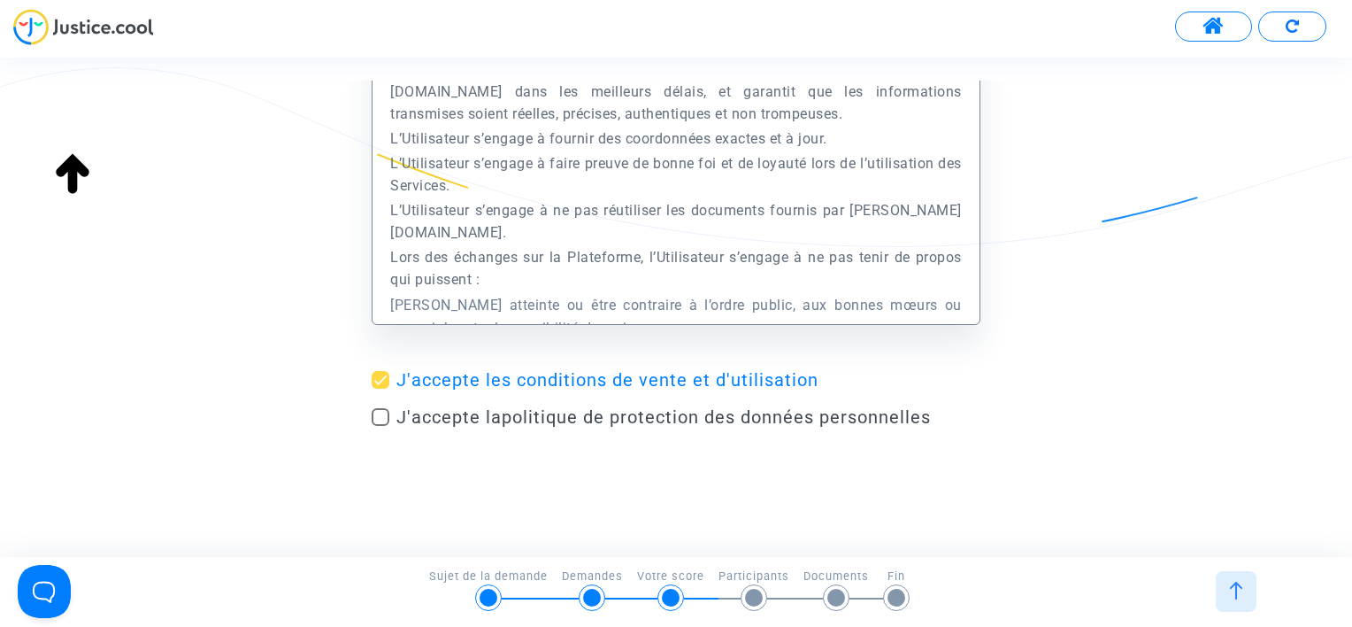
scroll to position [131, 0]
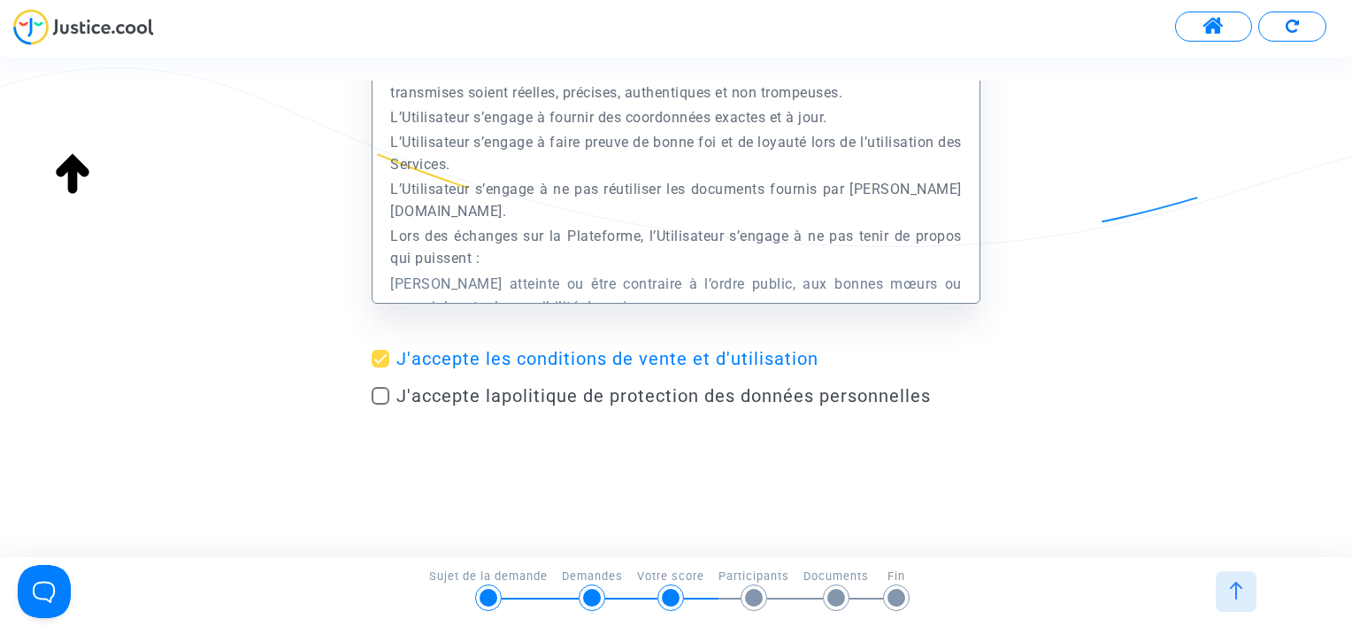
click at [401, 402] on span "J'accepte la politique de protection des données personnelles" at bounding box center [663, 395] width 535 height 21
click at [381, 404] on input "J'accepte la politique de protection des données personnelles" at bounding box center [380, 404] width 1 height 1
checkbox input "true"
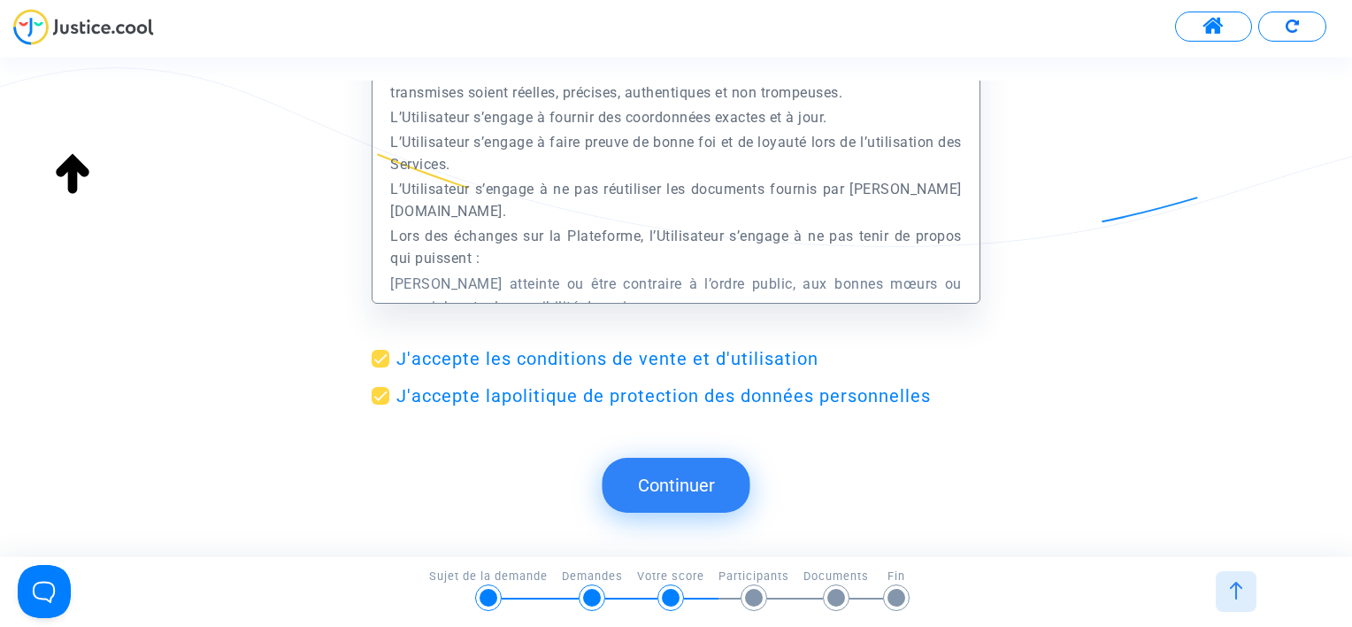
click at [712, 466] on button "Continuer" at bounding box center [677, 485] width 148 height 55
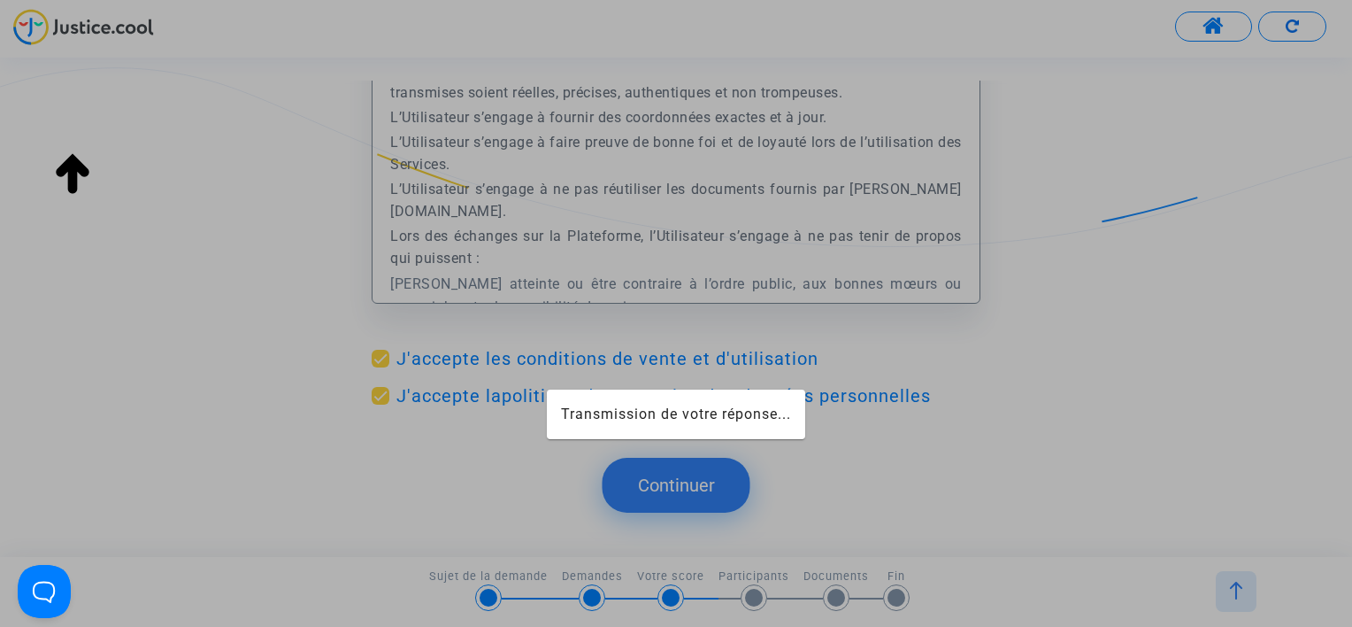
click at [67, 102] on app-form "Transmission de votre réponse... Continuer Continuer Continuer Continuer Contin…" at bounding box center [67, 102] width 0 height 0
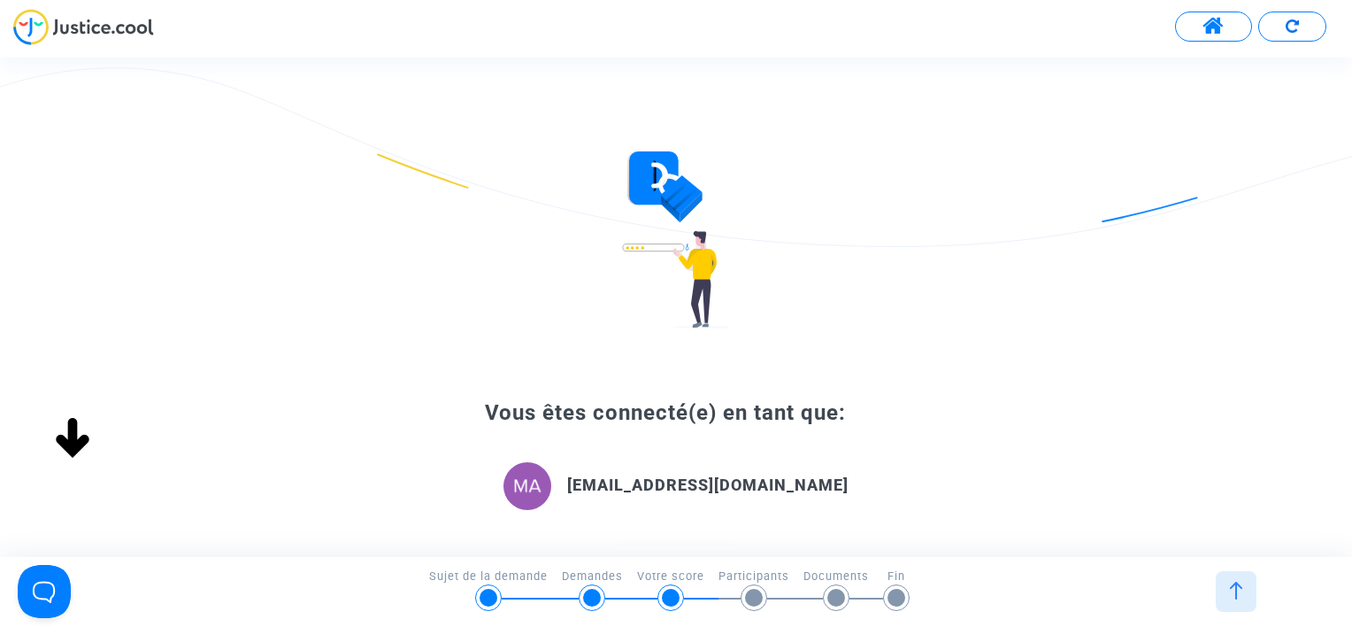
scroll to position [177, 0]
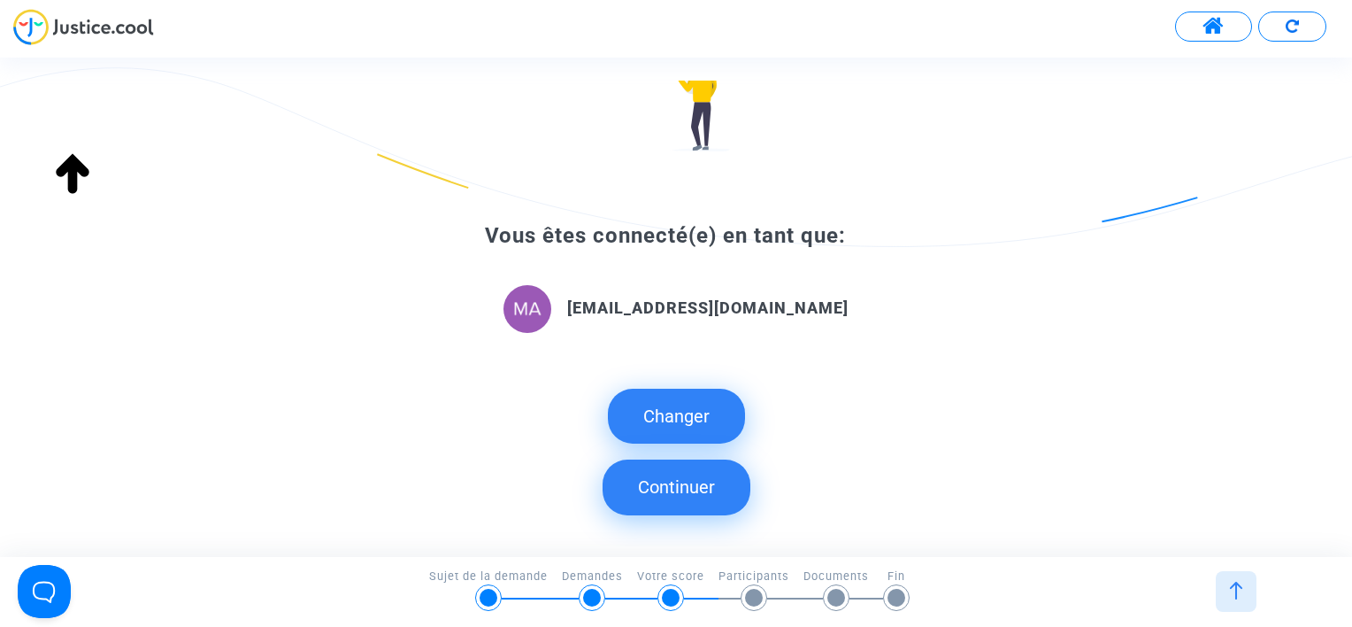
click at [697, 482] on button "Continuer" at bounding box center [677, 486] width 148 height 55
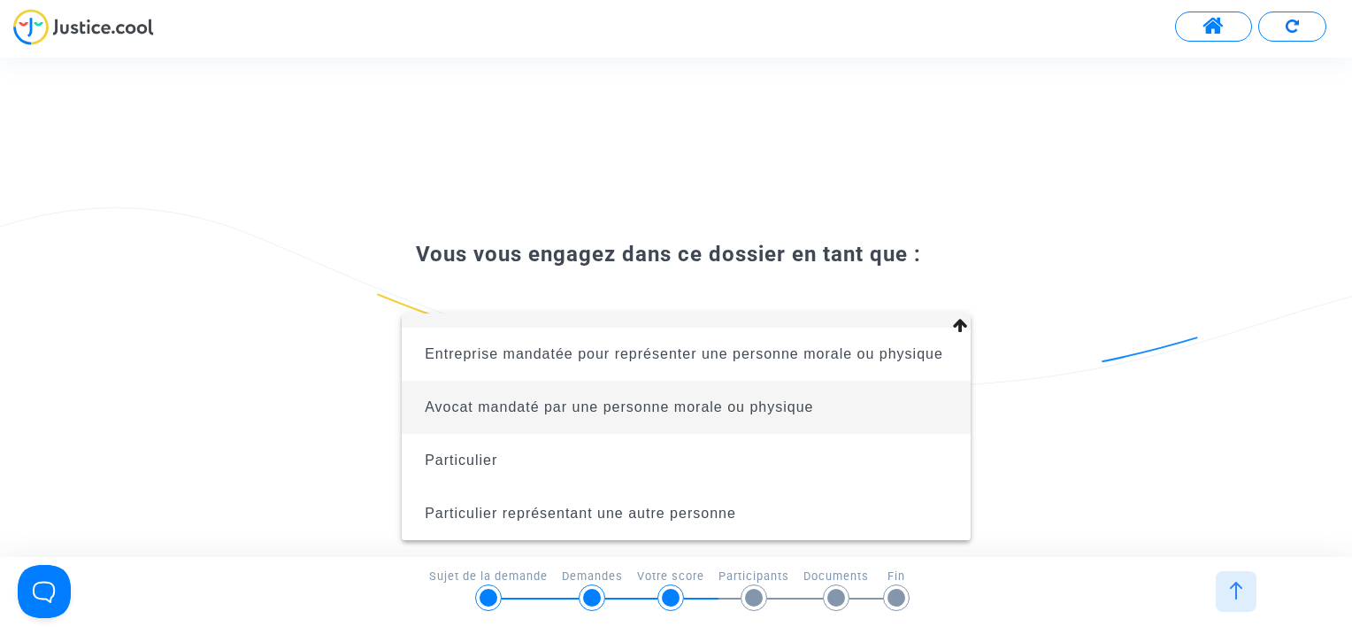
scroll to position [60, 0]
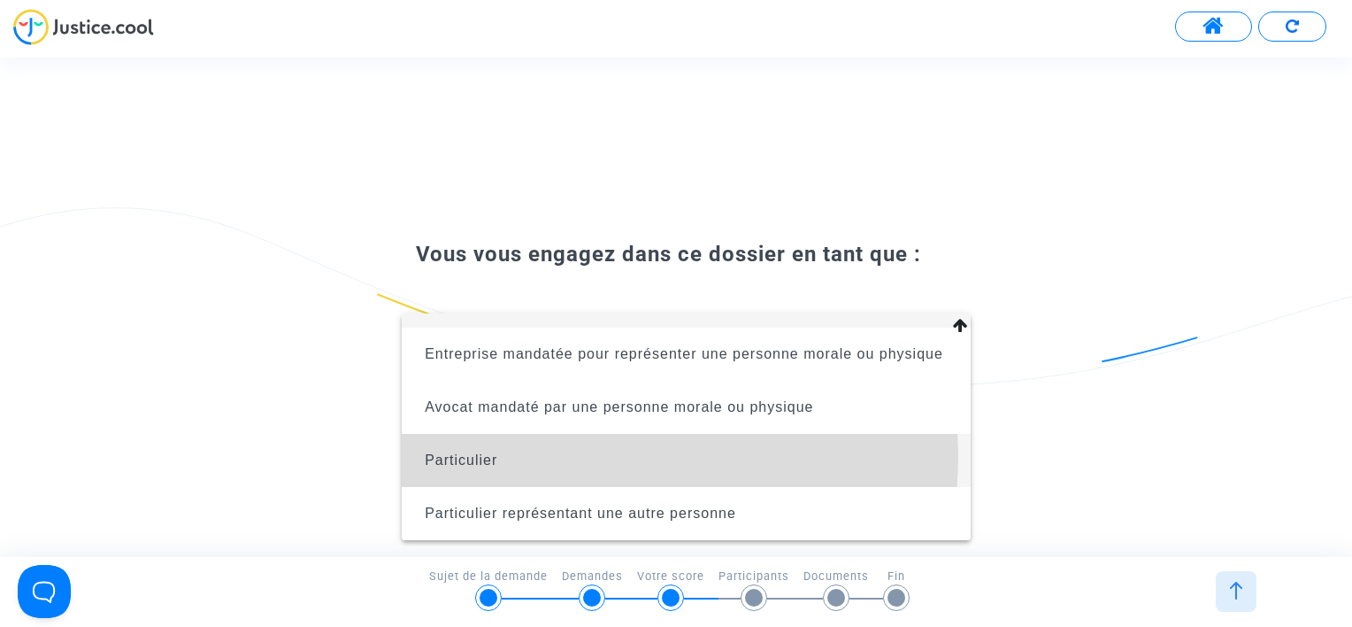
click at [620, 457] on span "Particulier" at bounding box center [686, 460] width 541 height 53
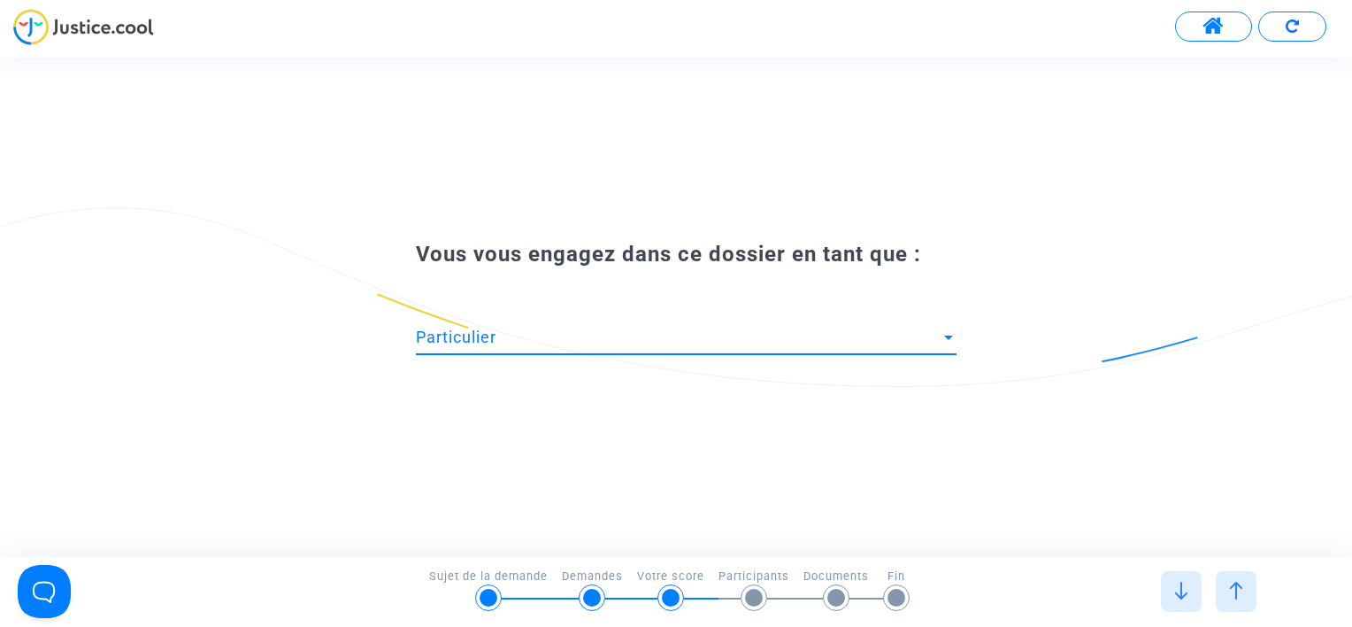
scroll to position [0, 0]
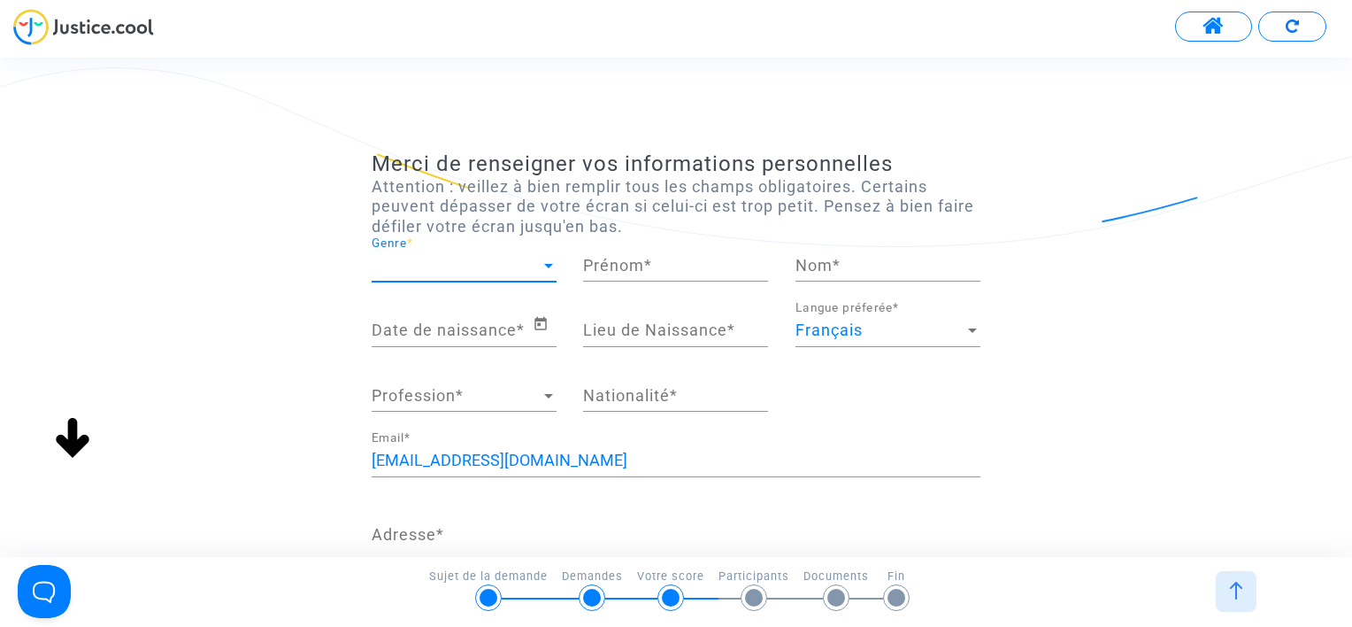
click at [456, 269] on span "Genre" at bounding box center [456, 266] width 169 height 18
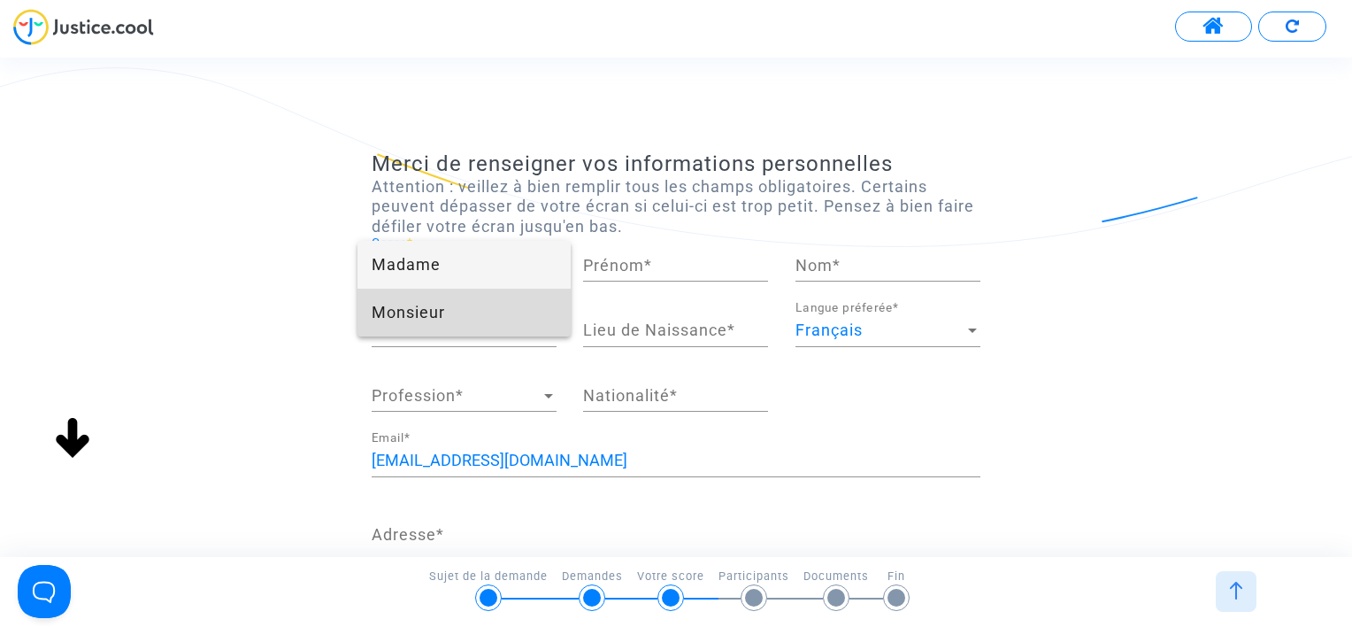
click at [443, 305] on span "Monsieur" at bounding box center [464, 313] width 185 height 48
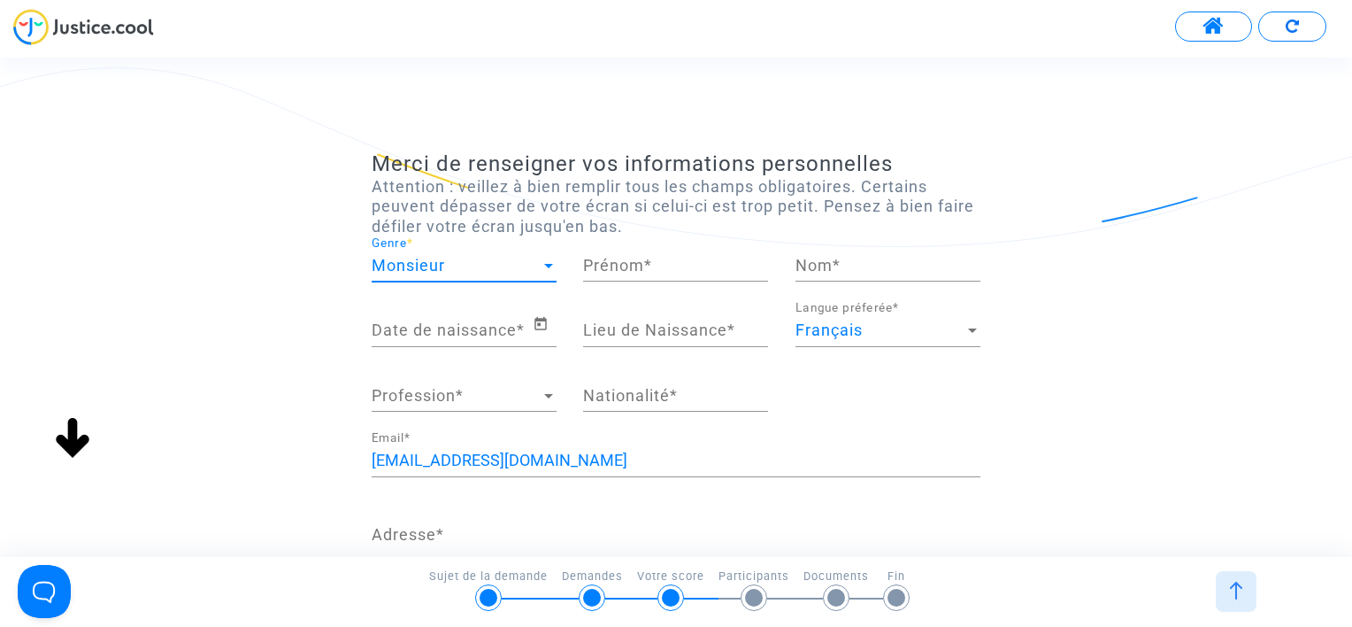
click at [646, 259] on input "Prénom *" at bounding box center [675, 266] width 185 height 18
type input "Mateo"
type input "Colas Garcia"
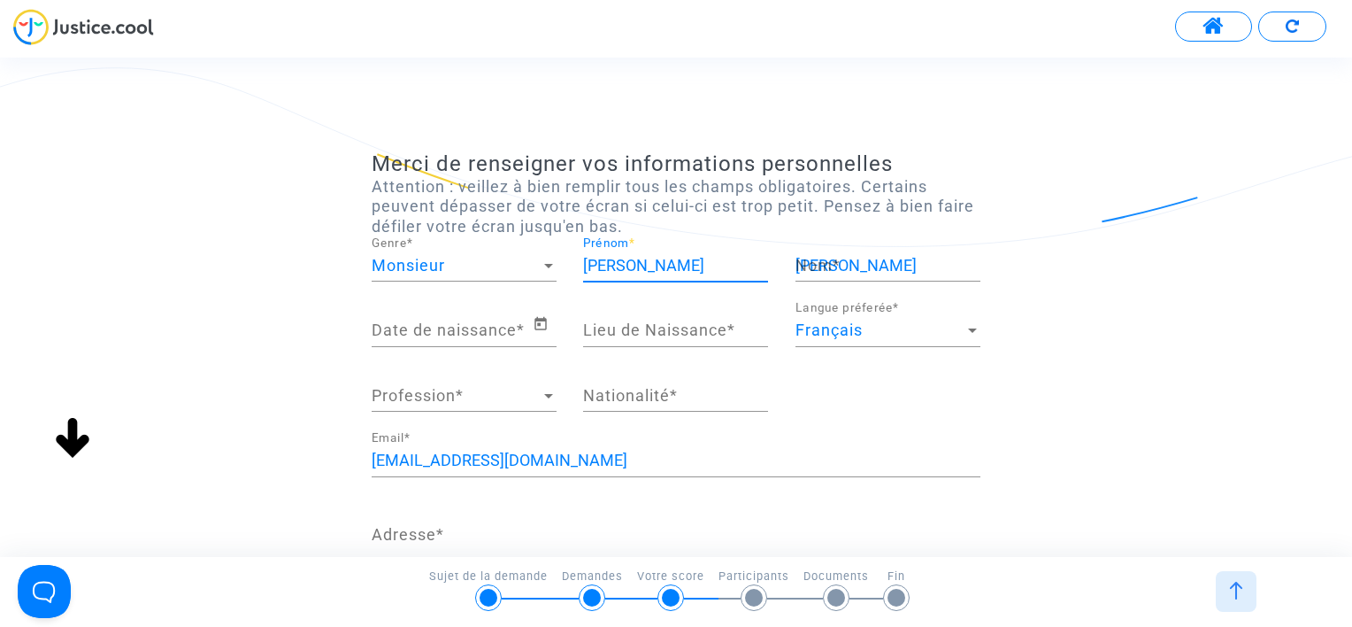
type input "SAINT PRIEST EN JAREZ"
click at [462, 328] on input "Date de naissance *" at bounding box center [452, 330] width 161 height 18
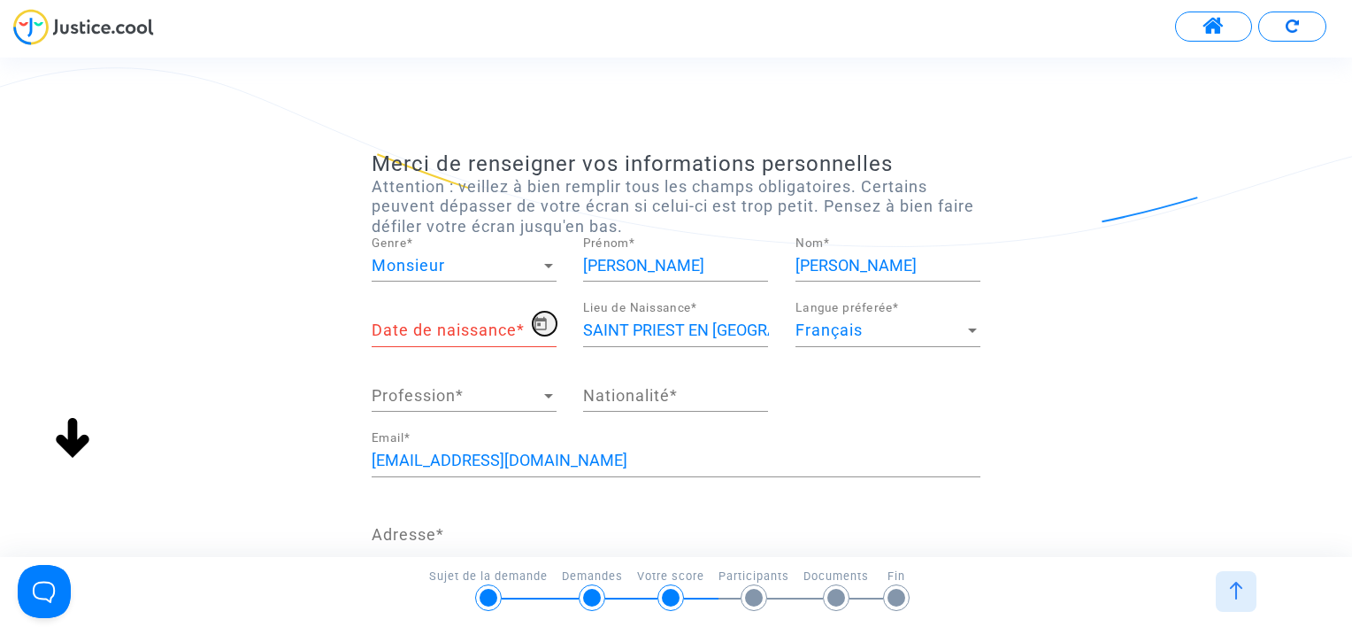
click at [542, 319] on icon "Open calendar" at bounding box center [541, 323] width 12 height 13
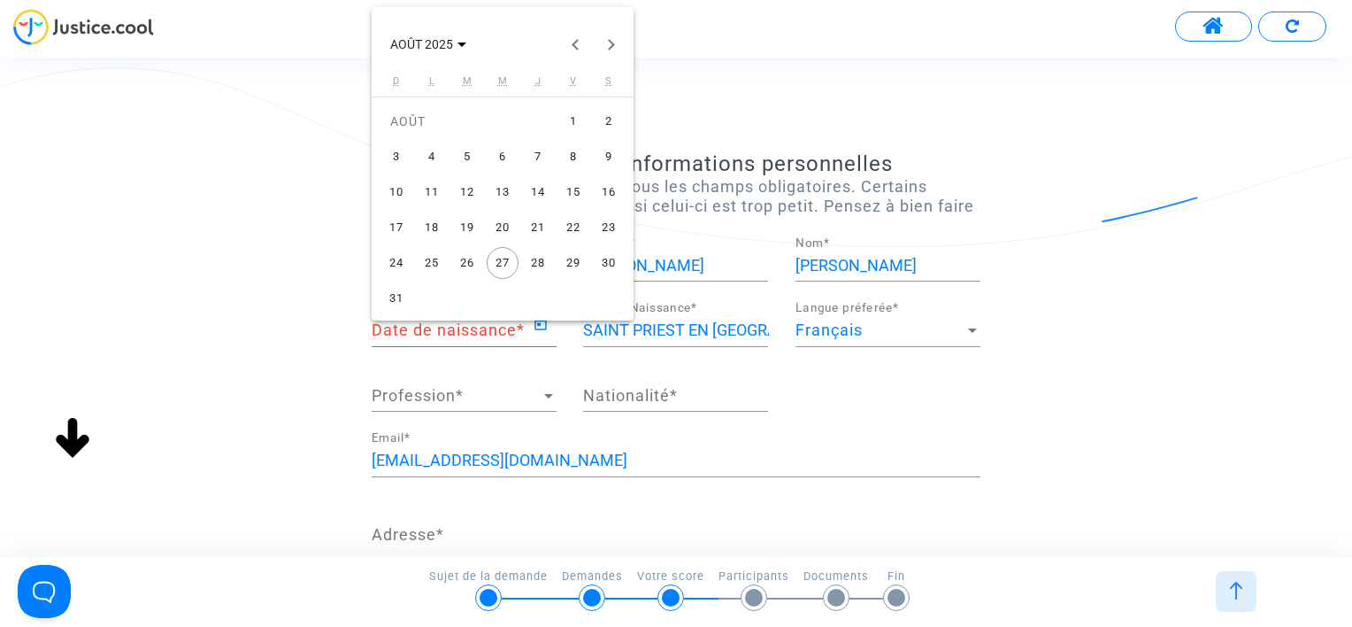
click at [566, 157] on div "8" at bounding box center [574, 157] width 32 height 32
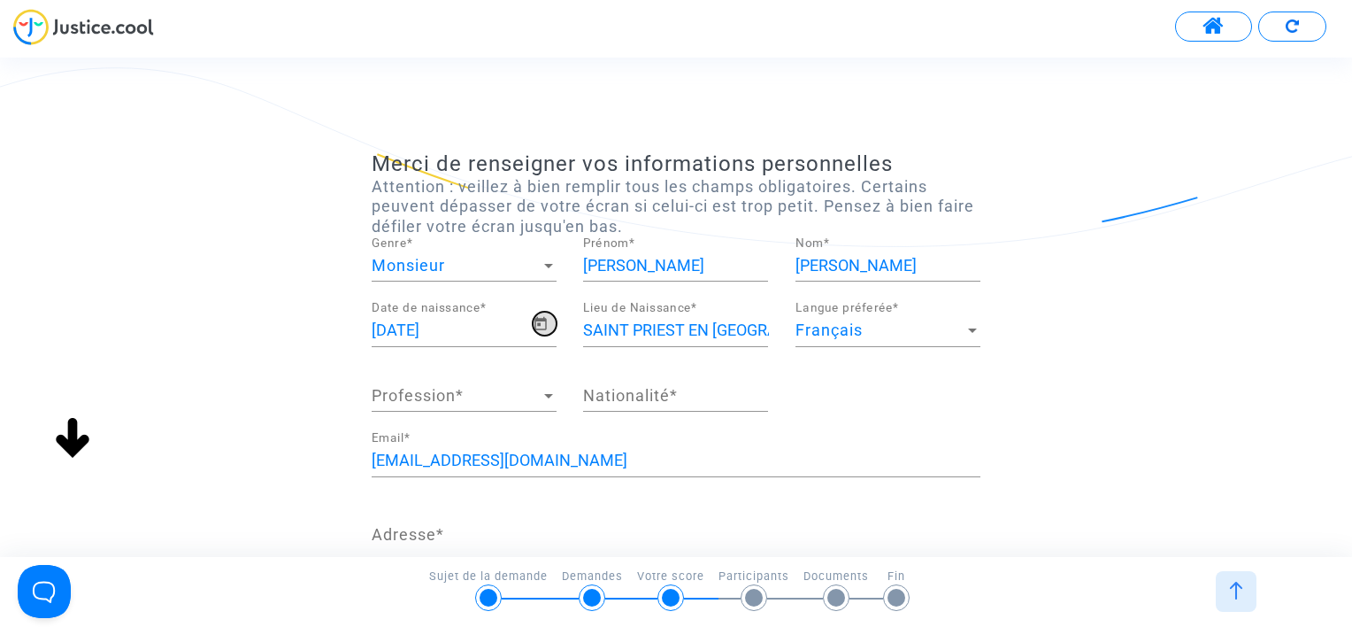
click at [544, 318] on icon "Open calendar" at bounding box center [541, 323] width 12 height 13
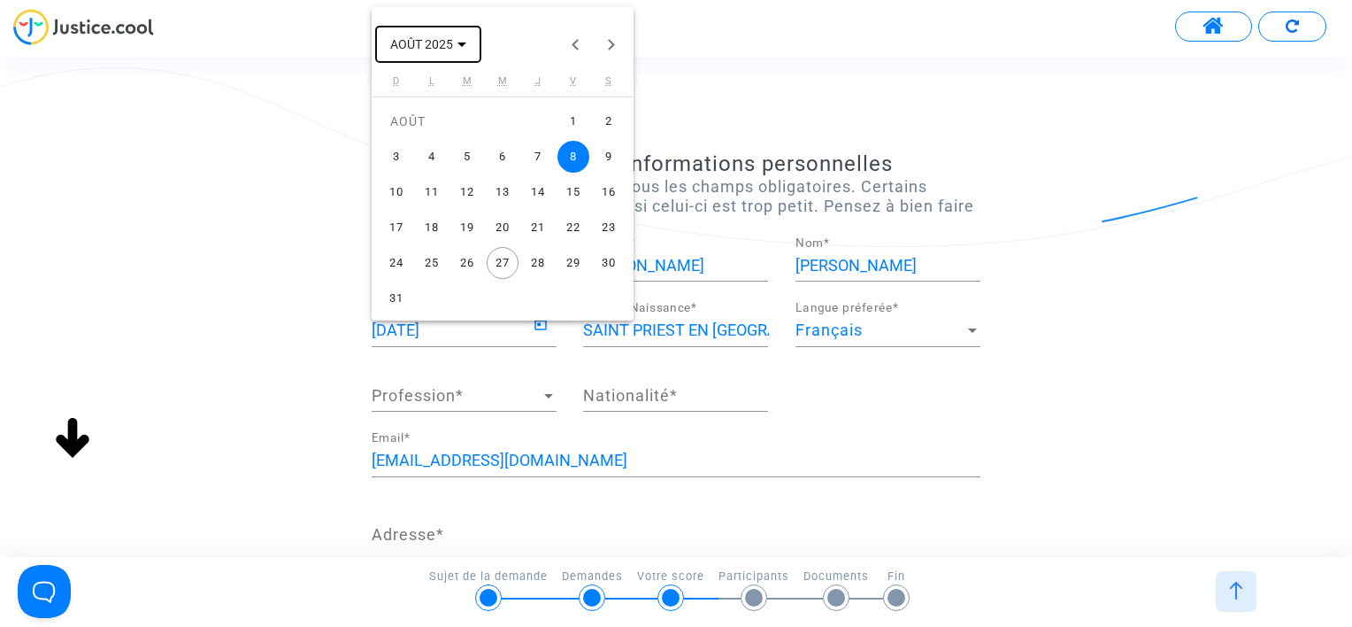
click at [450, 40] on span "AOÛT 2025" at bounding box center [421, 45] width 63 height 14
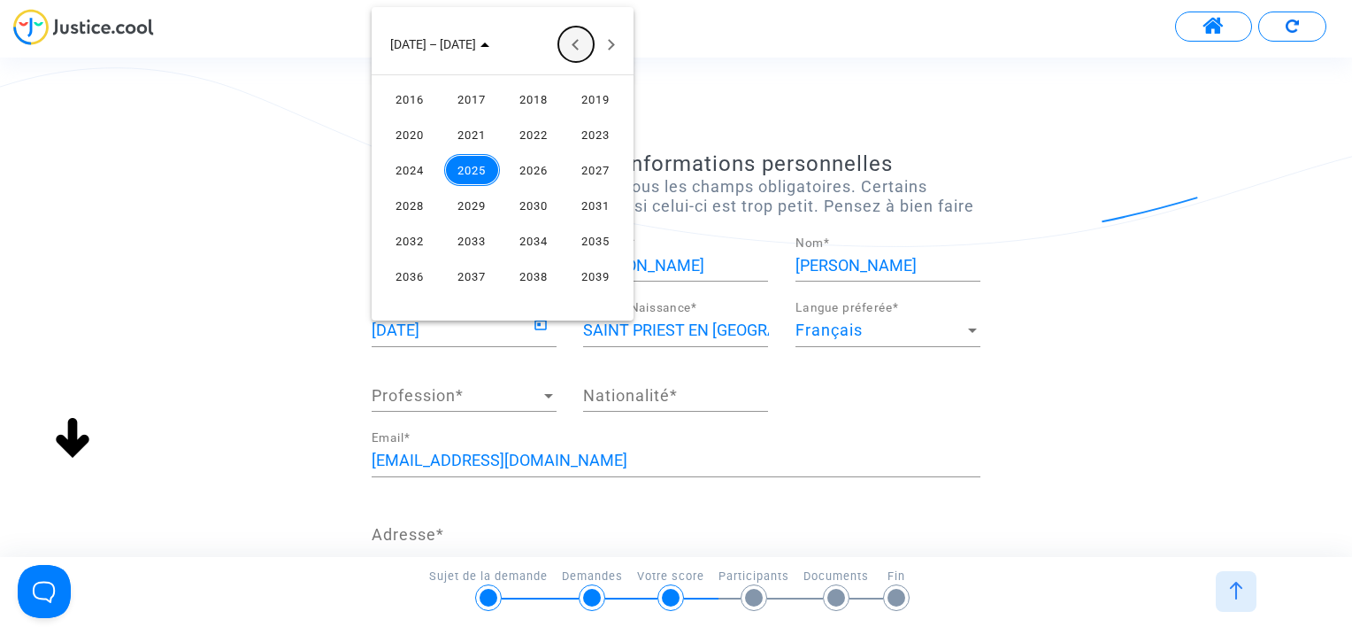
click at [575, 51] on button "Previous 24 years" at bounding box center [575, 44] width 35 height 35
click at [593, 50] on div "1968 – 1991" at bounding box center [502, 44] width 253 height 35
click at [598, 54] on button "Next 24 years" at bounding box center [611, 44] width 35 height 35
click at [520, 170] on div "2002" at bounding box center [534, 170] width 56 height 32
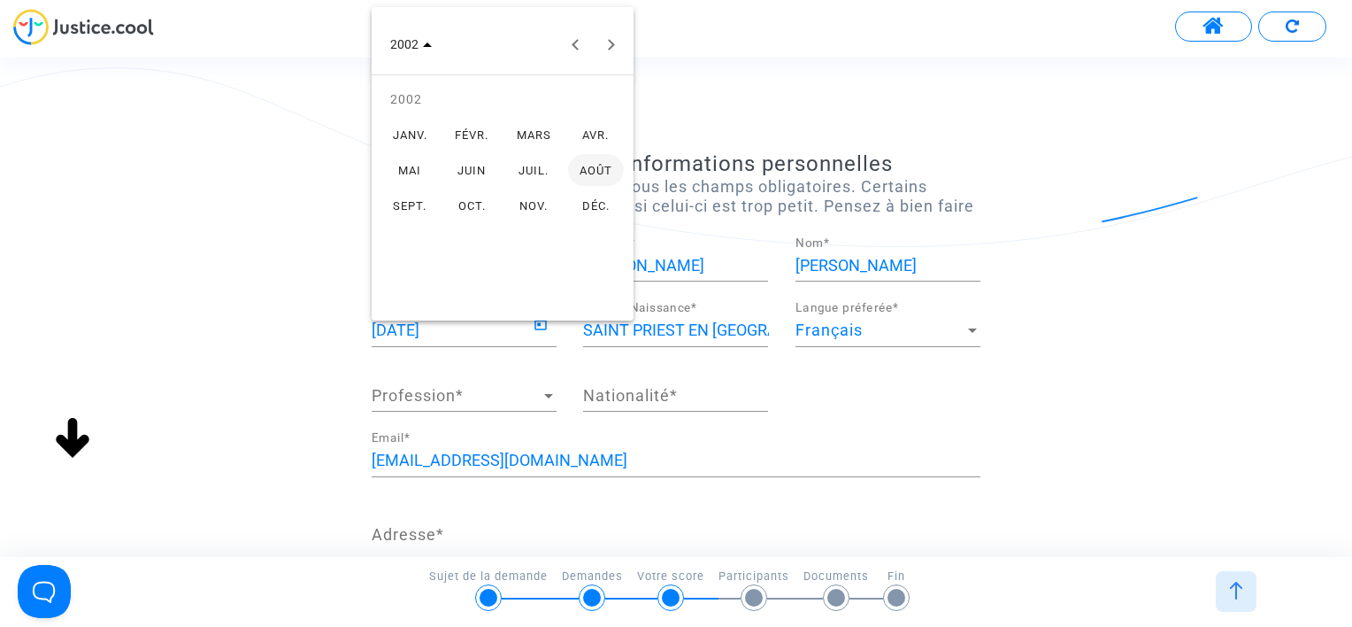
click at [524, 198] on div "NOV." at bounding box center [534, 205] width 56 height 32
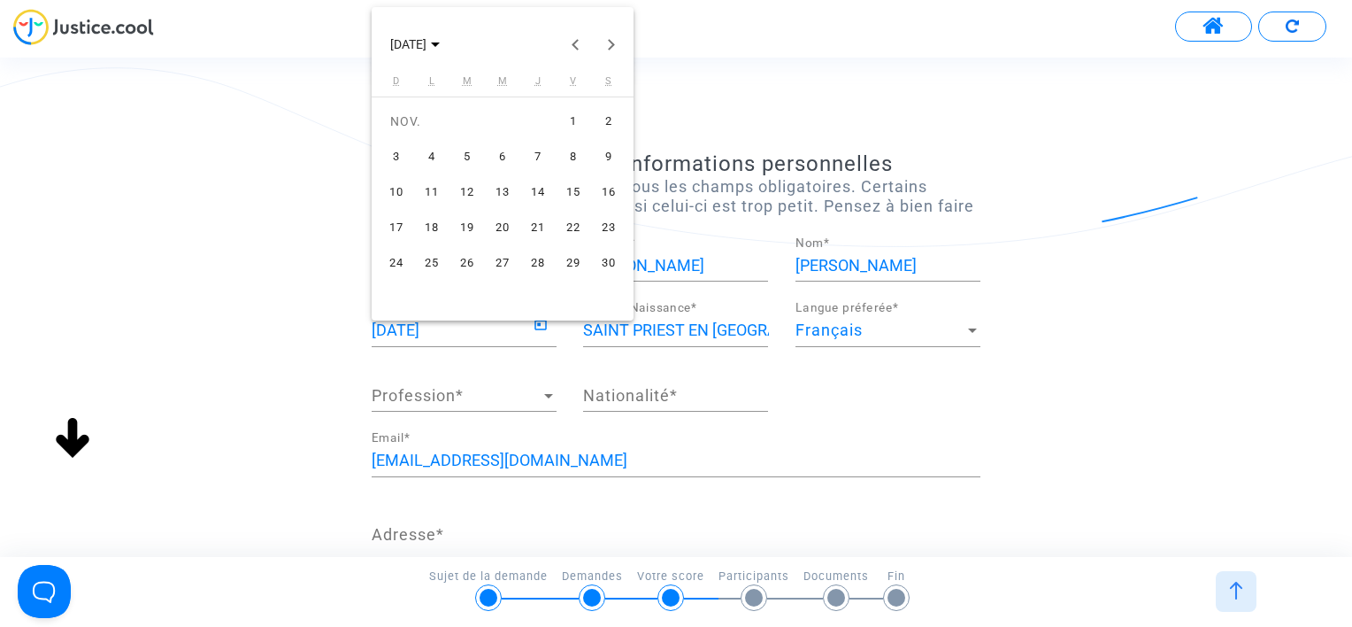
click at [585, 158] on div "8" at bounding box center [574, 157] width 32 height 32
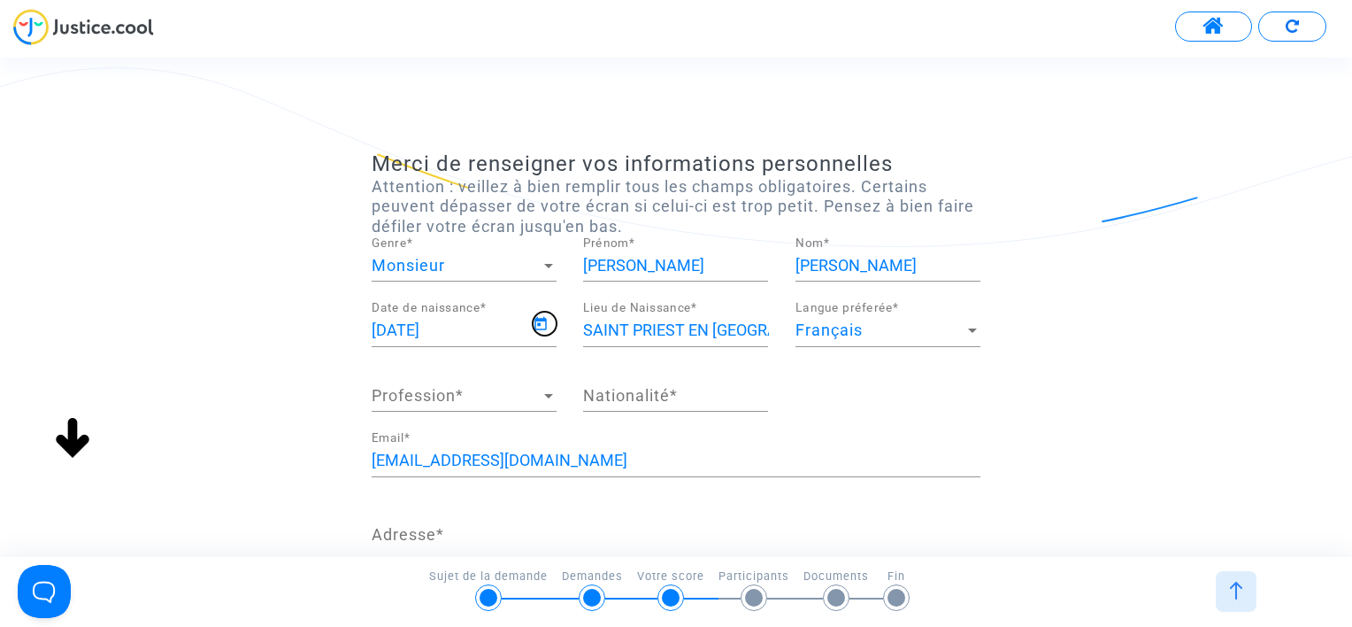
type input "08/11/2002"
click at [479, 390] on span "Profession" at bounding box center [456, 396] width 169 height 18
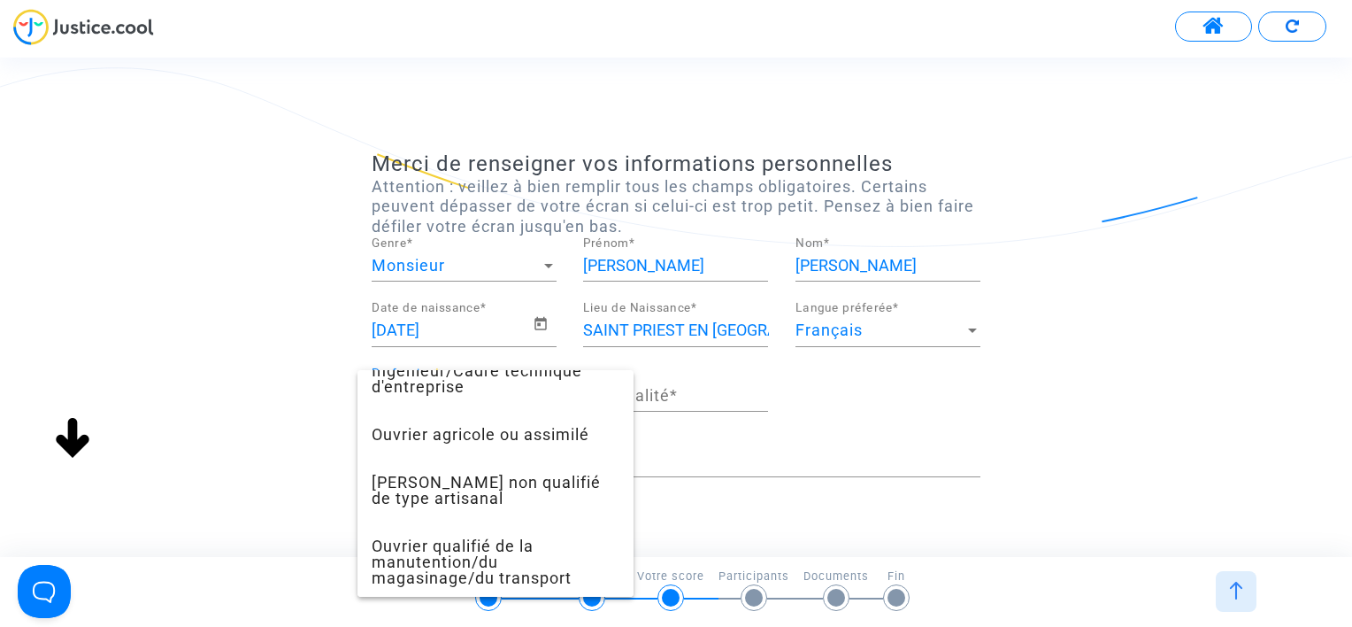
scroll to position [620, 0]
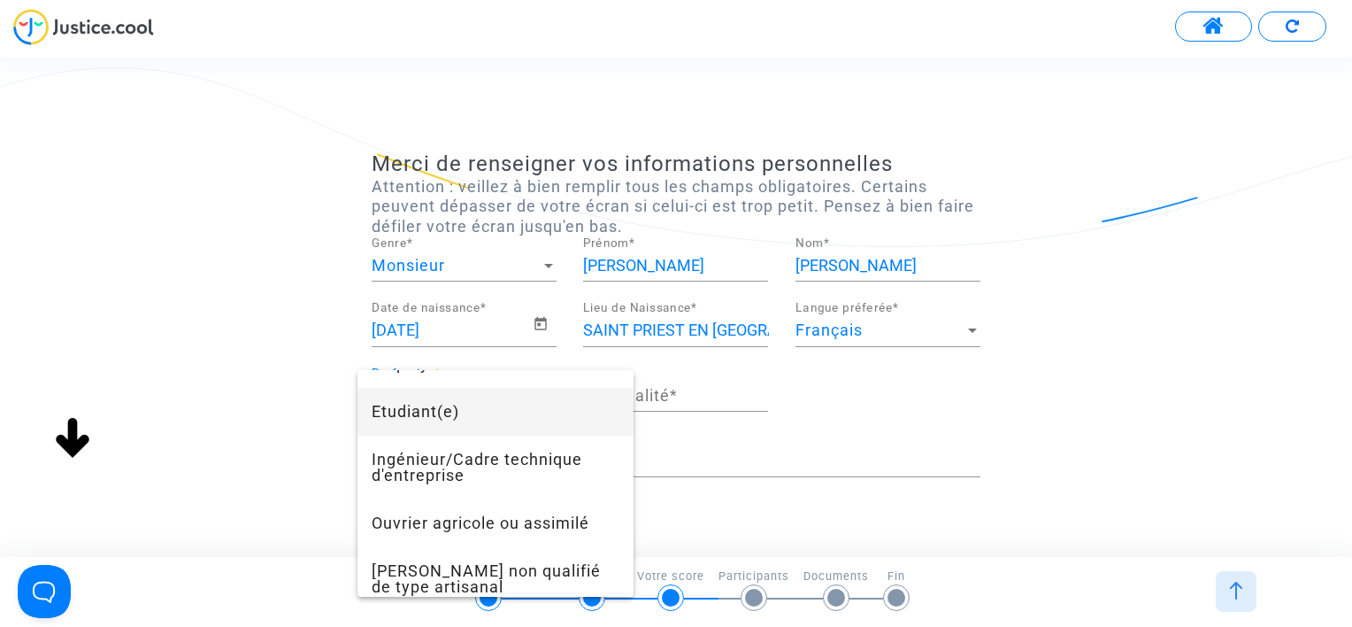
click at [488, 428] on span "Etudiant(e)" at bounding box center [496, 412] width 248 height 48
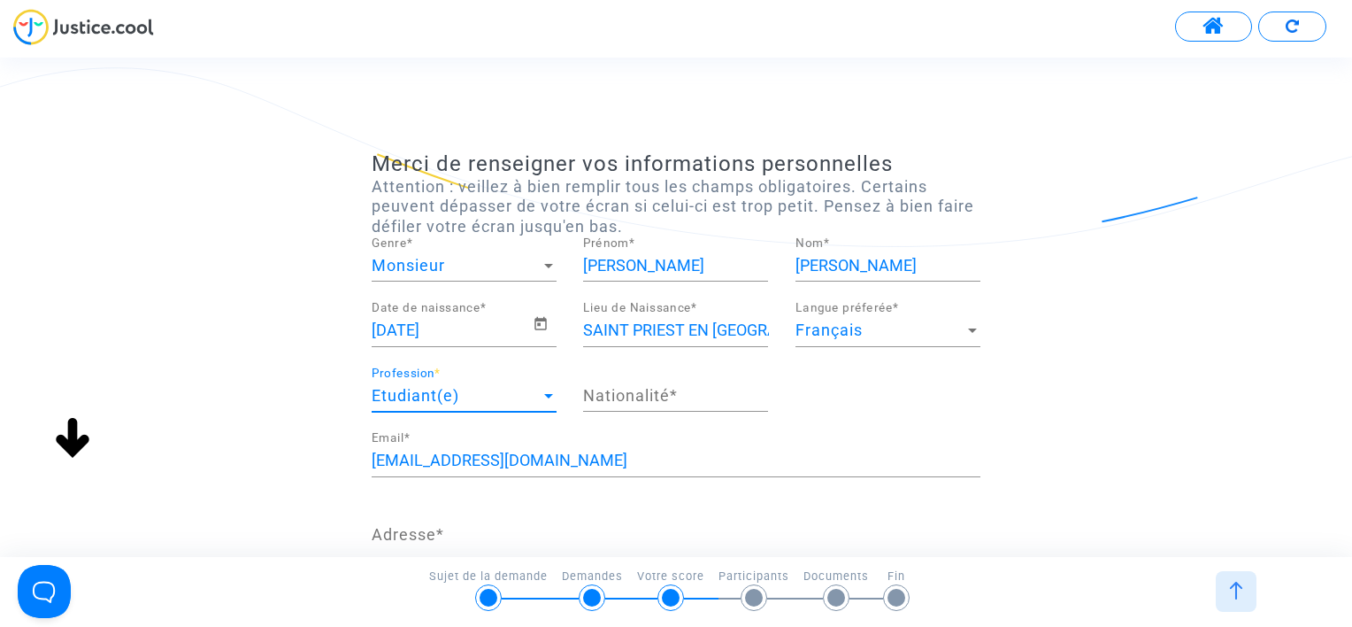
scroll to position [574, 0]
click at [651, 394] on input "Nationalité *" at bounding box center [675, 396] width 185 height 18
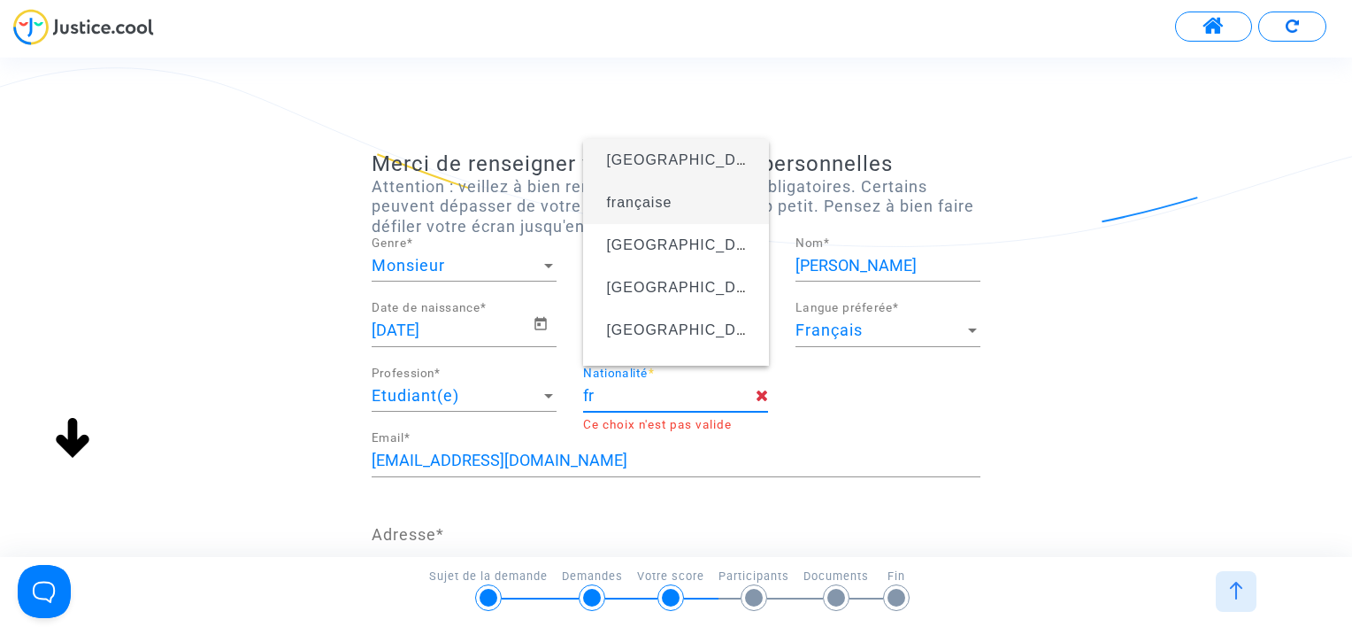
click at [670, 204] on span "française" at bounding box center [638, 202] width 65 height 15
type input "française"
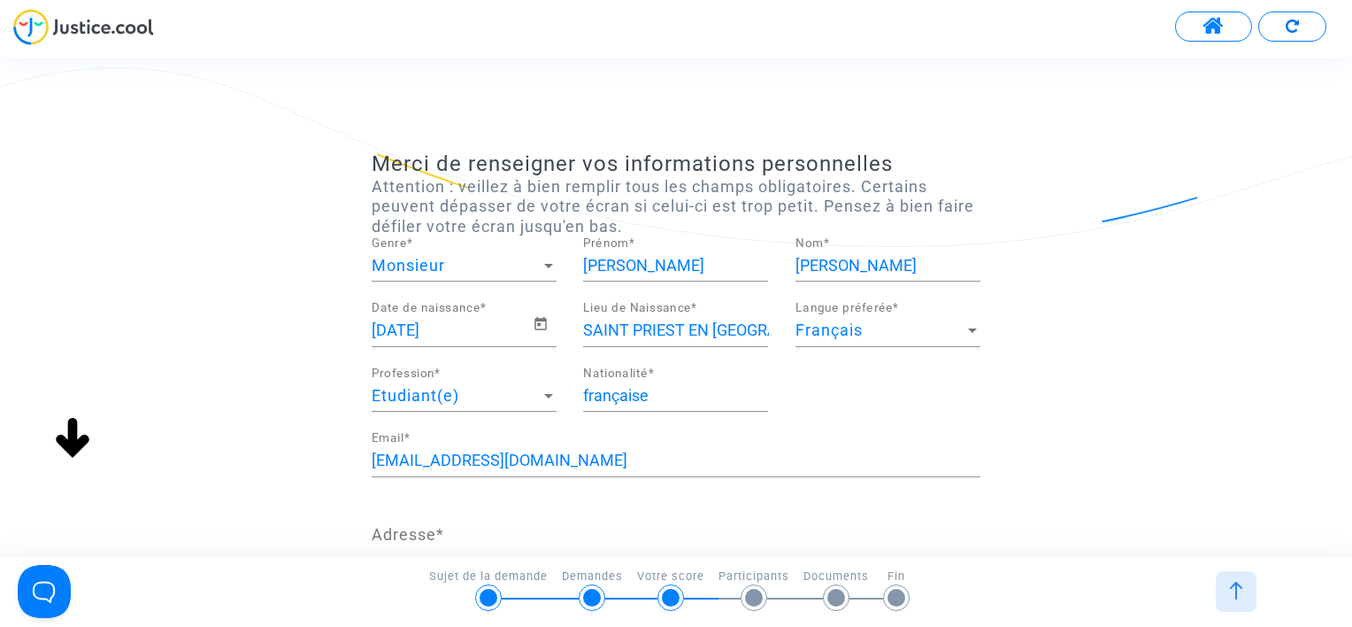
scroll to position [177, 0]
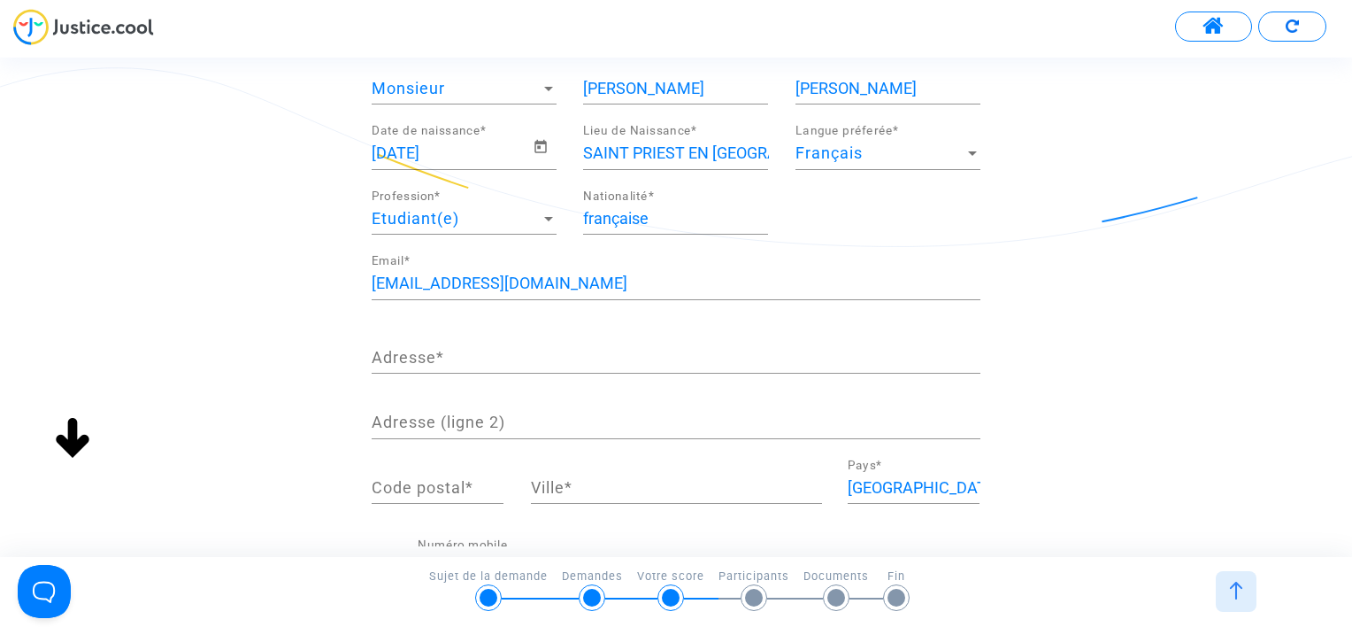
click at [524, 358] on input "Adresse *" at bounding box center [676, 358] width 609 height 18
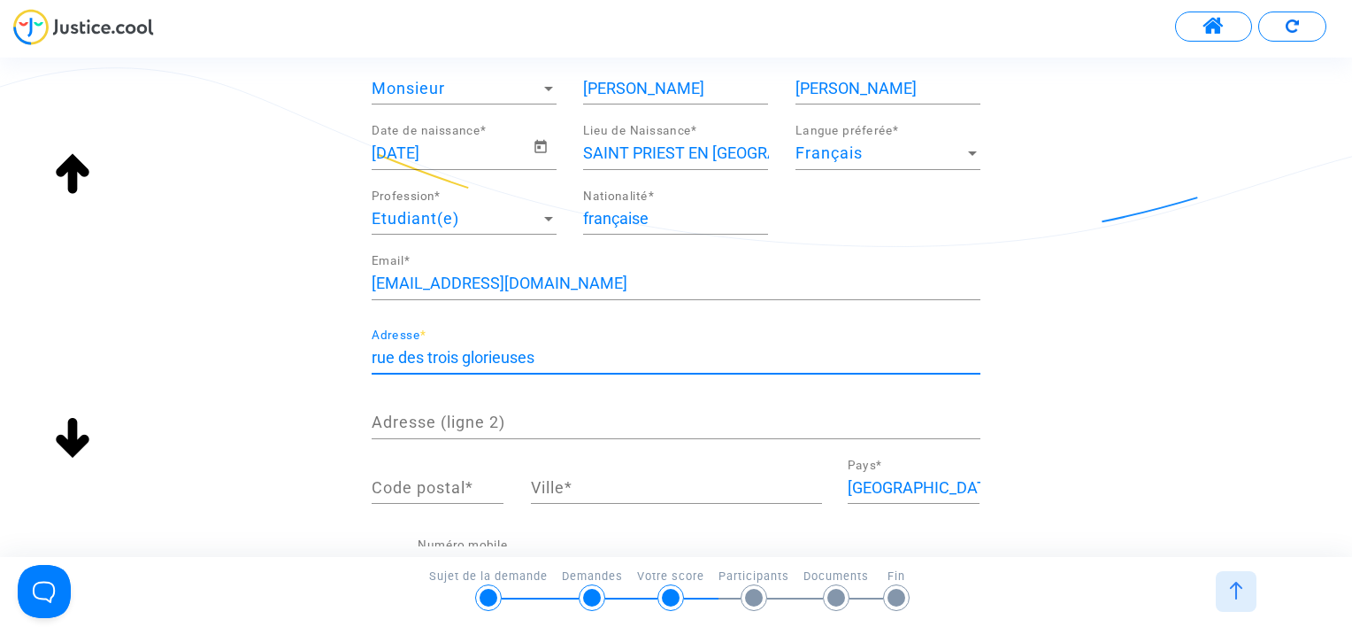
type input "rue des trois glorieuses"
click at [444, 487] on input "Code postal *" at bounding box center [438, 488] width 132 height 18
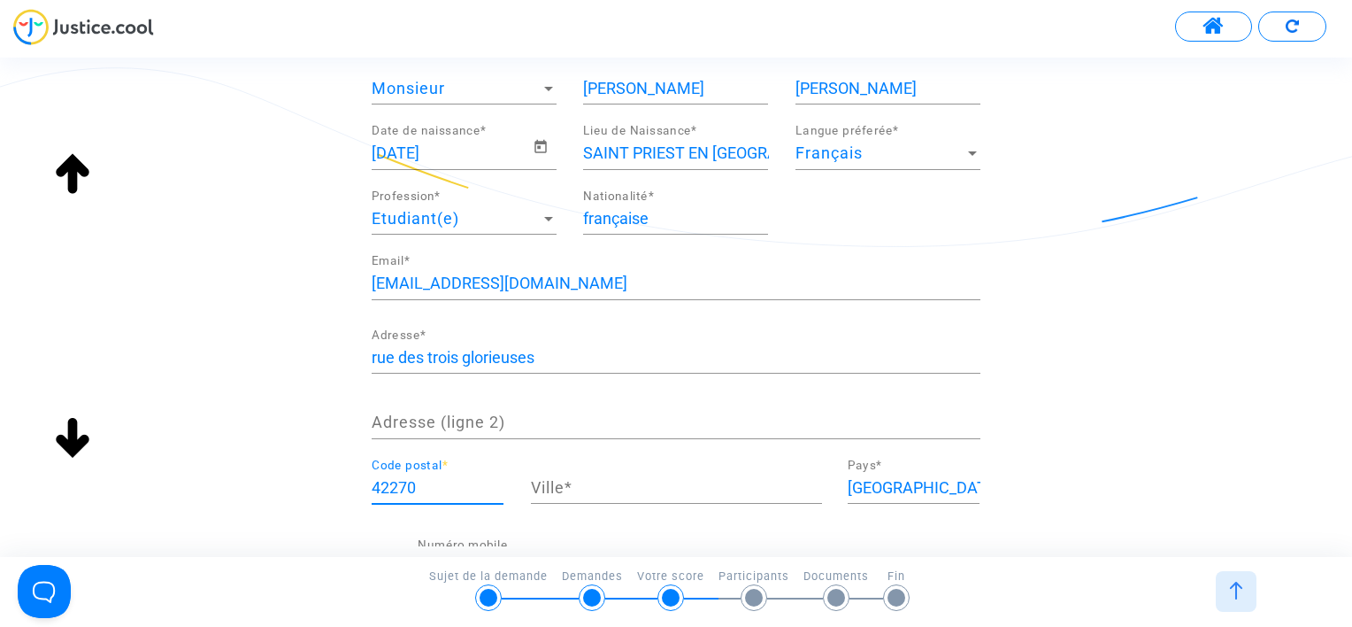
type input "42270"
click at [585, 479] on input "Ville *" at bounding box center [676, 488] width 291 height 18
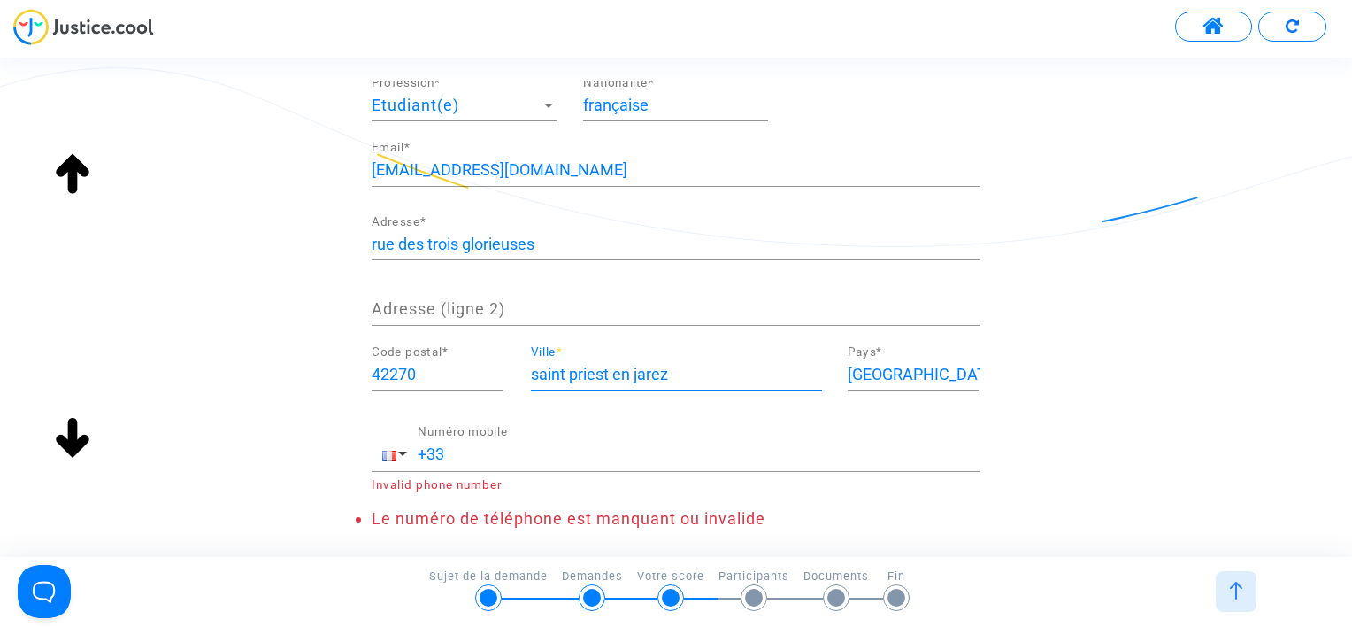
scroll to position [375, 0]
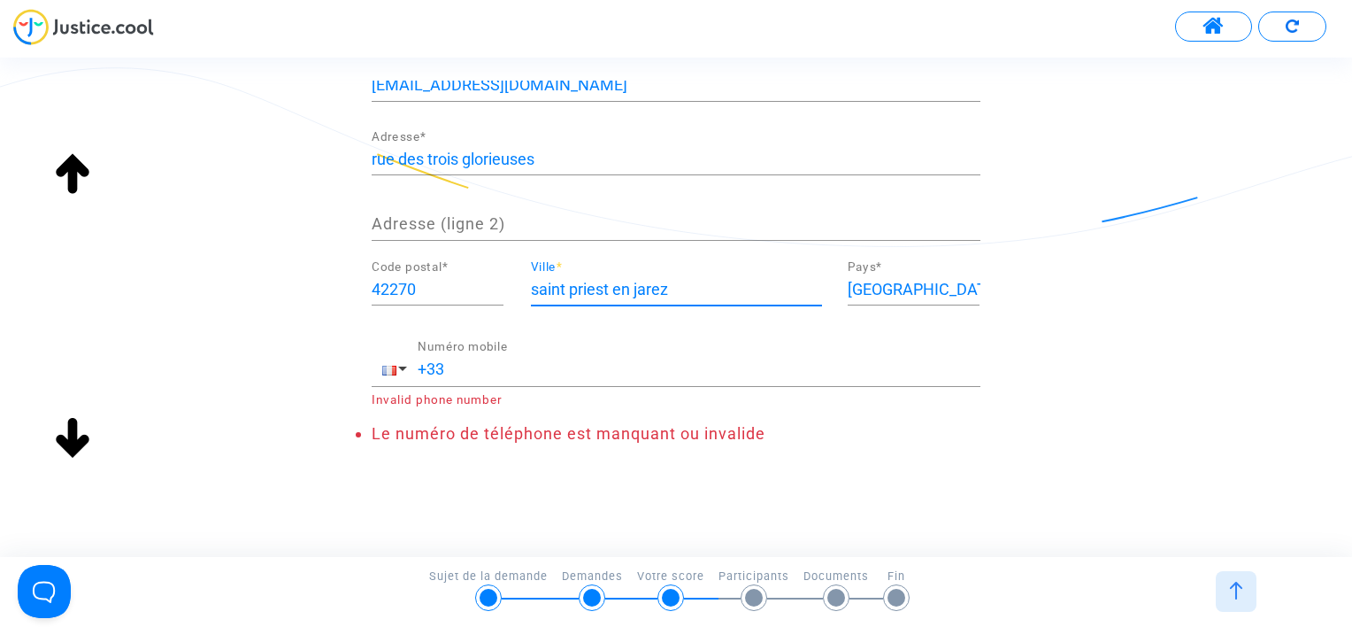
type input "saint priest en jarez"
click at [516, 367] on input "+33" at bounding box center [699, 369] width 563 height 18
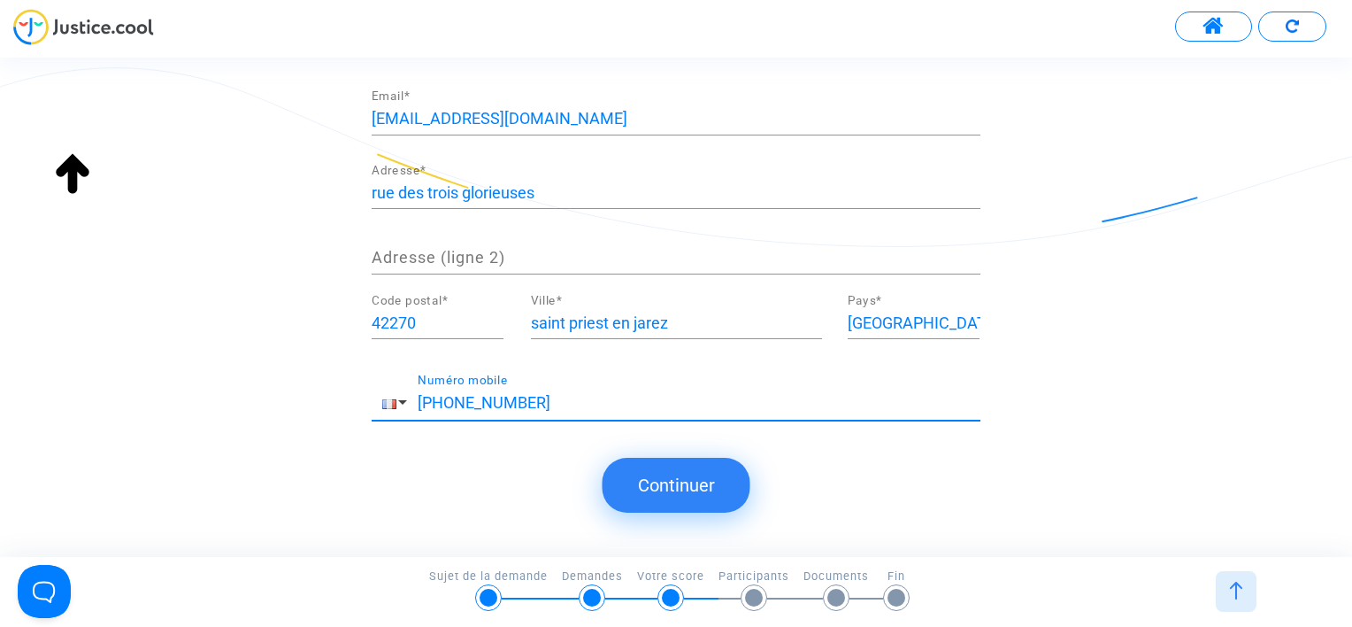
scroll to position [337, 0]
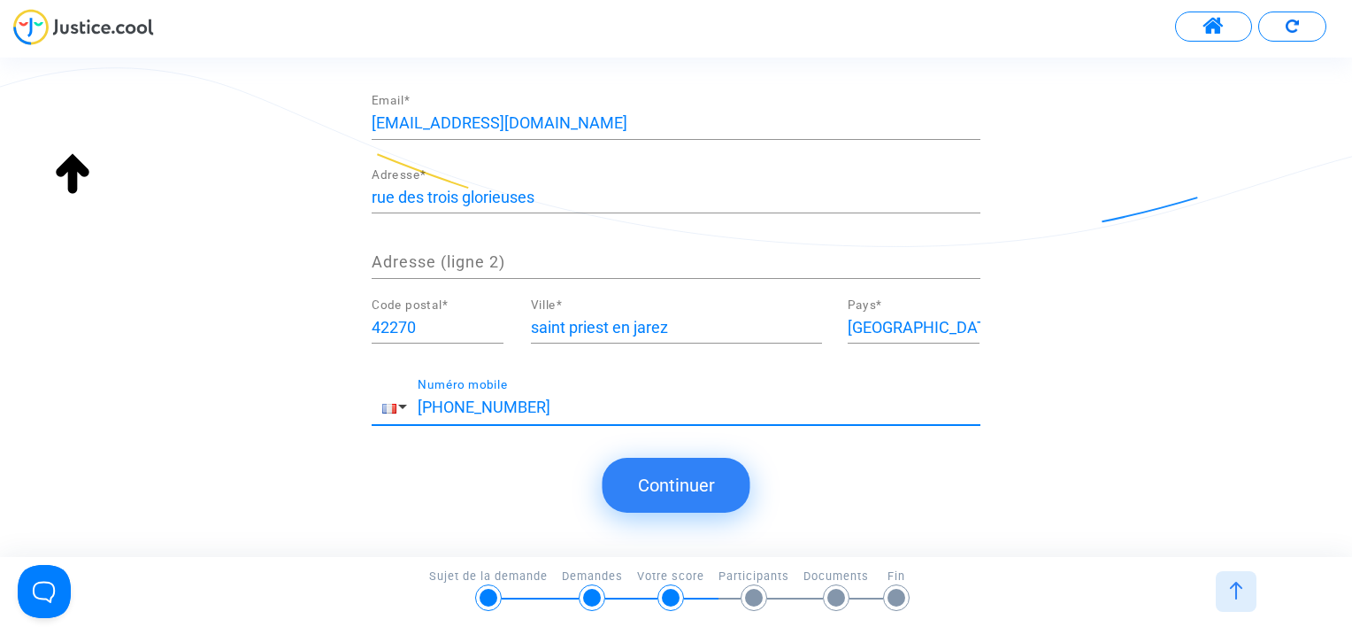
type input "+33 616558197"
click at [663, 474] on button "Continuer" at bounding box center [677, 485] width 148 height 55
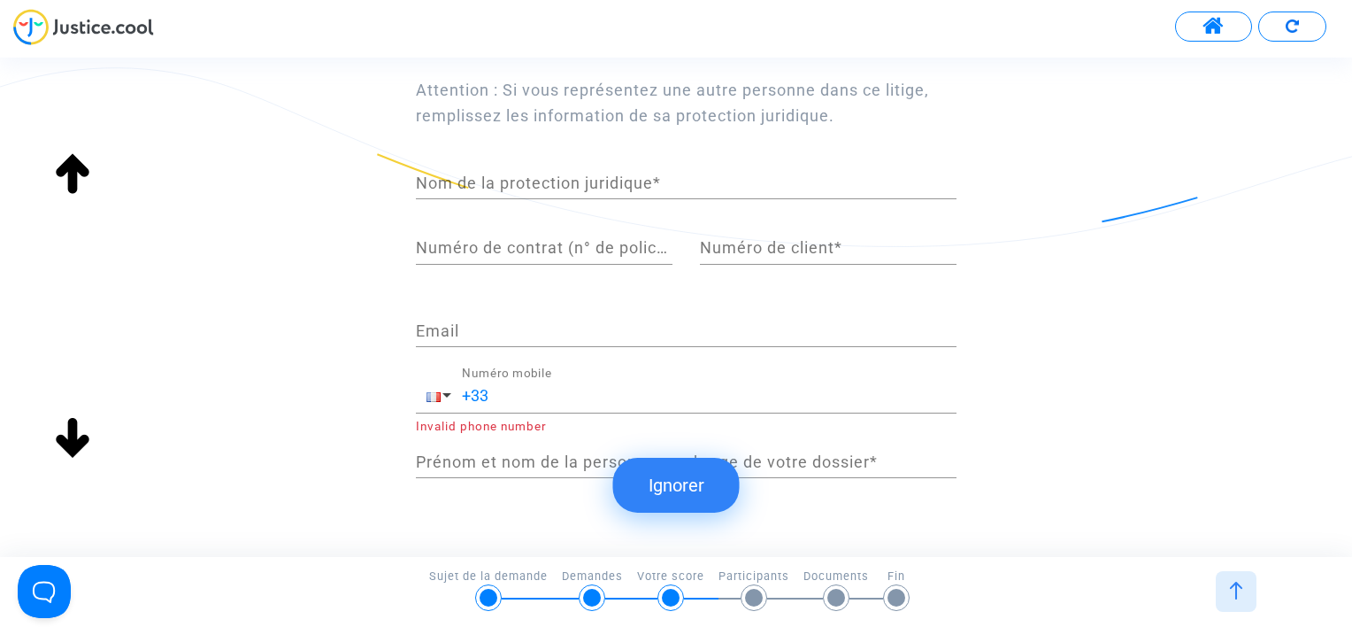
scroll to position [266, 0]
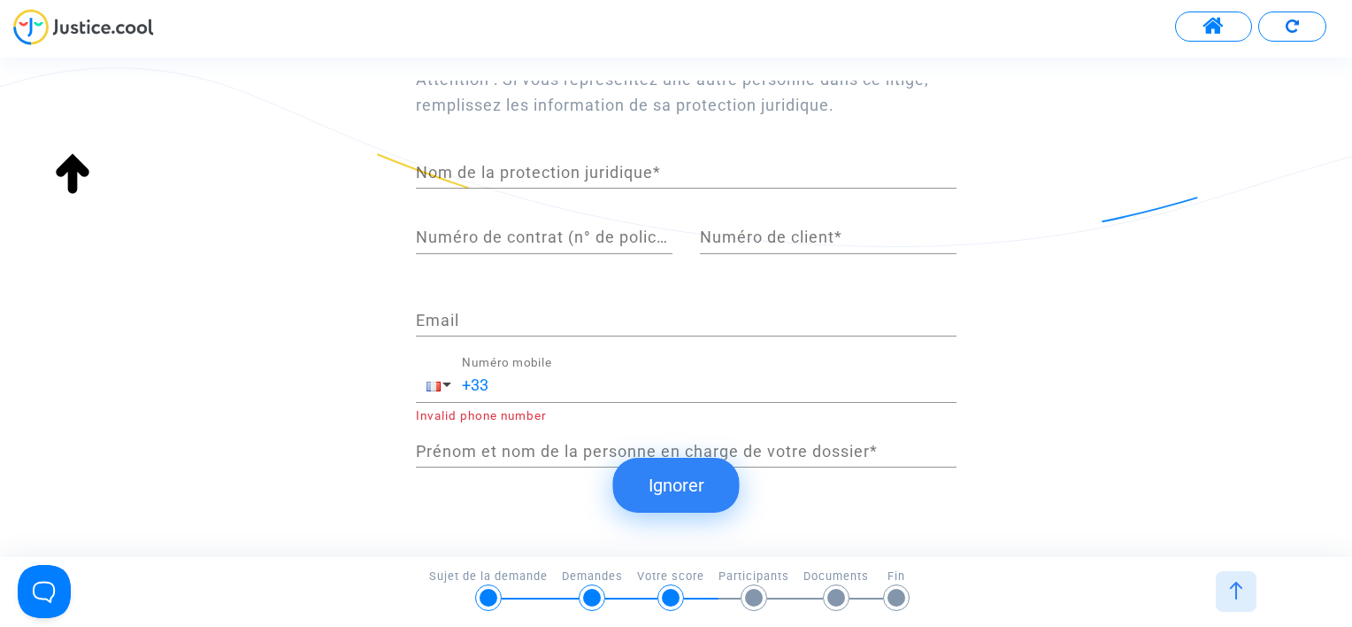
click at [674, 483] on button "Ignorer" at bounding box center [676, 485] width 127 height 55
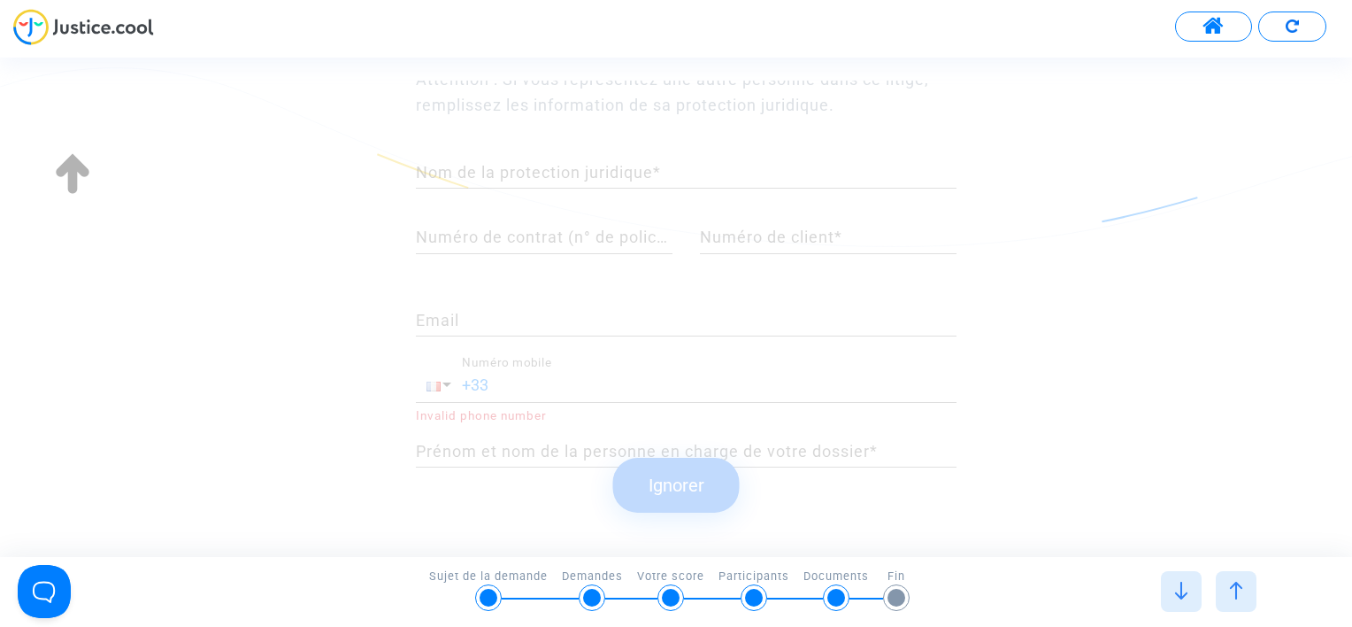
scroll to position [0, 0]
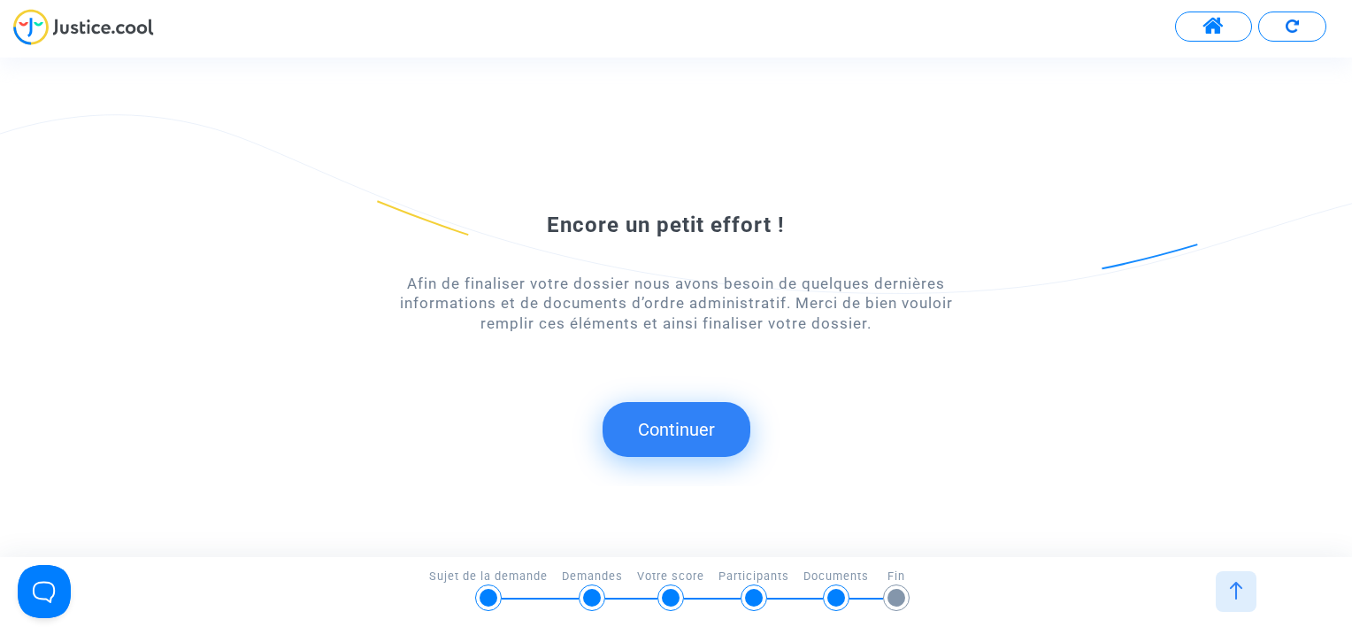
click at [649, 412] on button "Continuer" at bounding box center [677, 429] width 148 height 55
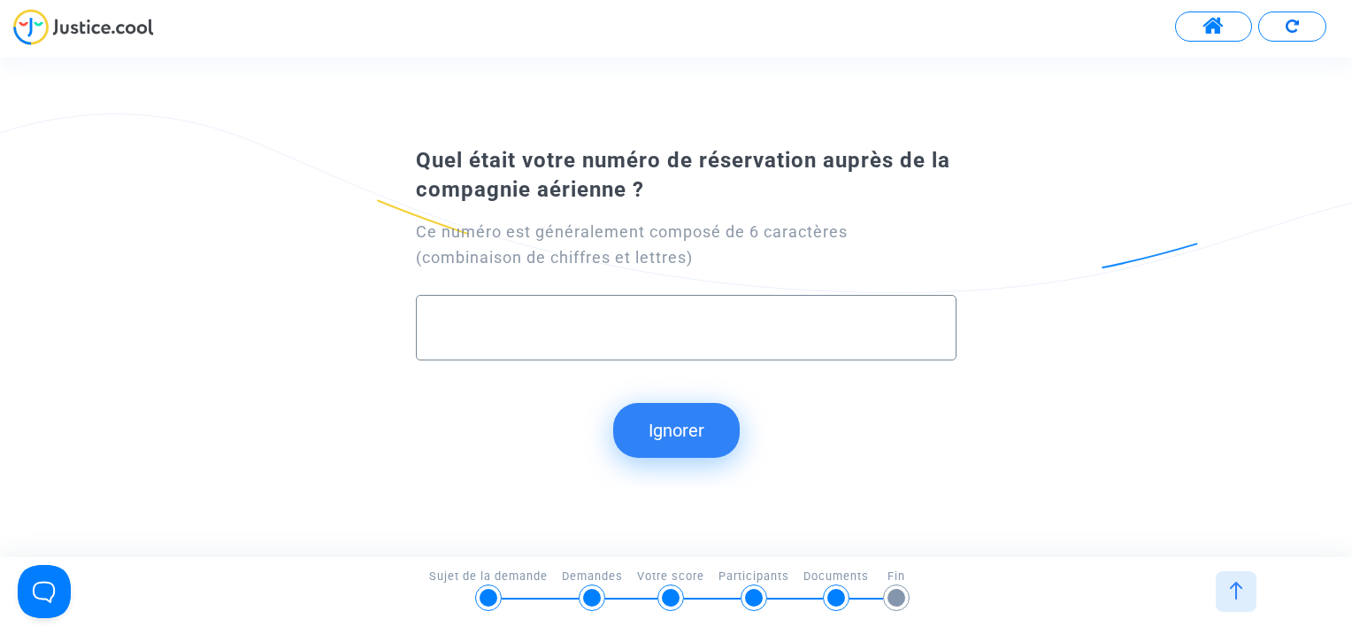
paste input "23448741781"
type input "23448741781"
click at [658, 417] on button "Continuer" at bounding box center [677, 430] width 148 height 55
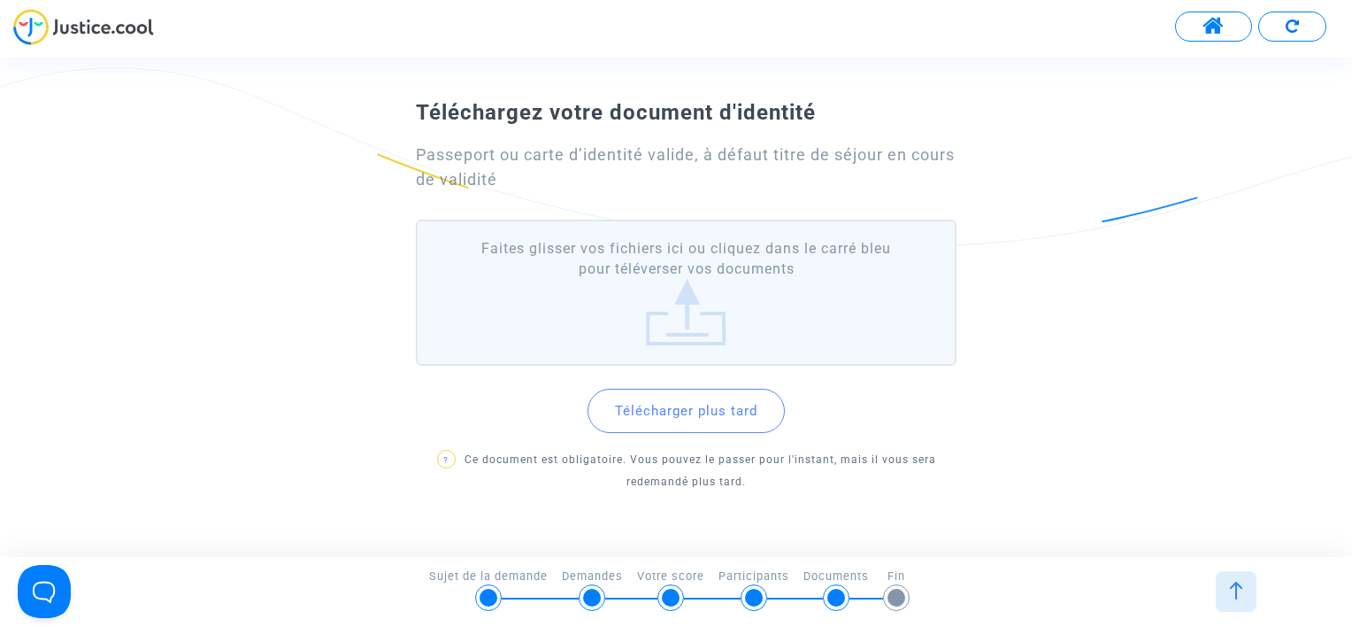
scroll to position [103, 0]
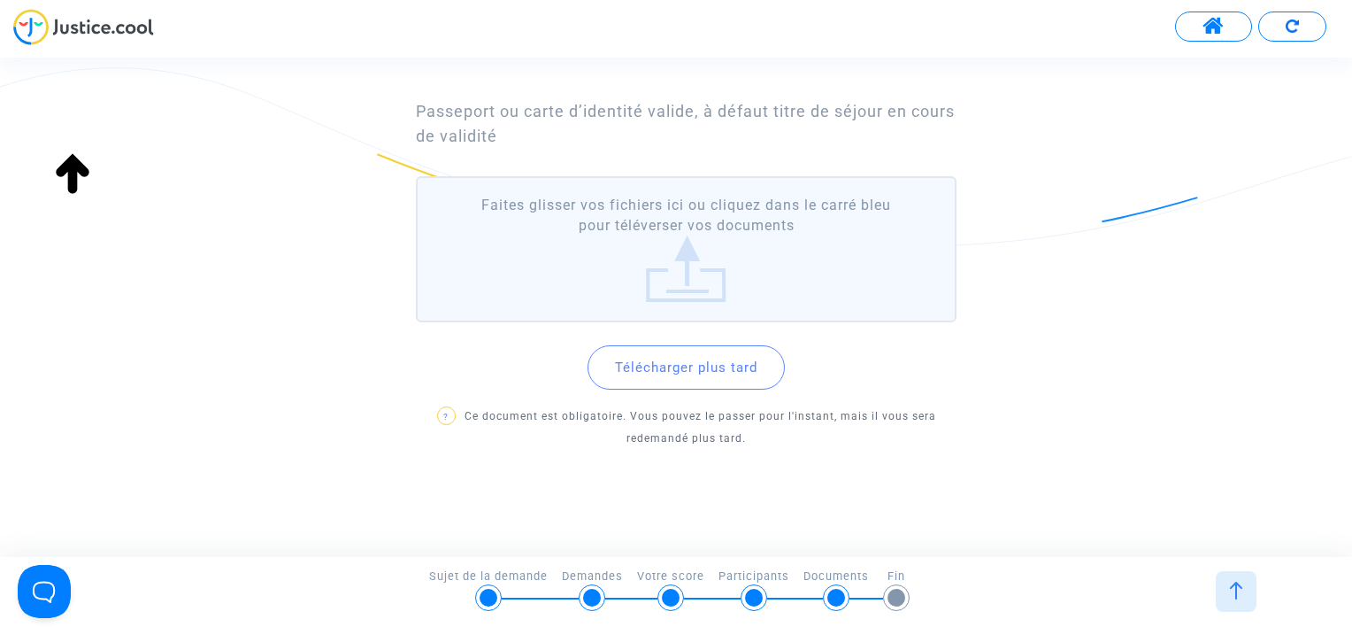
click at [718, 365] on button "Télécharger plus tard" at bounding box center [686, 367] width 197 height 44
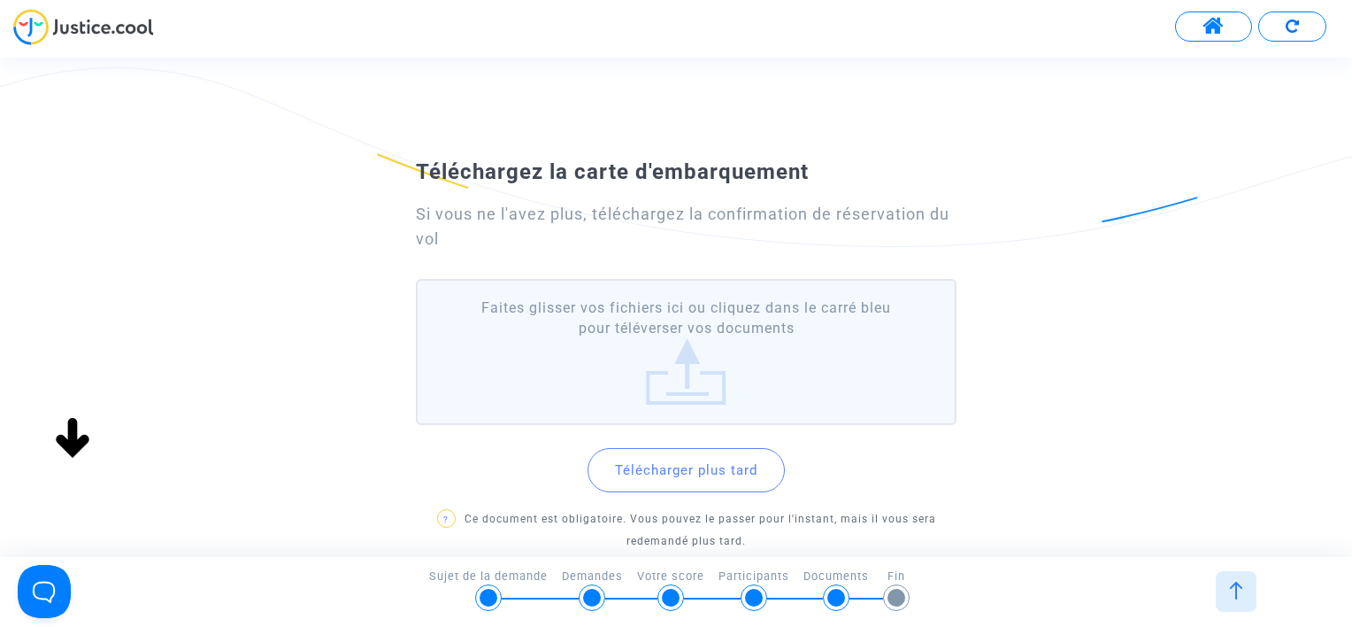
click at [718, 458] on button "Télécharger plus tard" at bounding box center [686, 470] width 197 height 44
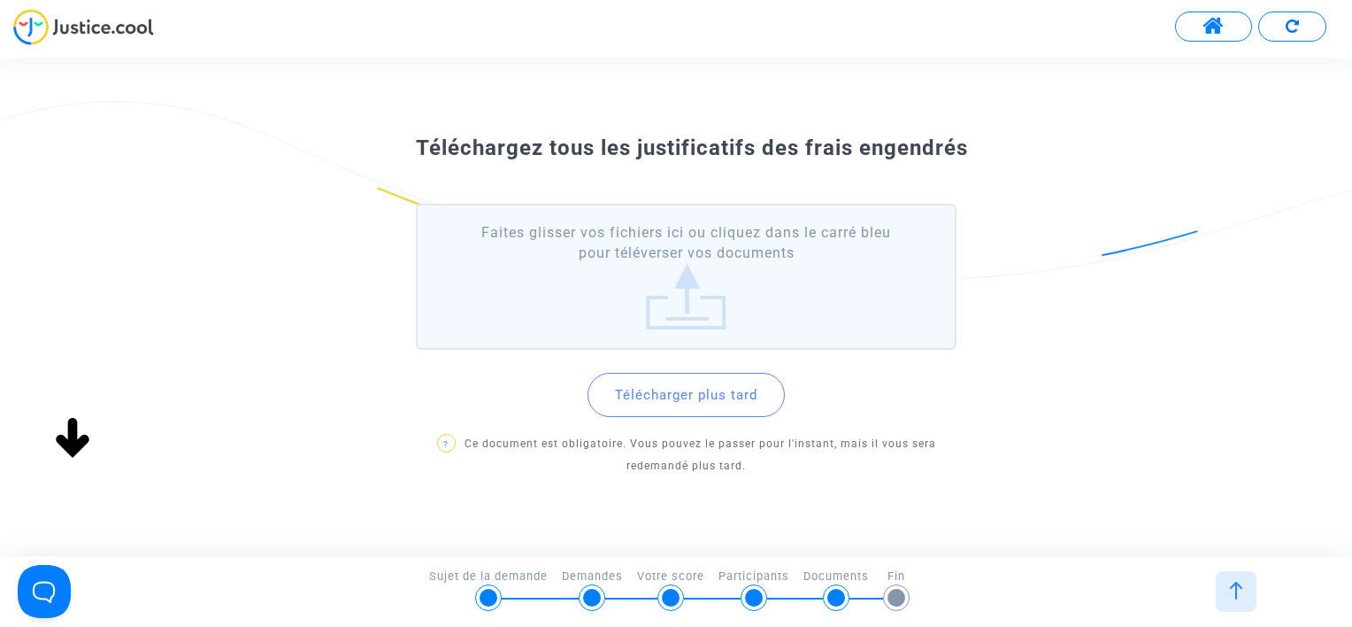
scroll to position [0, 0]
click at [732, 389] on button "Télécharger plus tard" at bounding box center [686, 395] width 197 height 44
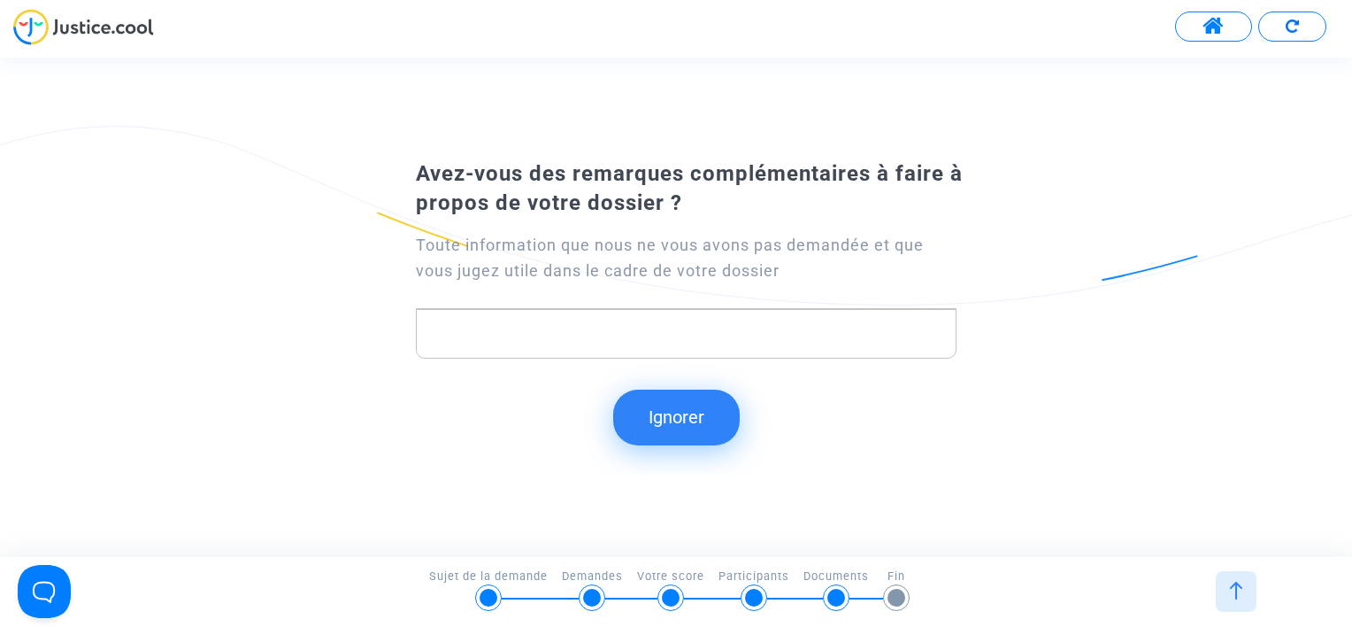
click at [687, 415] on button "Ignorer" at bounding box center [676, 416] width 127 height 55
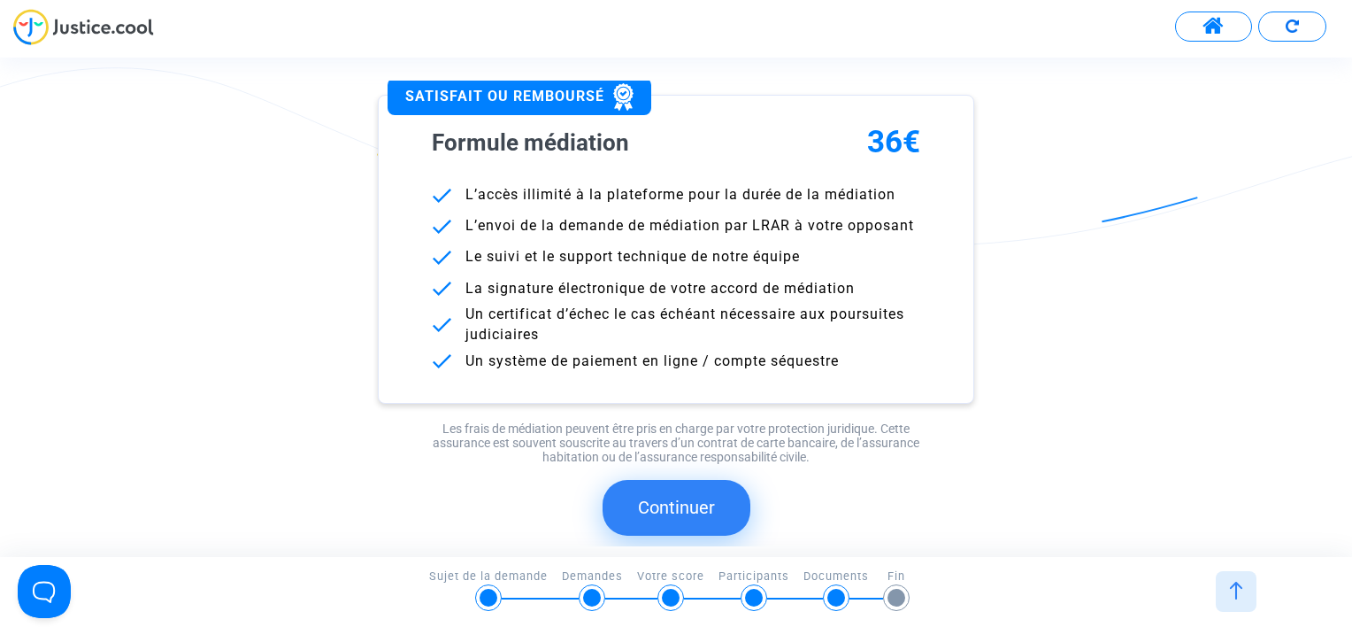
scroll to position [177, 0]
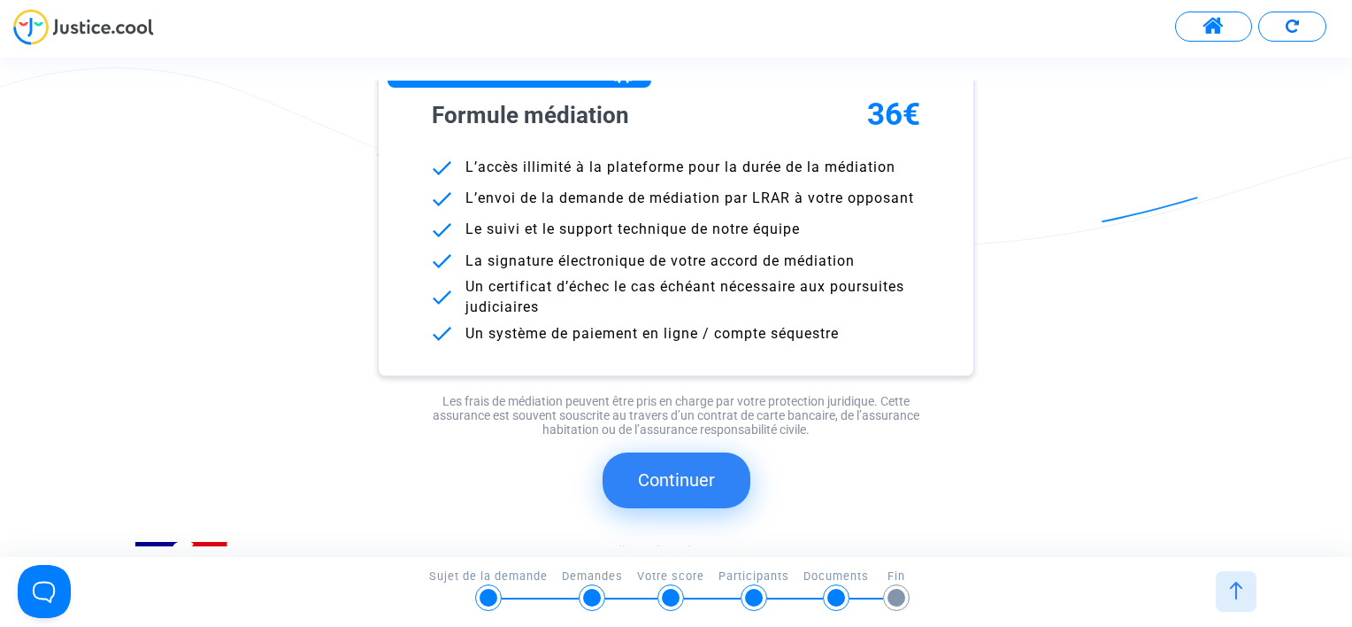
click at [714, 465] on button "Continuer" at bounding box center [677, 479] width 148 height 55
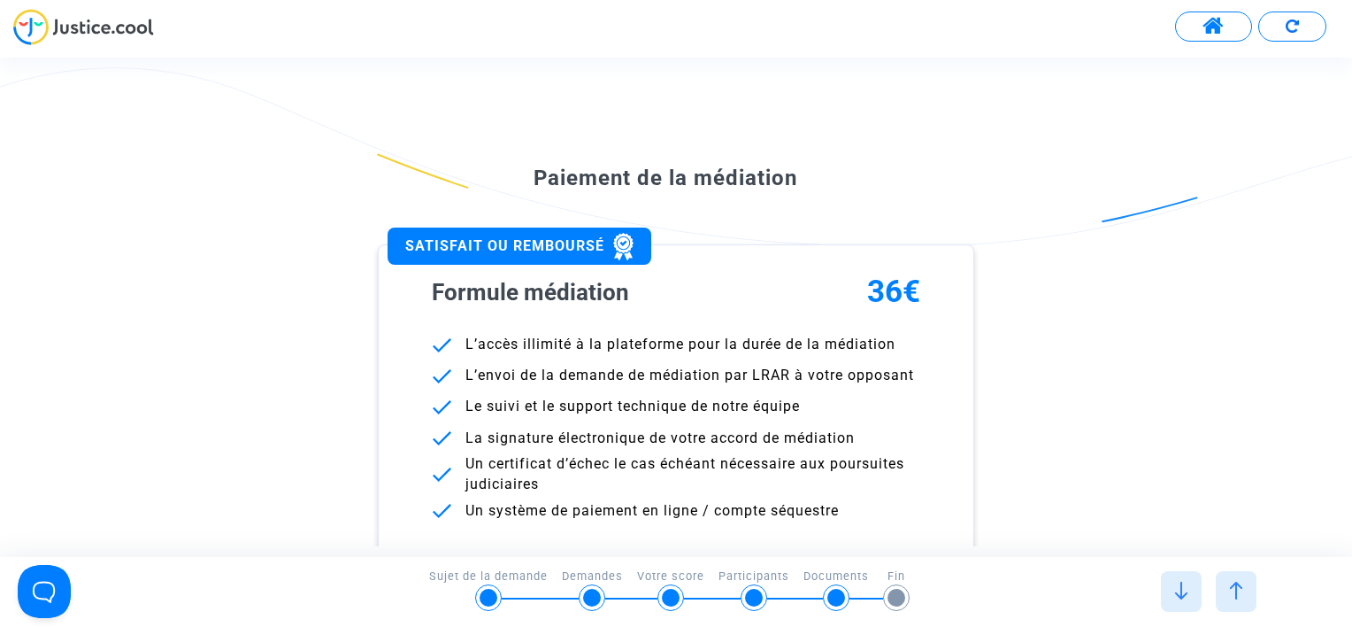
click at [1206, 27] on span at bounding box center [1214, 26] width 22 height 23
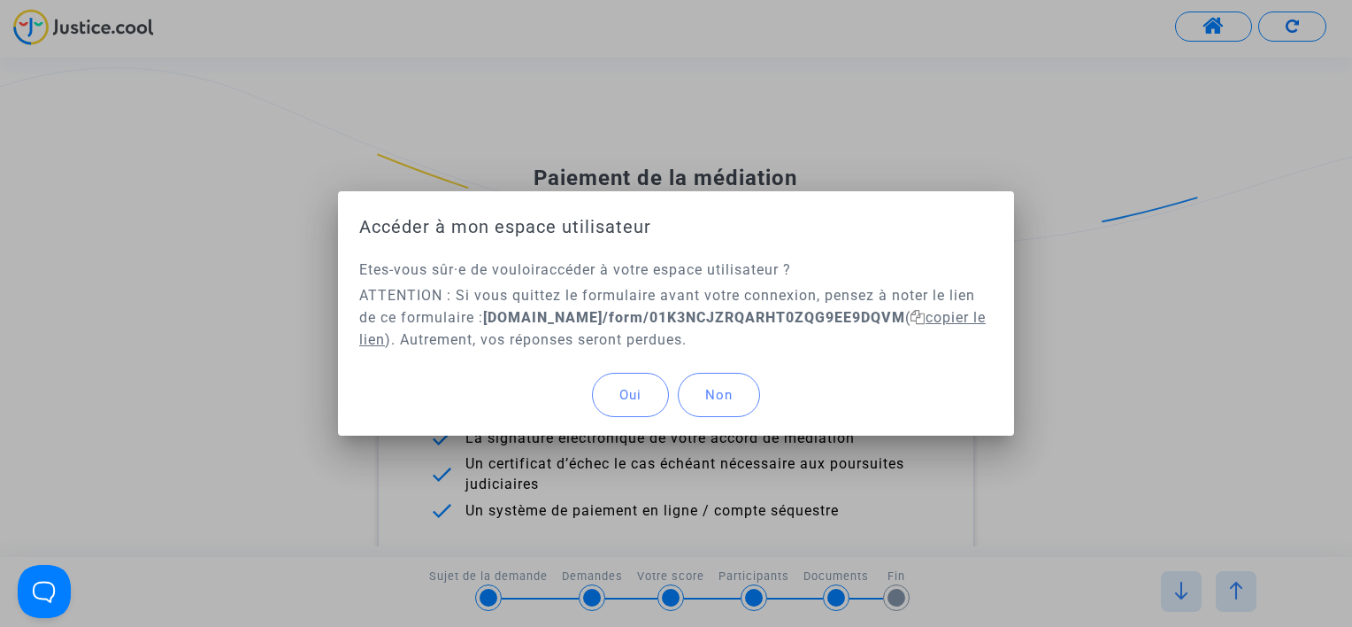
click at [965, 315] on span "copier le lien" at bounding box center [672, 328] width 627 height 39
click at [627, 402] on button "Oui" at bounding box center [630, 395] width 77 height 44
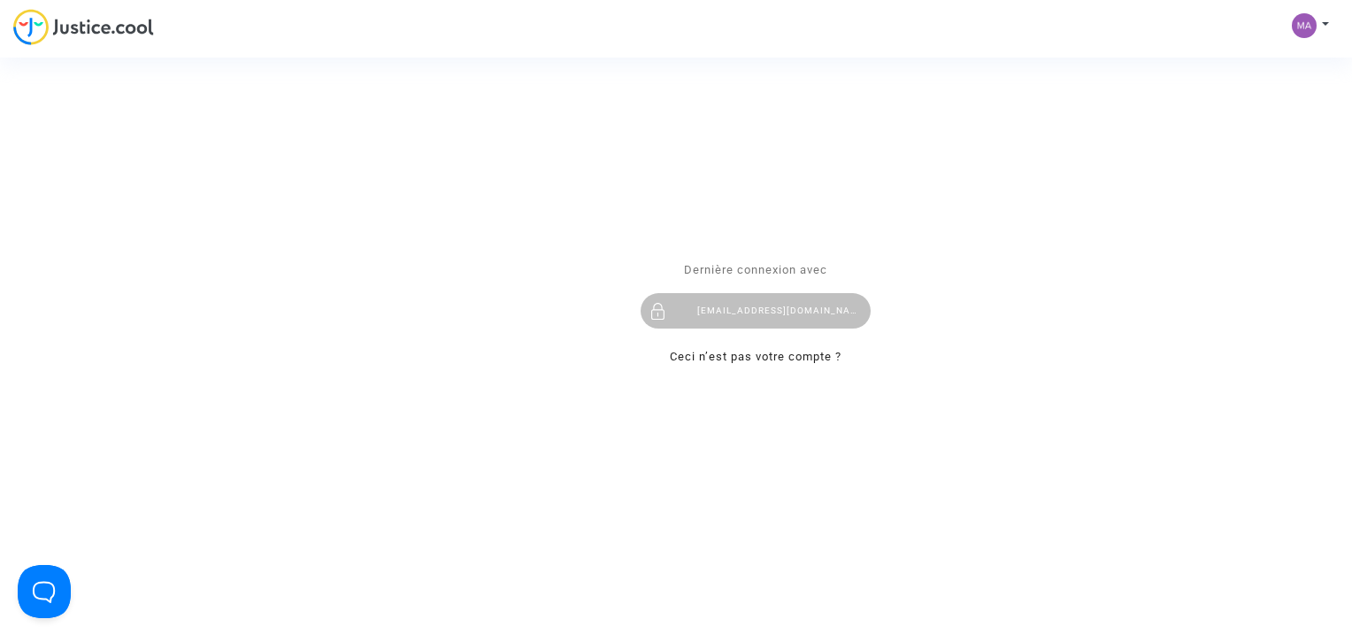
click at [1300, 38] on div "Se connecter Dernière connexion avec mateocolas7@gmail.com Ceci n’est pas votre…" at bounding box center [676, 313] width 1352 height 627
click at [1322, 23] on div "Se connecter Dernière connexion avec mateocolas7@gmail.com Ceci n’est pas votre…" at bounding box center [676, 313] width 1352 height 627
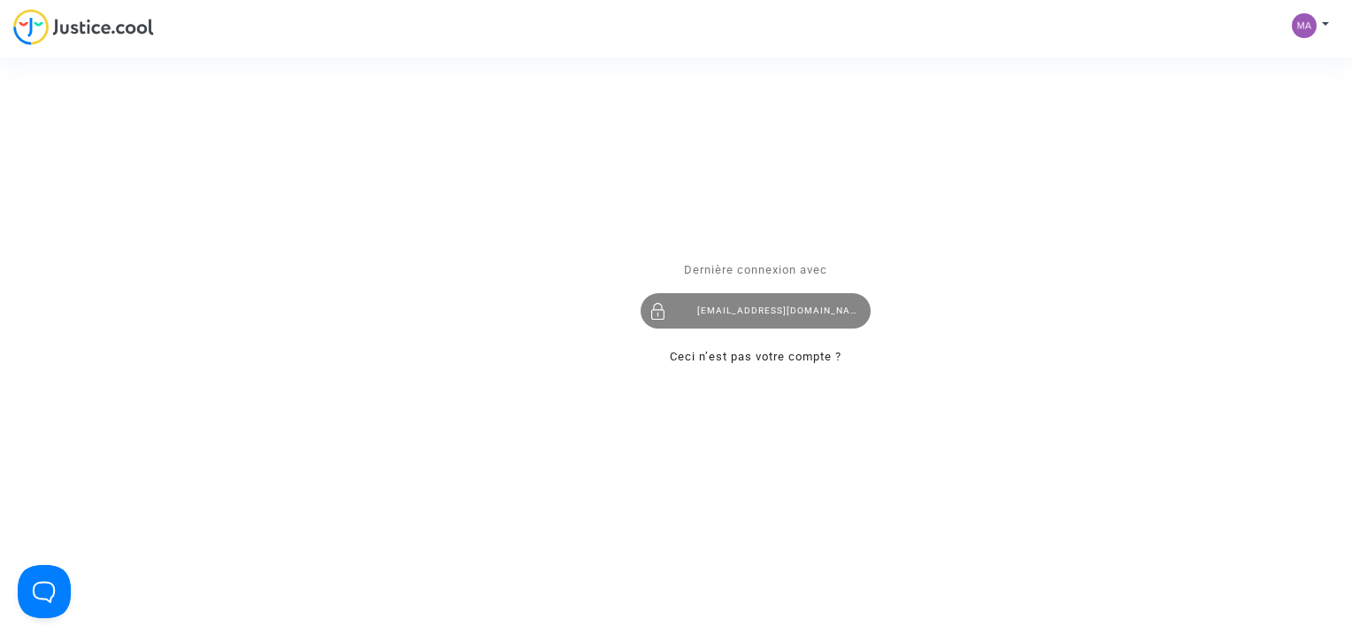
click at [781, 306] on div "[EMAIL_ADDRESS][DOMAIN_NAME]" at bounding box center [756, 311] width 230 height 35
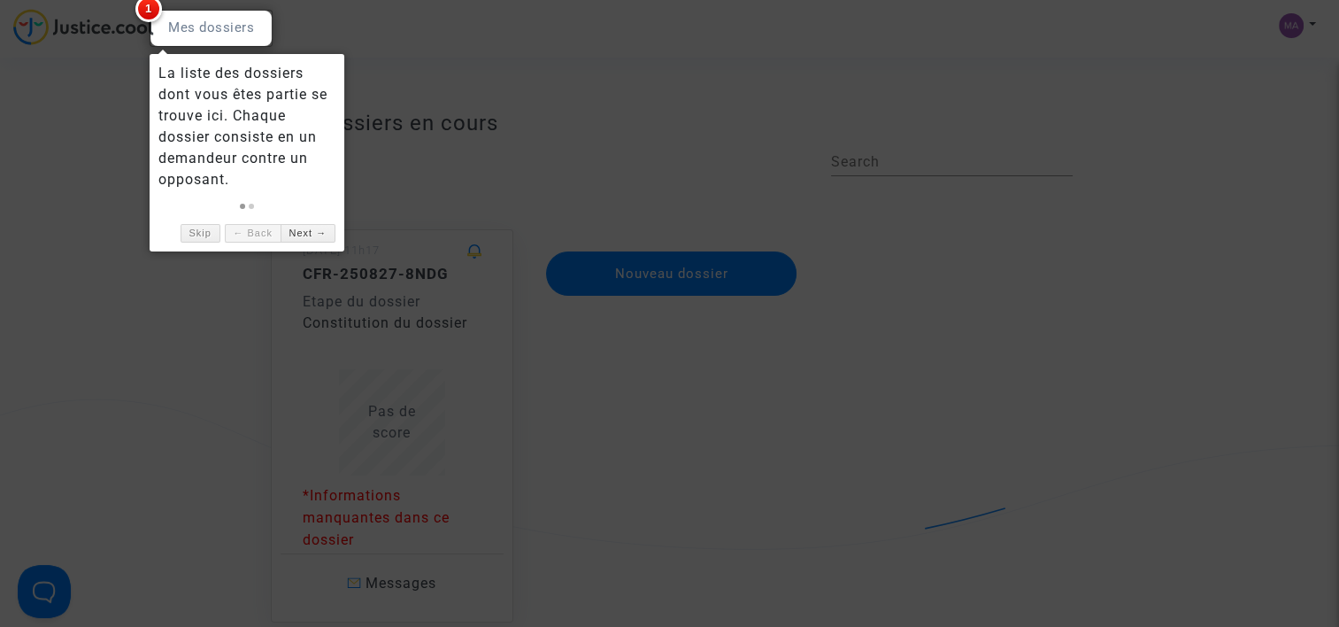
click at [589, 115] on div at bounding box center [669, 313] width 1339 height 627
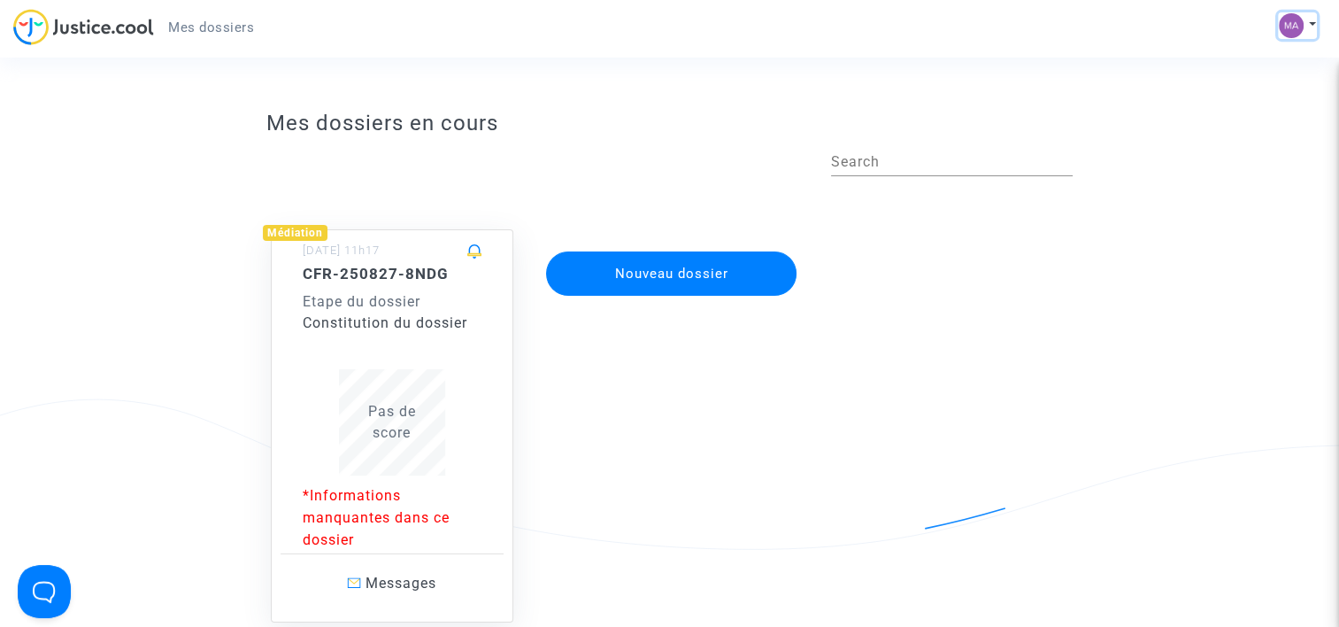
click at [1303, 21] on button at bounding box center [1297, 25] width 39 height 27
click at [96, 35] on img at bounding box center [83, 27] width 141 height 36
